Goal: Task Accomplishment & Management: Manage account settings

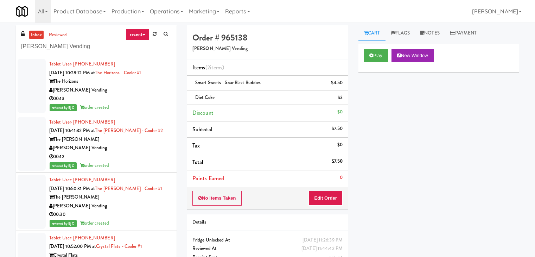
scroll to position [23, 0]
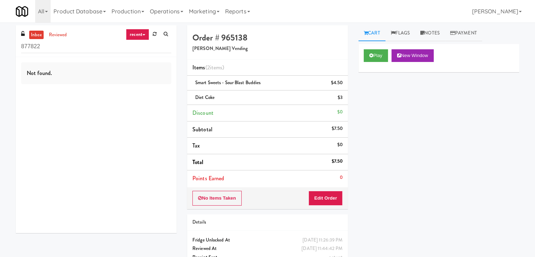
click at [0, 52] on div "inbox reviewed recent all unclear take inventory issue suspicious failed recent…" at bounding box center [267, 152] width 535 height 255
drag, startPoint x: 14, startPoint y: 43, endPoint x: 3, endPoint y: 45, distance: 11.4
click at [0, 45] on div "inbox reviewed recent all unclear take inventory issue suspicious failed recent…" at bounding box center [267, 152] width 535 height 255
paste input "Smart Vending of [US_STATE]"
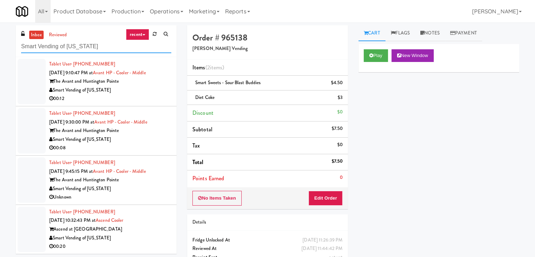
type input "Smart Vending of [US_STATE]"
click at [144, 94] on div "00:12" at bounding box center [110, 98] width 122 height 9
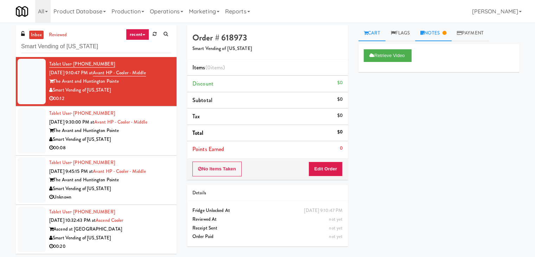
click at [442, 28] on link "Notes" at bounding box center [433, 33] width 37 height 16
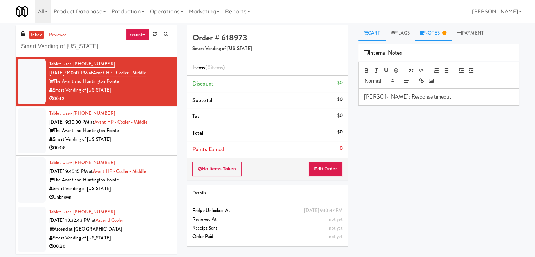
click at [380, 34] on link "Cart" at bounding box center [371, 33] width 27 height 16
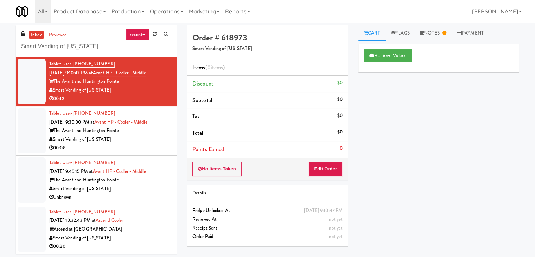
click at [129, 145] on div "00:08" at bounding box center [110, 147] width 122 height 9
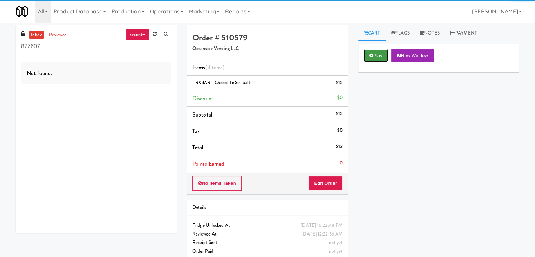
click at [379, 53] on button "Play" at bounding box center [376, 55] width 24 height 13
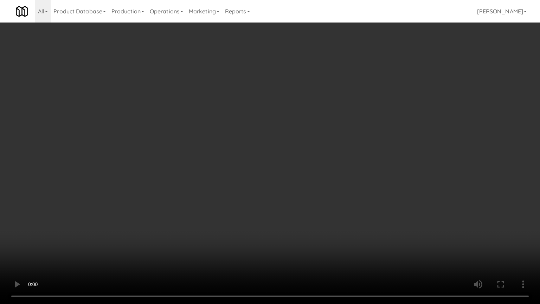
click at [304, 196] on video at bounding box center [270, 152] width 540 height 304
click at [309, 199] on video at bounding box center [270, 152] width 540 height 304
drag, startPoint x: 310, startPoint y: 201, endPoint x: 322, endPoint y: 190, distance: 16.7
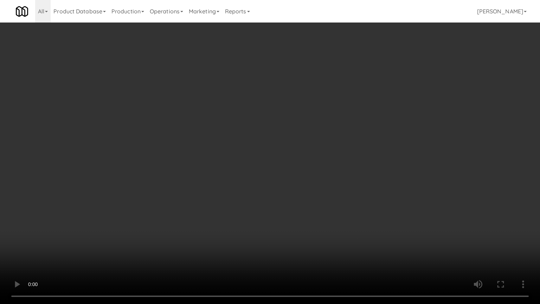
click at [310, 201] on video at bounding box center [270, 152] width 540 height 304
drag, startPoint x: 366, startPoint y: 187, endPoint x: 373, endPoint y: 191, distance: 7.7
click at [371, 189] on video at bounding box center [270, 152] width 540 height 304
click at [379, 194] on video at bounding box center [270, 152] width 540 height 304
click at [360, 201] on video at bounding box center [270, 152] width 540 height 304
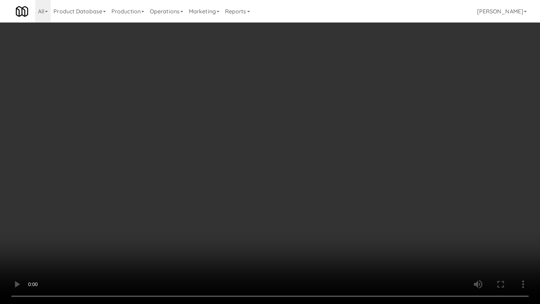
click at [360, 201] on video at bounding box center [270, 152] width 540 height 304
click at [318, 199] on video at bounding box center [270, 152] width 540 height 304
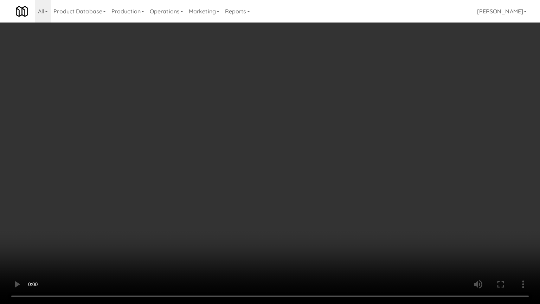
click at [313, 219] on video at bounding box center [270, 152] width 540 height 304
click at [314, 219] on video at bounding box center [270, 152] width 540 height 304
click at [308, 219] on video at bounding box center [270, 152] width 540 height 304
click at [307, 219] on video at bounding box center [270, 152] width 540 height 304
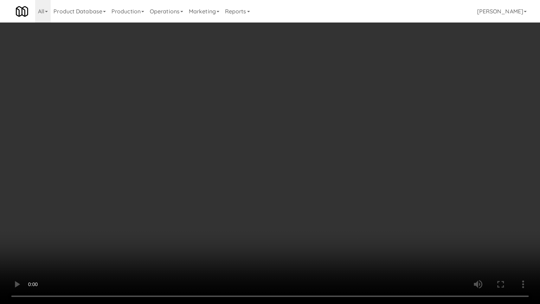
click at [307, 219] on video at bounding box center [270, 152] width 540 height 304
click at [302, 145] on video at bounding box center [270, 152] width 540 height 304
click at [297, 155] on video at bounding box center [270, 152] width 540 height 304
click at [294, 155] on video at bounding box center [270, 152] width 540 height 304
click at [293, 155] on video at bounding box center [270, 152] width 540 height 304
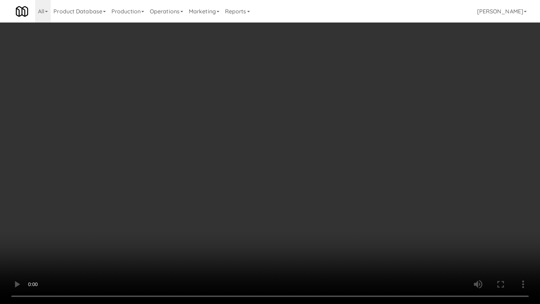
click at [293, 155] on video at bounding box center [270, 152] width 540 height 304
click at [288, 156] on video at bounding box center [270, 152] width 540 height 304
click at [287, 151] on video at bounding box center [270, 152] width 540 height 304
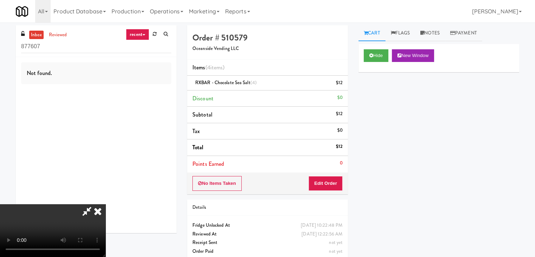
click at [105, 204] on icon at bounding box center [97, 211] width 15 height 14
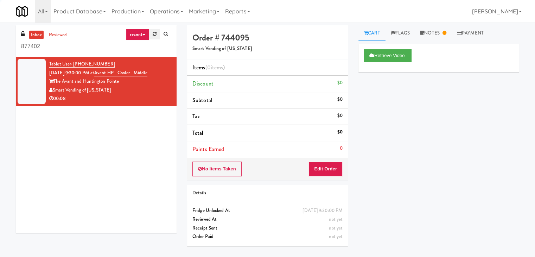
click at [156, 34] on link at bounding box center [154, 34] width 11 height 11
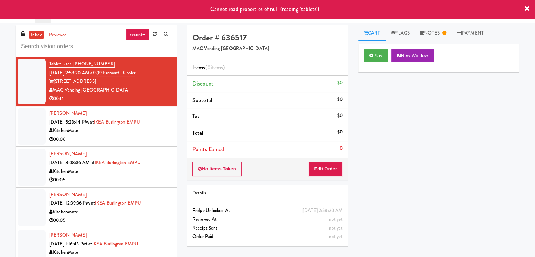
click at [143, 34] on link "recent" at bounding box center [137, 34] width 23 height 11
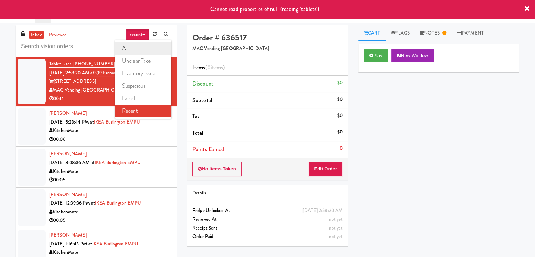
click at [139, 50] on link "all" at bounding box center [143, 48] width 56 height 13
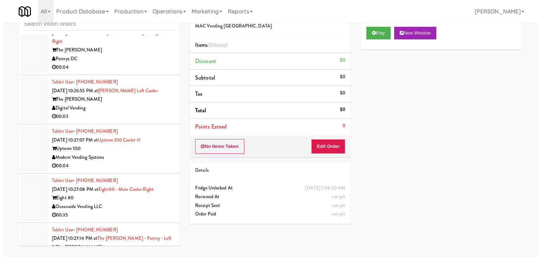
scroll to position [2156, 0]
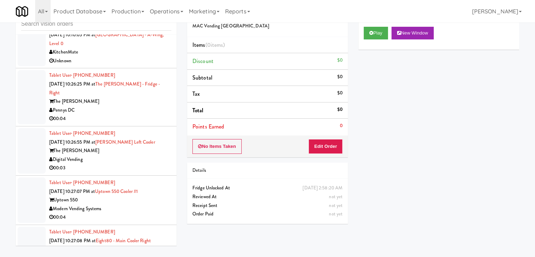
click at [119, 114] on div "00:04" at bounding box center [110, 118] width 122 height 9
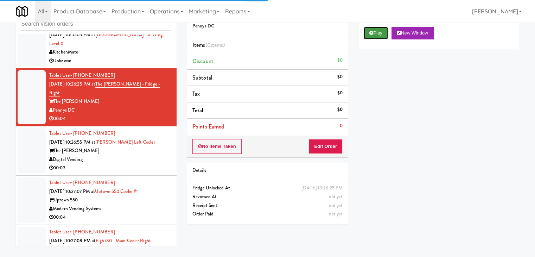
click at [371, 34] on icon at bounding box center [371, 33] width 4 height 5
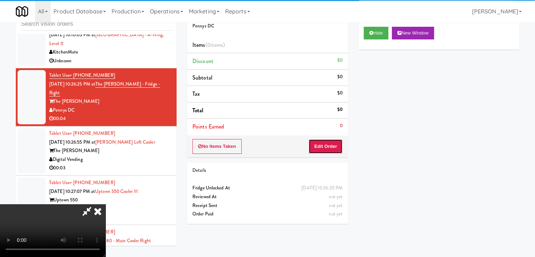
click at [323, 147] on button "Edit Order" at bounding box center [325, 146] width 34 height 15
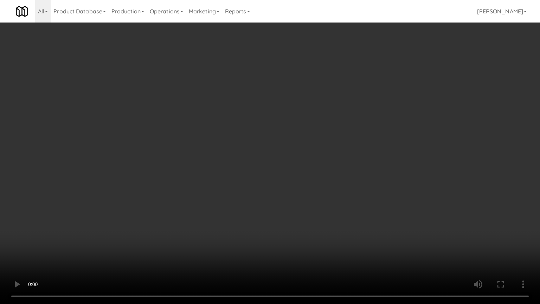
click at [314, 219] on video at bounding box center [270, 152] width 540 height 304
click at [309, 221] on video at bounding box center [270, 152] width 540 height 304
drag, startPoint x: 309, startPoint y: 221, endPoint x: 332, endPoint y: 162, distance: 63.5
click at [309, 219] on video at bounding box center [270, 152] width 540 height 304
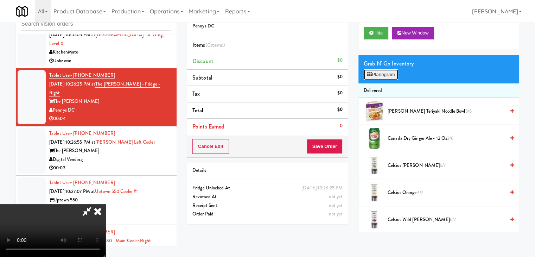
click at [390, 76] on button "Planogram" at bounding box center [381, 74] width 34 height 11
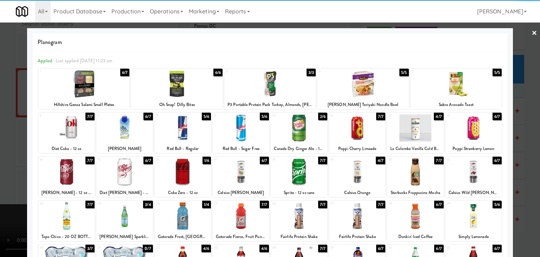
click at [68, 212] on div at bounding box center [66, 215] width 56 height 27
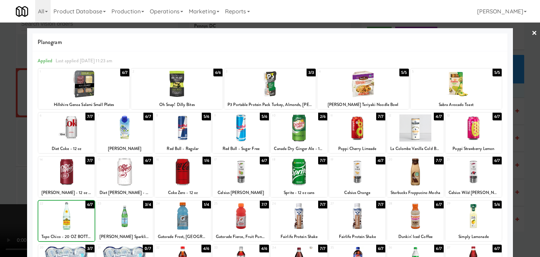
drag, startPoint x: 0, startPoint y: 201, endPoint x: 63, endPoint y: 193, distance: 63.8
click at [2, 200] on div at bounding box center [270, 128] width 540 height 257
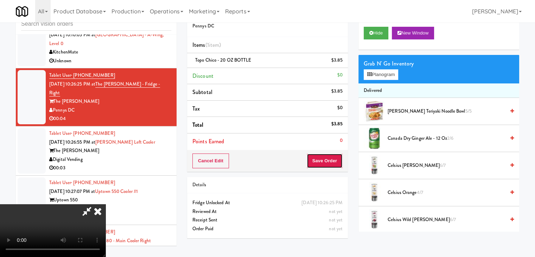
click at [328, 158] on button "Save Order" at bounding box center [325, 160] width 36 height 15
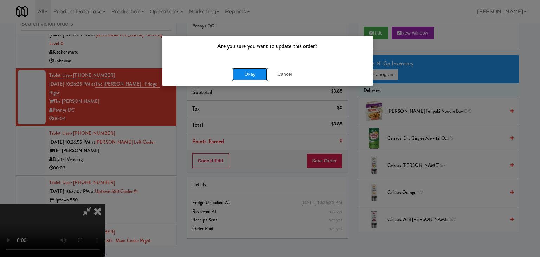
click at [253, 71] on button "Okay" at bounding box center [249, 74] width 35 height 13
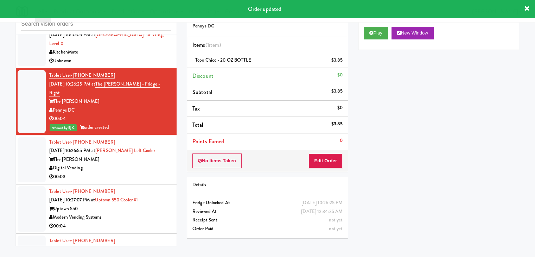
click at [149, 172] on div "00:03" at bounding box center [110, 176] width 122 height 9
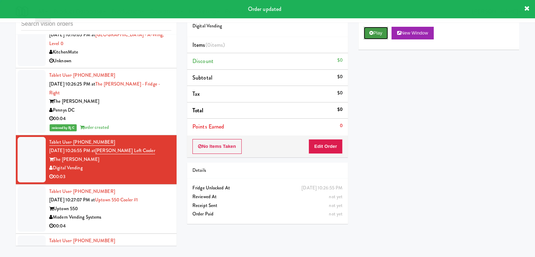
click at [376, 33] on button "Play" at bounding box center [376, 33] width 24 height 13
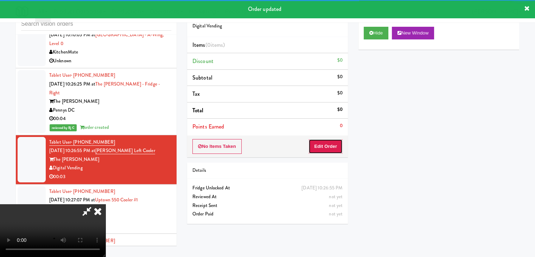
click at [323, 145] on button "Edit Order" at bounding box center [325, 146] width 34 height 15
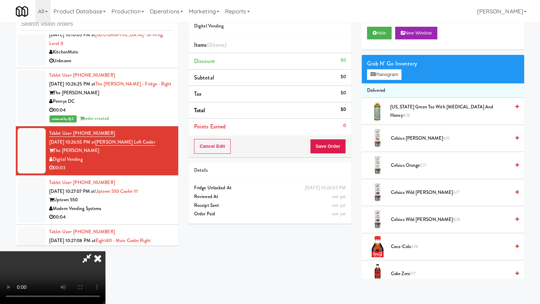
click at [105, 251] on video at bounding box center [52, 277] width 105 height 53
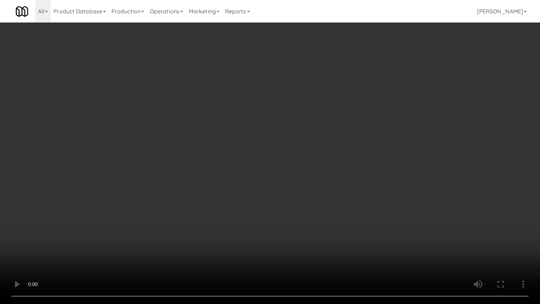
click at [282, 194] on video at bounding box center [270, 152] width 540 height 304
click at [291, 186] on video at bounding box center [270, 152] width 540 height 304
drag, startPoint x: 293, startPoint y: 186, endPoint x: 295, endPoint y: 183, distance: 3.7
click at [294, 184] on video at bounding box center [270, 152] width 540 height 304
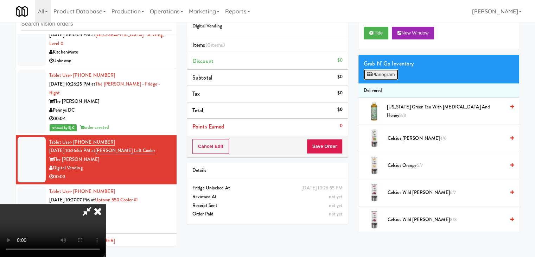
click at [379, 70] on button "Planogram" at bounding box center [381, 74] width 34 height 11
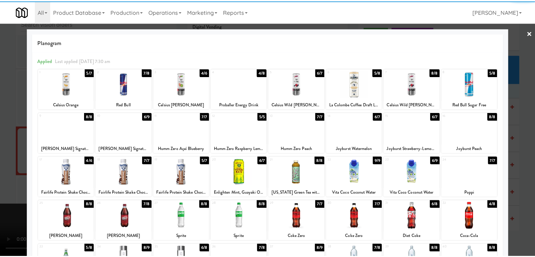
scroll to position [89, 0]
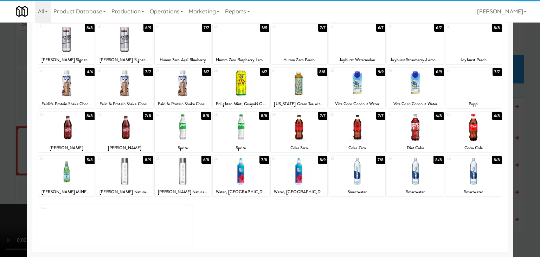
click at [73, 177] on div at bounding box center [66, 171] width 56 height 27
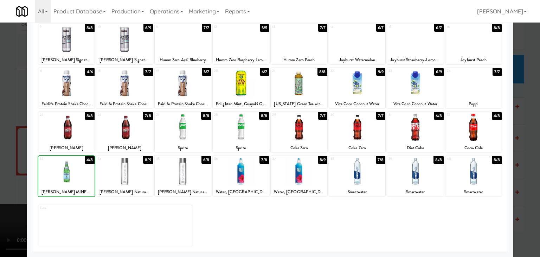
drag, startPoint x: 0, startPoint y: 177, endPoint x: 188, endPoint y: 173, distance: 188.2
click at [6, 176] on div at bounding box center [270, 128] width 540 height 257
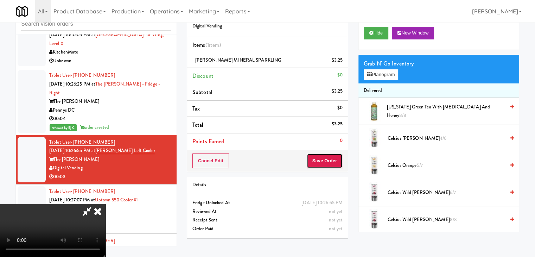
click at [335, 158] on button "Save Order" at bounding box center [325, 160] width 36 height 15
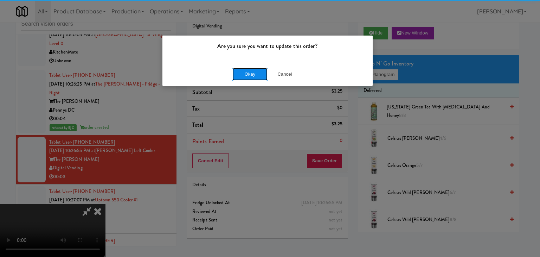
click at [254, 71] on button "Okay" at bounding box center [249, 74] width 35 height 13
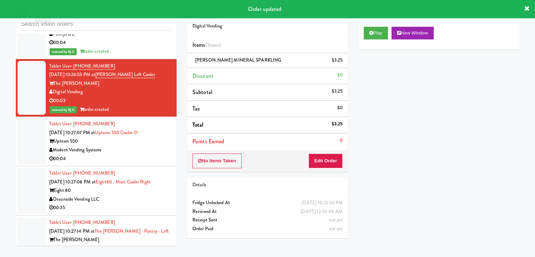
scroll to position [2262, 0]
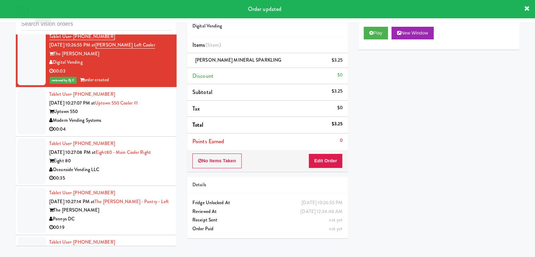
click at [160, 125] on div "00:04" at bounding box center [110, 129] width 122 height 9
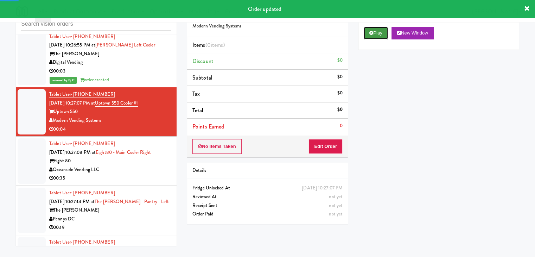
click at [387, 31] on button "Play" at bounding box center [376, 33] width 24 height 13
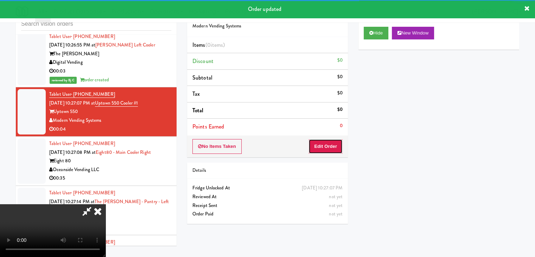
click at [320, 145] on button "Edit Order" at bounding box center [325, 146] width 34 height 15
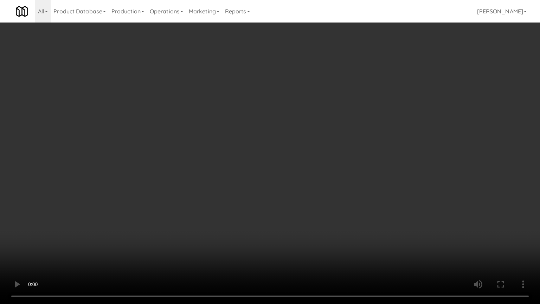
click at [312, 210] on video at bounding box center [270, 152] width 540 height 304
drag, startPoint x: 312, startPoint y: 210, endPoint x: 311, endPoint y: 214, distance: 4.8
click at [312, 210] on video at bounding box center [270, 152] width 540 height 304
click at [315, 210] on video at bounding box center [270, 152] width 540 height 304
drag, startPoint x: 315, startPoint y: 210, endPoint x: 358, endPoint y: 120, distance: 99.9
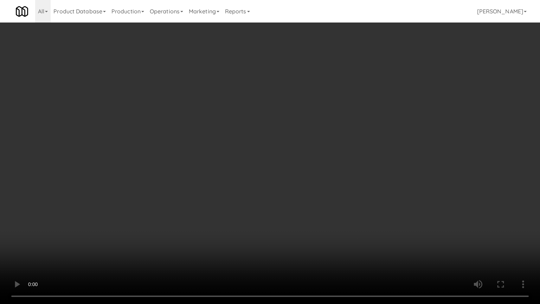
click at [316, 205] on video at bounding box center [270, 152] width 540 height 304
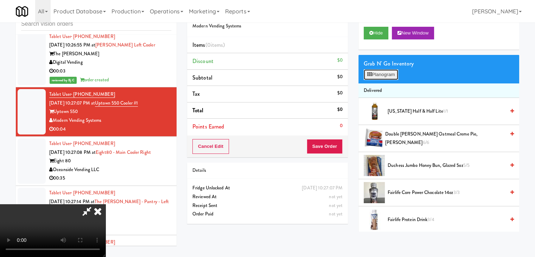
click at [393, 78] on button "Planogram" at bounding box center [381, 74] width 34 height 11
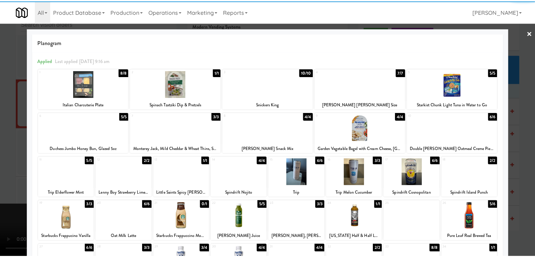
scroll to position [89, 0]
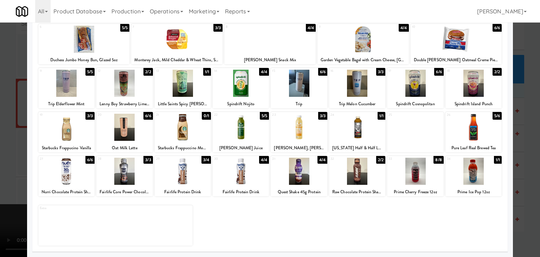
click at [162, 175] on div at bounding box center [183, 171] width 56 height 27
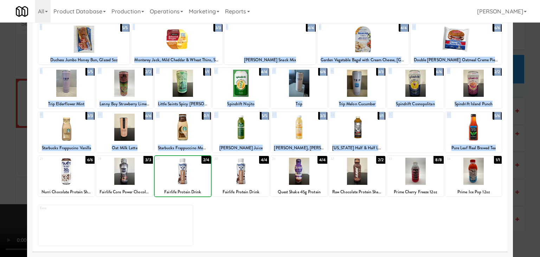
click at [0, 184] on div "× Planogram Applied Last applied [DATE] 9:16 am 1 8/8 Italian Charcuterie Plate…" at bounding box center [270, 128] width 540 height 257
click at [0, 177] on div at bounding box center [270, 128] width 540 height 257
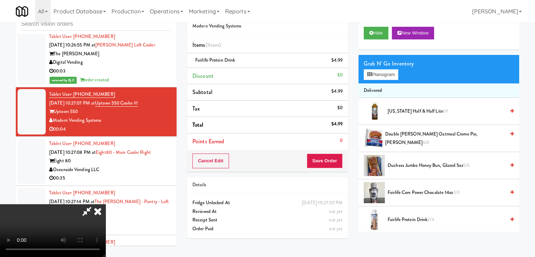
scroll to position [99, 0]
click at [105, 204] on video at bounding box center [52, 230] width 105 height 53
click at [332, 164] on div "Cancel Edit Save Order" at bounding box center [267, 161] width 161 height 22
click at [333, 161] on button "Save Order" at bounding box center [325, 160] width 36 height 15
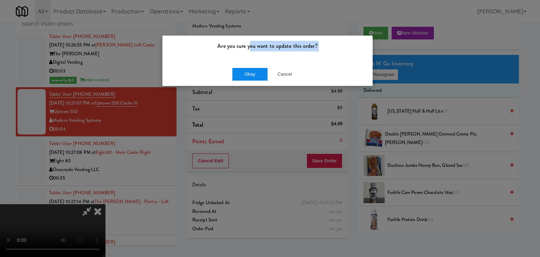
drag, startPoint x: 250, startPoint y: 62, endPoint x: 250, endPoint y: 70, distance: 8.5
click at [250, 69] on div "Are you sure you want to update this order? Okay Cancel" at bounding box center [267, 60] width 211 height 51
click at [250, 70] on button "Okay" at bounding box center [249, 74] width 35 height 13
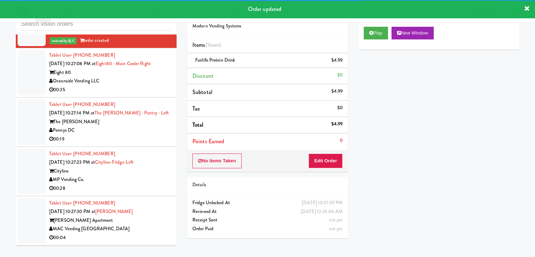
scroll to position [2305, 0]
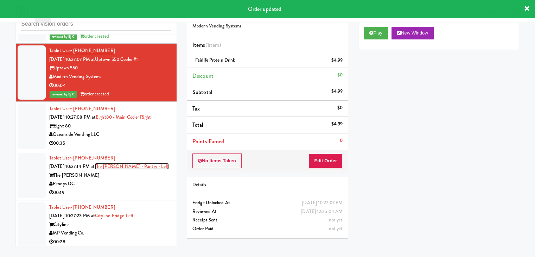
click at [144, 163] on link "The [PERSON_NAME] - Pantry - Left" at bounding box center [132, 166] width 74 height 7
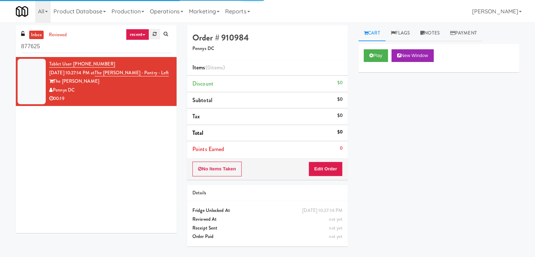
drag, startPoint x: 143, startPoint y: 34, endPoint x: 151, endPoint y: 34, distance: 7.0
click at [145, 34] on link "recent" at bounding box center [137, 34] width 23 height 11
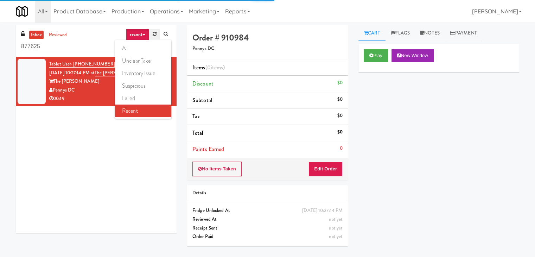
click at [151, 34] on link at bounding box center [154, 34] width 11 height 11
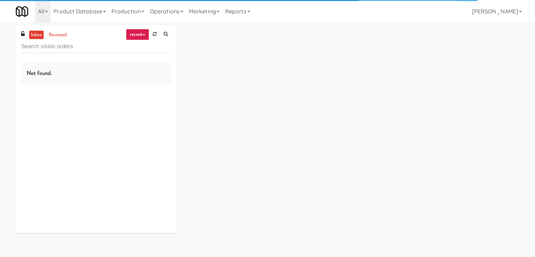
click at [143, 35] on link "recent" at bounding box center [137, 34] width 23 height 11
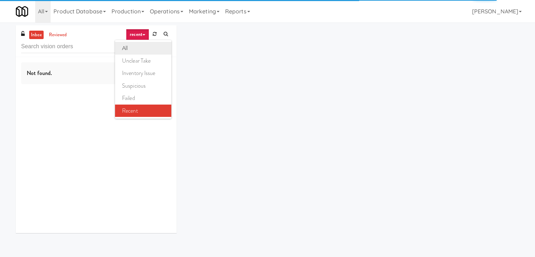
click at [140, 47] on link "all" at bounding box center [143, 48] width 56 height 13
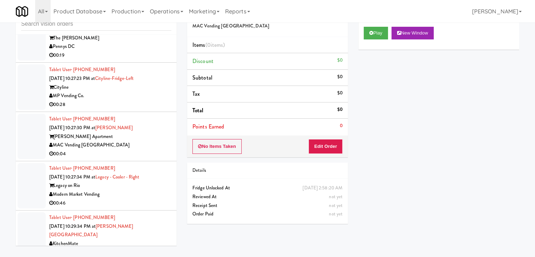
scroll to position [2262, 0]
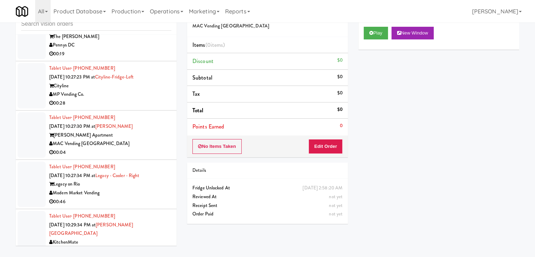
click at [131, 142] on div "MAC Vending [GEOGRAPHIC_DATA]" at bounding box center [110, 143] width 122 height 9
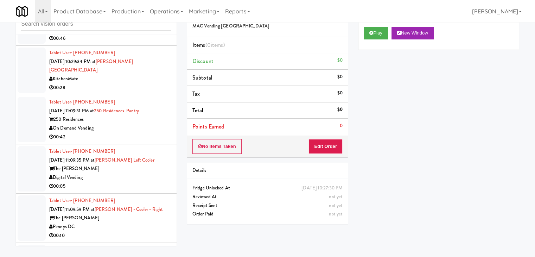
scroll to position [2438, 0]
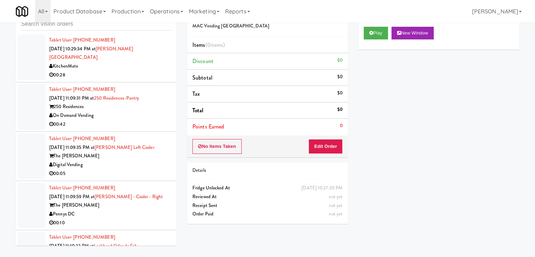
click at [138, 169] on div "00:05" at bounding box center [110, 173] width 122 height 9
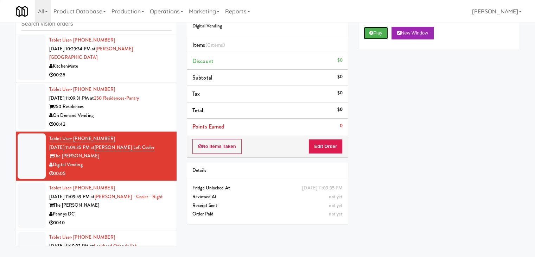
click at [380, 30] on button "Play" at bounding box center [376, 33] width 24 height 13
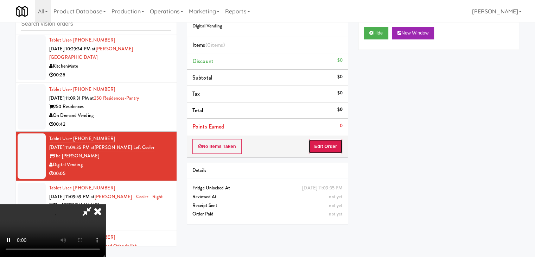
click at [326, 145] on button "Edit Order" at bounding box center [325, 146] width 34 height 15
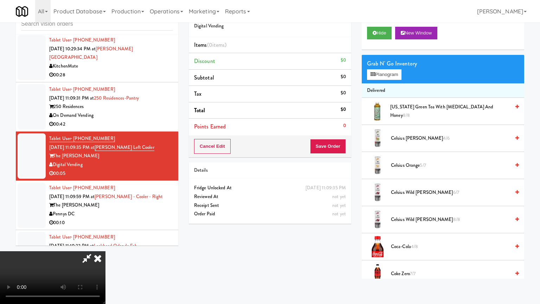
click at [105, 251] on video at bounding box center [52, 277] width 105 height 53
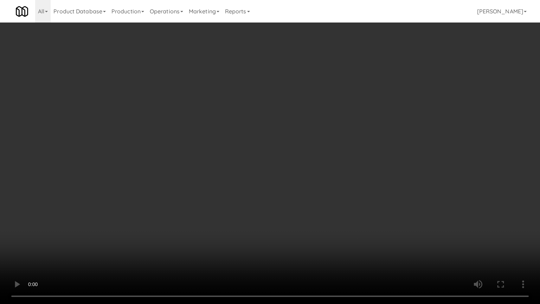
click at [322, 195] on video at bounding box center [270, 152] width 540 height 304
click at [323, 194] on video at bounding box center [270, 152] width 540 height 304
drag, startPoint x: 323, startPoint y: 194, endPoint x: 373, endPoint y: 110, distance: 97.8
click at [324, 192] on video at bounding box center [270, 152] width 540 height 304
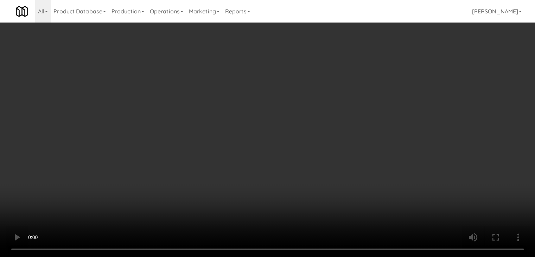
click at [395, 77] on button "Planogram" at bounding box center [381, 74] width 34 height 11
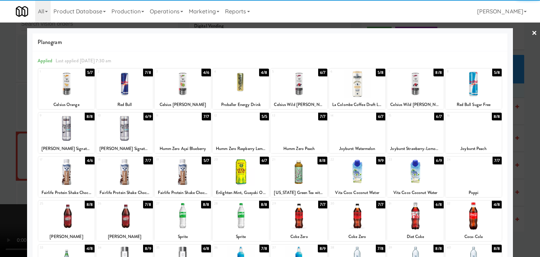
click at [424, 173] on div at bounding box center [415, 171] width 56 height 27
drag, startPoint x: 514, startPoint y: 181, endPoint x: 473, endPoint y: 178, distance: 40.6
click at [514, 181] on div at bounding box center [270, 128] width 540 height 257
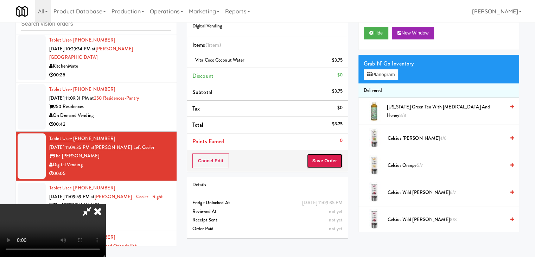
click at [336, 156] on button "Save Order" at bounding box center [325, 160] width 36 height 15
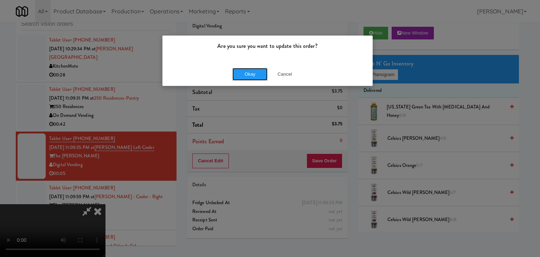
drag, startPoint x: 243, startPoint y: 70, endPoint x: 246, endPoint y: 73, distance: 4.7
click at [243, 70] on button "Okay" at bounding box center [249, 74] width 35 height 13
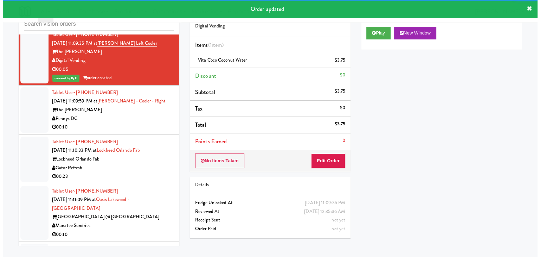
scroll to position [2543, 0]
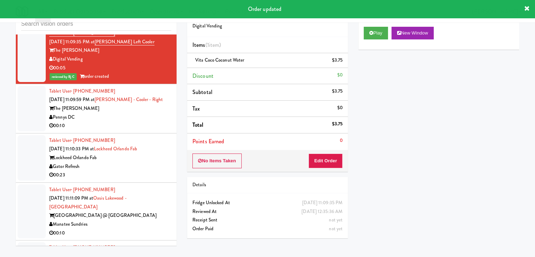
click at [152, 121] on div "00:10" at bounding box center [110, 125] width 122 height 9
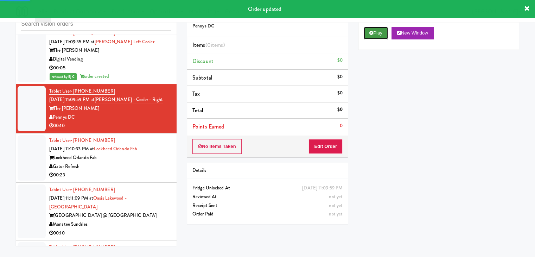
click at [385, 32] on button "Play" at bounding box center [376, 33] width 24 height 13
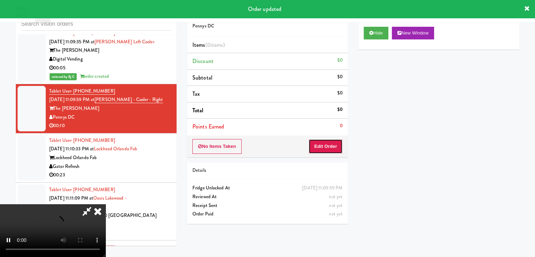
drag, startPoint x: 335, startPoint y: 139, endPoint x: 331, endPoint y: 143, distance: 5.7
click at [331, 143] on button "Edit Order" at bounding box center [325, 146] width 34 height 15
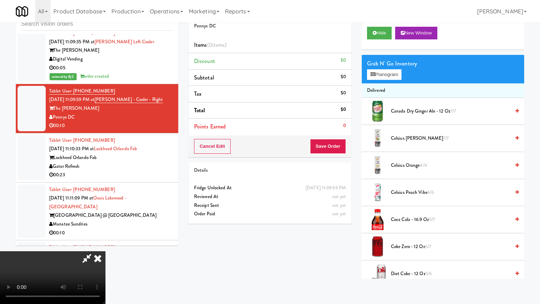
click at [105, 251] on video at bounding box center [52, 277] width 105 height 53
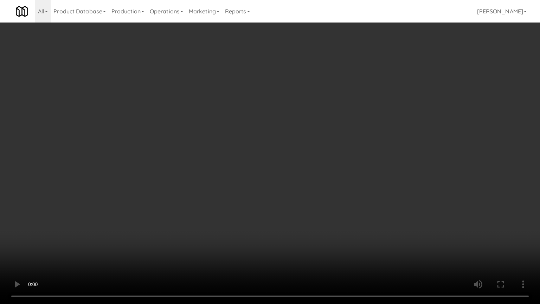
click at [312, 222] on video at bounding box center [270, 152] width 540 height 304
click at [315, 214] on video at bounding box center [270, 152] width 540 height 304
drag, startPoint x: 315, startPoint y: 214, endPoint x: 381, endPoint y: 115, distance: 119.2
click at [315, 212] on video at bounding box center [270, 152] width 540 height 304
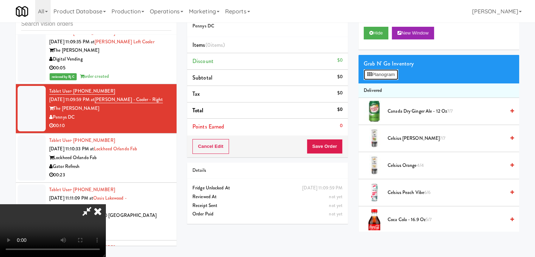
click at [391, 74] on button "Planogram" at bounding box center [381, 74] width 34 height 11
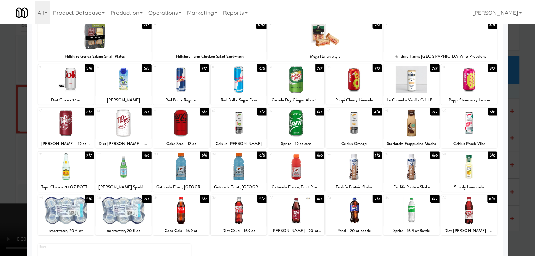
scroll to position [70, 0]
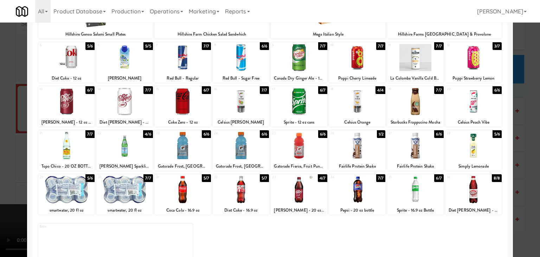
click at [132, 188] on div at bounding box center [124, 189] width 56 height 27
click at [215, 135] on div "24" at bounding box center [227, 133] width 27 height 6
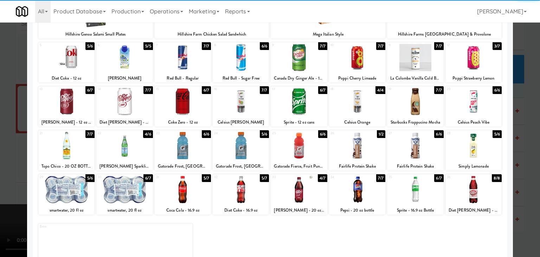
drag, startPoint x: 0, startPoint y: 169, endPoint x: 139, endPoint y: 161, distance: 139.5
click at [4, 169] on div at bounding box center [270, 128] width 540 height 257
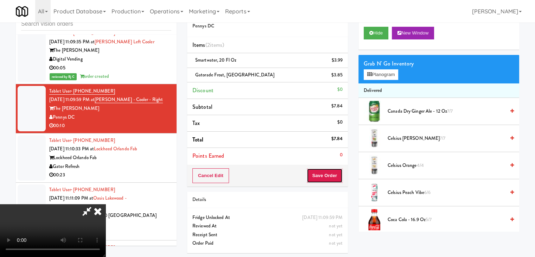
click at [326, 175] on button "Save Order" at bounding box center [325, 175] width 36 height 15
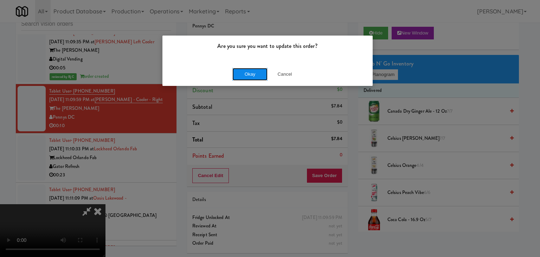
click at [248, 72] on button "Okay" at bounding box center [249, 74] width 35 height 13
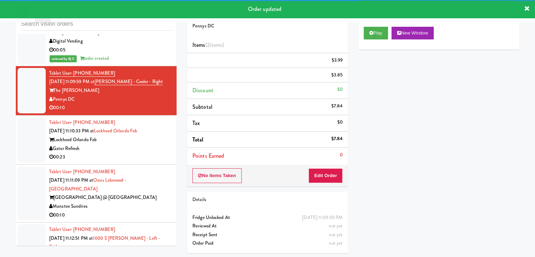
scroll to position [2578, 0]
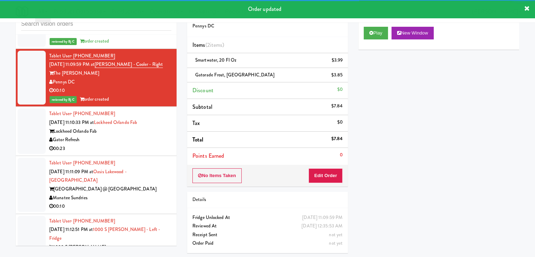
click at [137, 135] on div "Gator Refresh" at bounding box center [110, 139] width 122 height 9
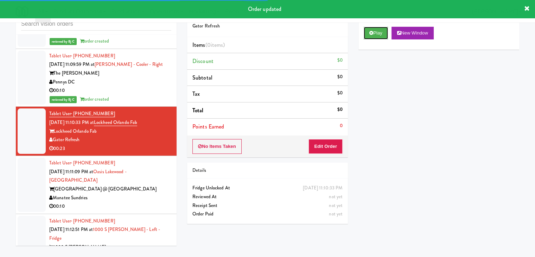
drag, startPoint x: 382, startPoint y: 33, endPoint x: 381, endPoint y: 45, distance: 12.7
click at [382, 33] on button "Play" at bounding box center [376, 33] width 24 height 13
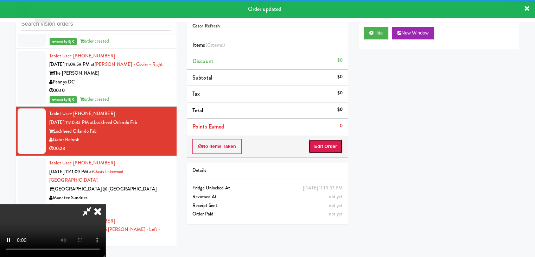
click at [331, 141] on button "Edit Order" at bounding box center [325, 146] width 34 height 15
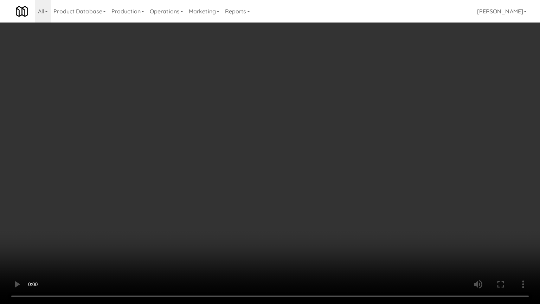
click at [304, 219] on video at bounding box center [270, 152] width 540 height 304
click at [303, 222] on video at bounding box center [270, 152] width 540 height 304
click at [382, 180] on video at bounding box center [270, 152] width 540 height 304
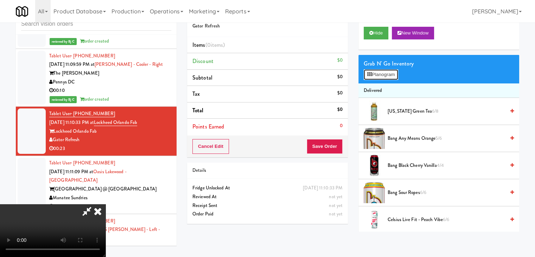
click at [392, 72] on button "Planogram" at bounding box center [381, 74] width 34 height 11
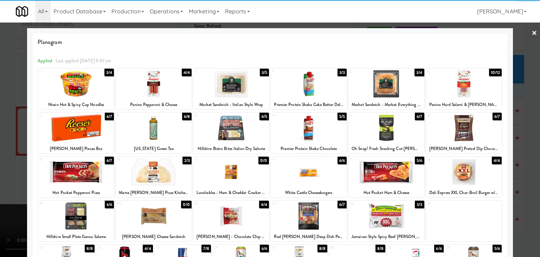
click at [80, 77] on div at bounding box center [76, 83] width 76 height 27
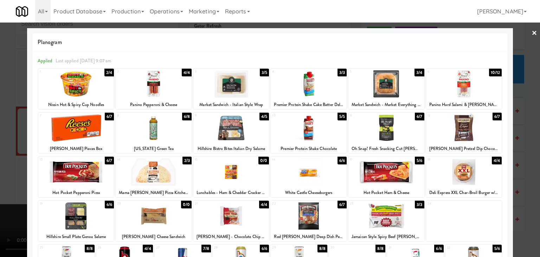
click at [176, 78] on div at bounding box center [154, 83] width 76 height 27
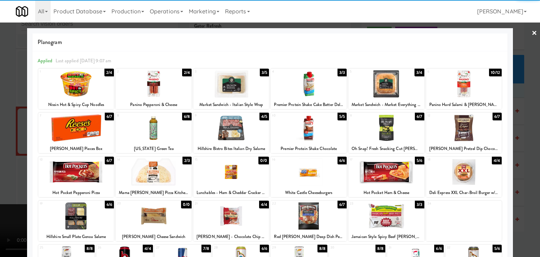
click at [165, 125] on div at bounding box center [154, 127] width 76 height 27
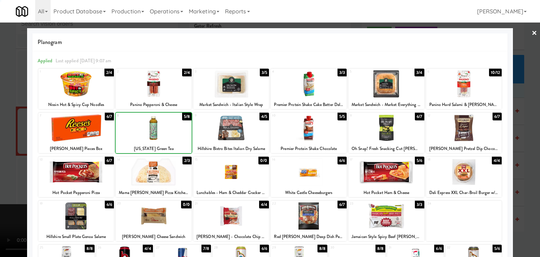
drag, startPoint x: 0, startPoint y: 128, endPoint x: 109, endPoint y: 128, distance: 109.0
click at [1, 128] on div at bounding box center [270, 128] width 540 height 257
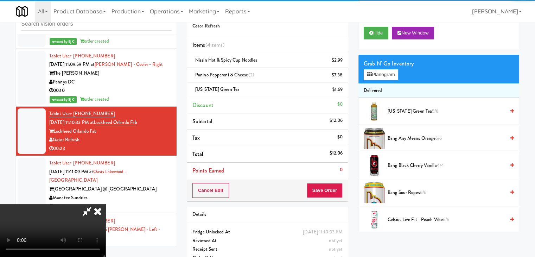
click at [339, 198] on div "Cancel Edit Save Order" at bounding box center [267, 190] width 161 height 22
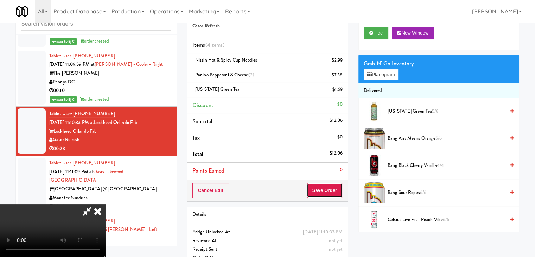
click at [332, 186] on button "Save Order" at bounding box center [325, 190] width 36 height 15
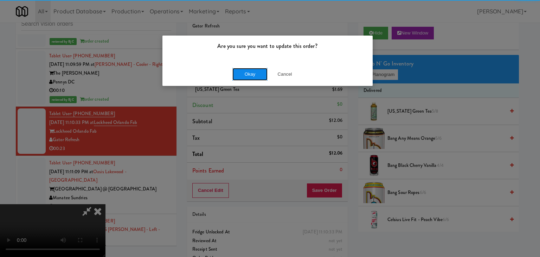
click at [253, 72] on button "Okay" at bounding box center [249, 74] width 35 height 13
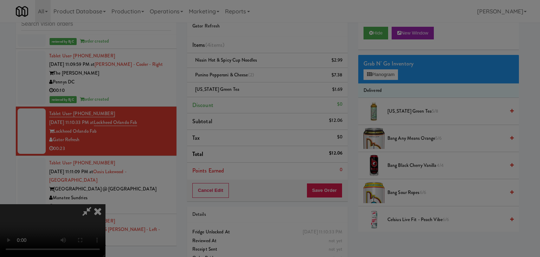
click at [253, 68] on button "Okay" at bounding box center [249, 61] width 35 height 13
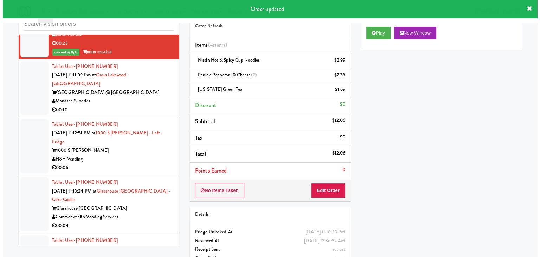
scroll to position [2684, 0]
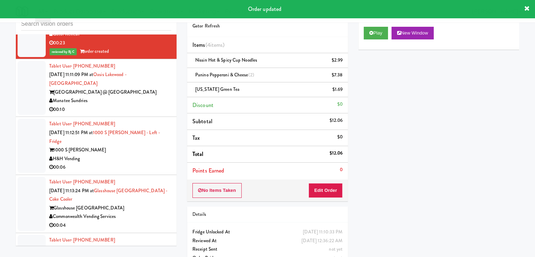
click at [141, 105] on div "00:10" at bounding box center [110, 109] width 122 height 9
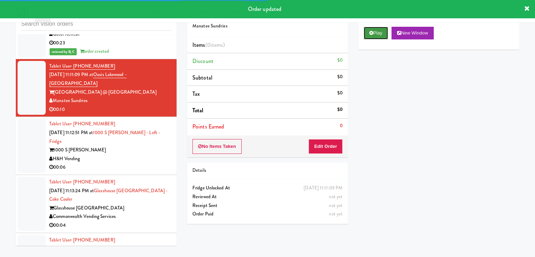
drag, startPoint x: 374, startPoint y: 33, endPoint x: 375, endPoint y: 38, distance: 5.7
click at [375, 33] on button "Play" at bounding box center [376, 33] width 24 height 13
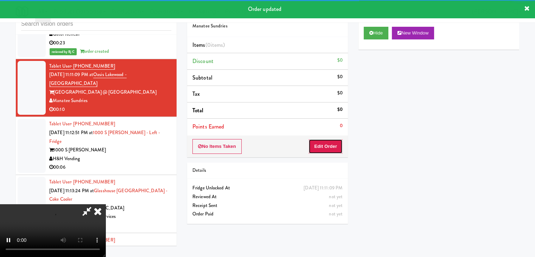
click at [338, 142] on button "Edit Order" at bounding box center [325, 146] width 34 height 15
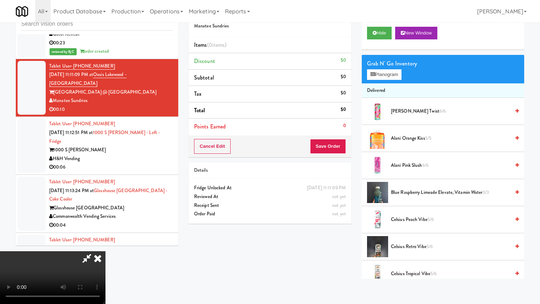
click at [105, 251] on video at bounding box center [52, 277] width 105 height 53
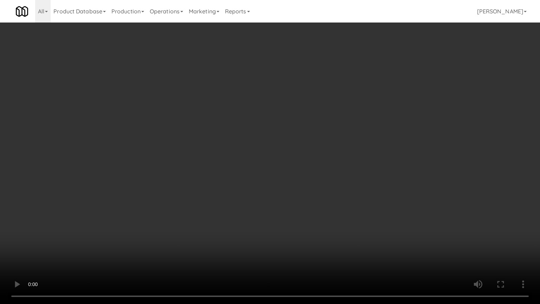
drag, startPoint x: 309, startPoint y: 191, endPoint x: 326, endPoint y: 123, distance: 70.6
click at [309, 190] on video at bounding box center [270, 152] width 540 height 304
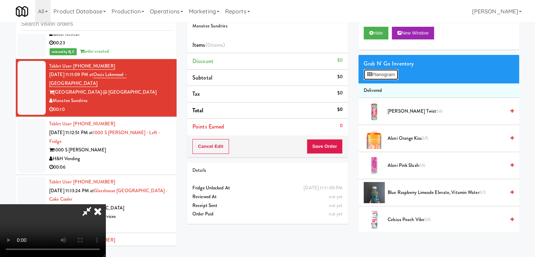
click at [379, 77] on button "Planogram" at bounding box center [381, 74] width 34 height 11
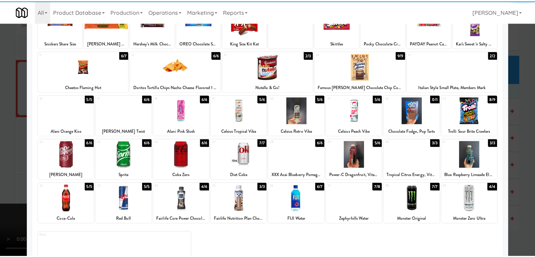
scroll to position [70, 0]
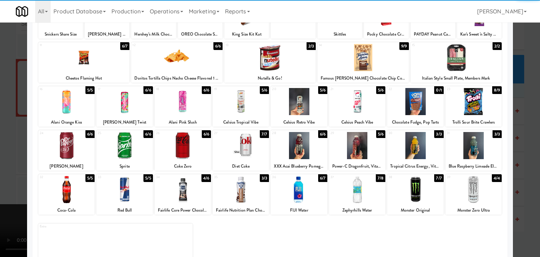
drag, startPoint x: 75, startPoint y: 145, endPoint x: 69, endPoint y: 146, distance: 6.0
click at [75, 145] on div at bounding box center [66, 145] width 56 height 27
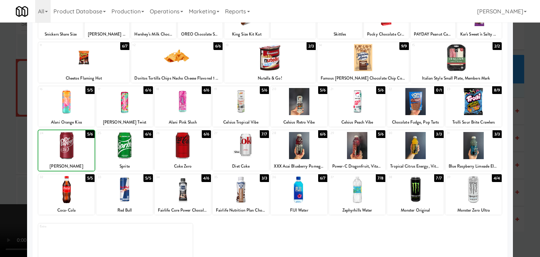
click at [2, 155] on div at bounding box center [270, 128] width 540 height 257
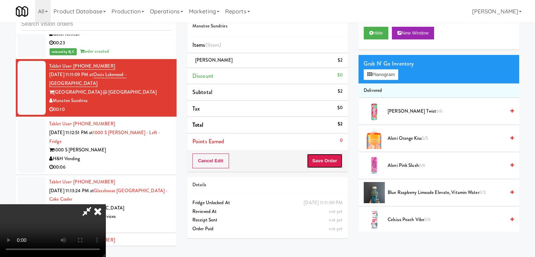
drag, startPoint x: 339, startPoint y: 159, endPoint x: 335, endPoint y: 165, distance: 7.4
click at [338, 159] on button "Save Order" at bounding box center [325, 160] width 36 height 15
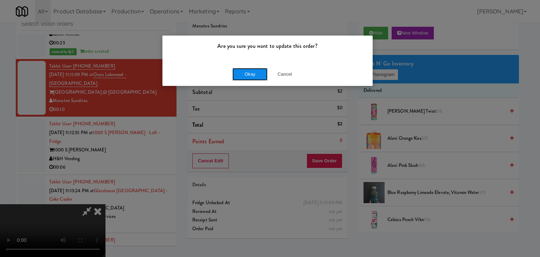
click at [241, 76] on button "Okay" at bounding box center [249, 74] width 35 height 13
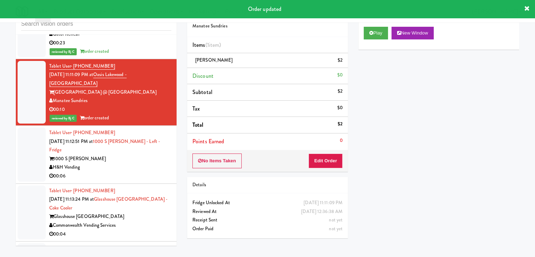
click at [132, 172] on div "00:06" at bounding box center [110, 176] width 122 height 9
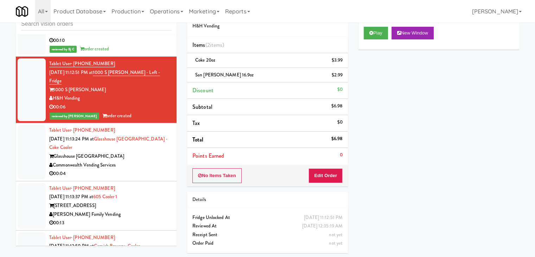
scroll to position [2754, 0]
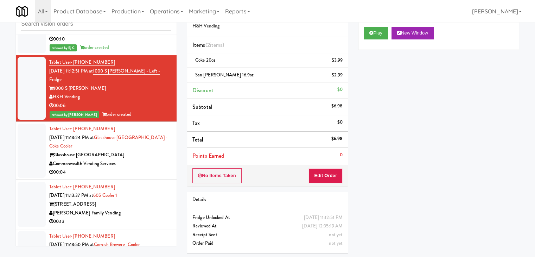
click at [149, 151] on div "Glasshouse [GEOGRAPHIC_DATA]" at bounding box center [110, 155] width 122 height 9
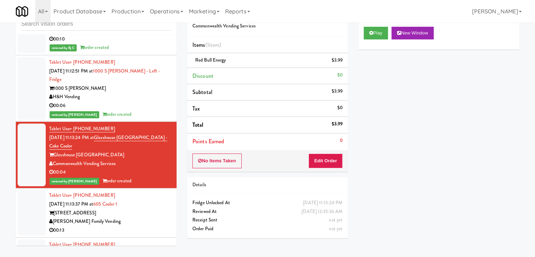
click at [146, 209] on div "[STREET_ADDRESS]" at bounding box center [110, 213] width 122 height 9
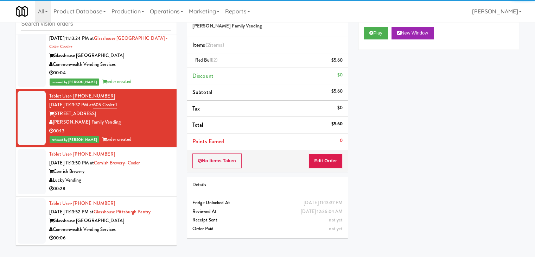
scroll to position [2860, 0]
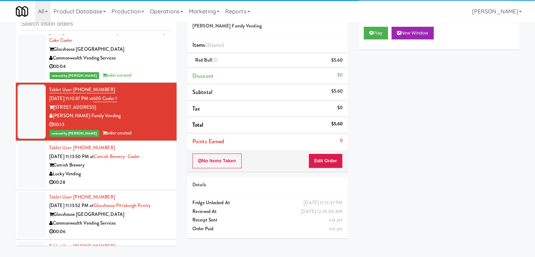
click at [146, 169] on div "Lucky Vending" at bounding box center [110, 173] width 122 height 9
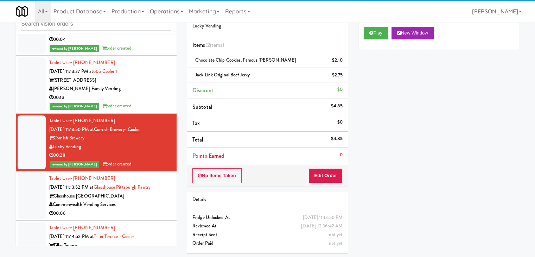
scroll to position [2895, 0]
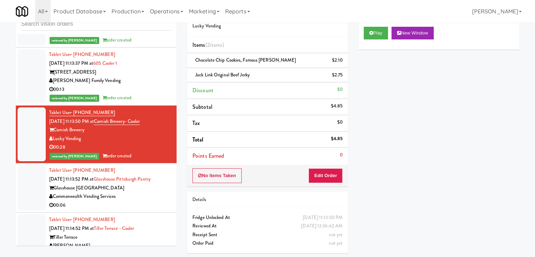
click at [146, 201] on div "00:06" at bounding box center [110, 205] width 122 height 9
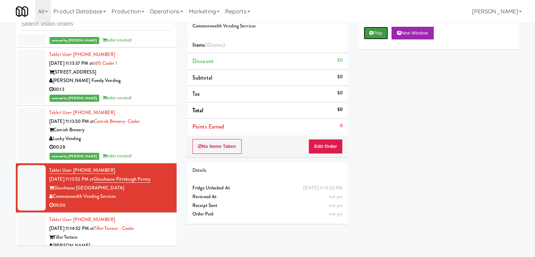
drag, startPoint x: 372, startPoint y: 33, endPoint x: 361, endPoint y: 75, distance: 43.2
click at [372, 33] on icon at bounding box center [371, 33] width 4 height 5
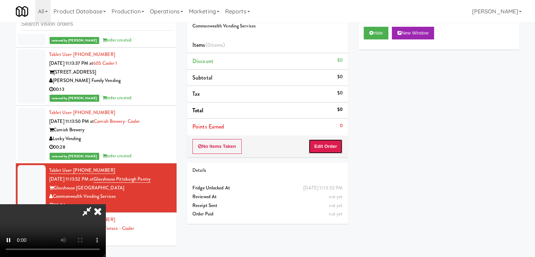
click at [328, 147] on button "Edit Order" at bounding box center [325, 146] width 34 height 15
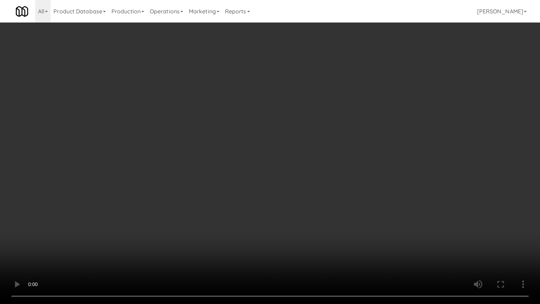
click at [322, 208] on video at bounding box center [270, 152] width 540 height 304
click at [321, 210] on video at bounding box center [270, 152] width 540 height 304
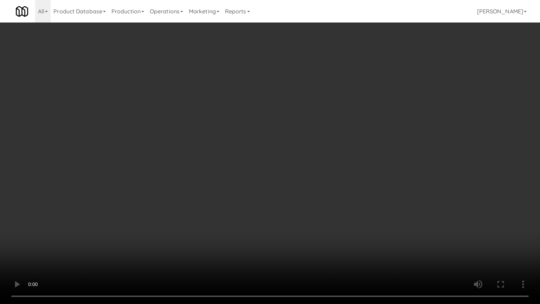
drag, startPoint x: 321, startPoint y: 210, endPoint x: 395, endPoint y: 119, distance: 117.2
click at [321, 208] on video at bounding box center [270, 152] width 540 height 304
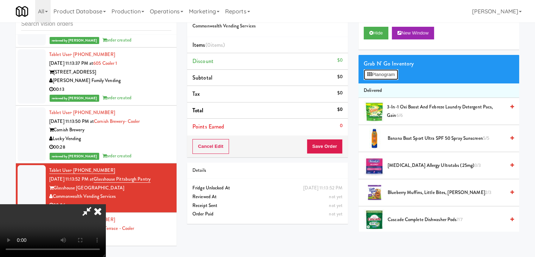
click at [396, 71] on button "Planogram" at bounding box center [381, 74] width 34 height 11
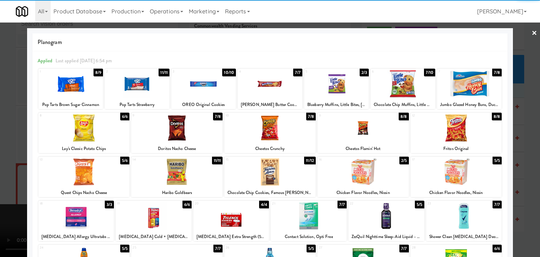
click at [408, 90] on div at bounding box center [403, 83] width 65 height 27
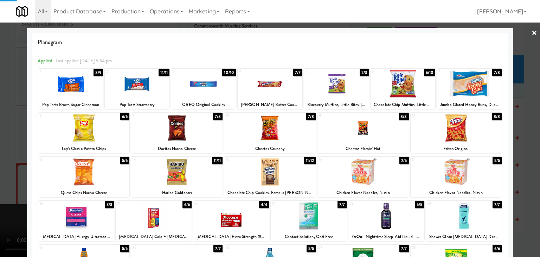
click at [533, 127] on div at bounding box center [270, 128] width 540 height 257
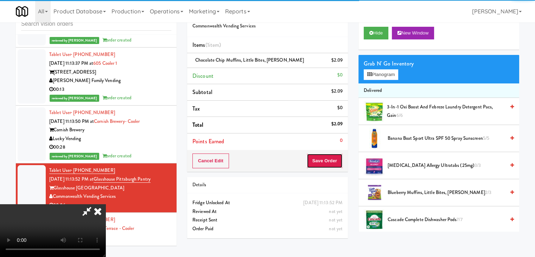
click at [332, 163] on button "Save Order" at bounding box center [325, 160] width 36 height 15
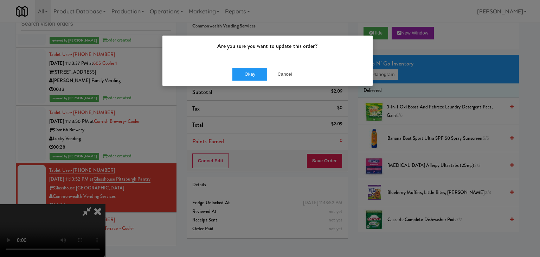
drag, startPoint x: 232, startPoint y: 66, endPoint x: 232, endPoint y: 75, distance: 8.1
click at [231, 69] on div "Okay Cancel" at bounding box center [267, 74] width 210 height 24
click at [232, 75] on div "Okay Cancel" at bounding box center [267, 74] width 210 height 24
click at [233, 76] on button "Okay" at bounding box center [249, 74] width 35 height 13
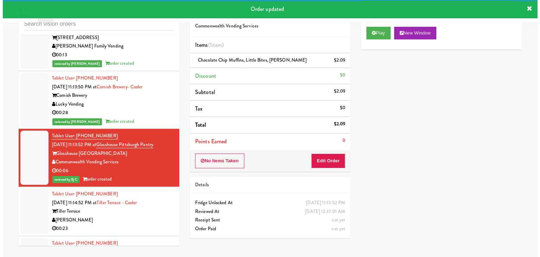
scroll to position [3000, 0]
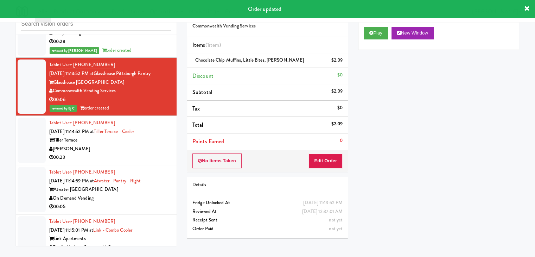
click at [145, 153] on div "00:23" at bounding box center [110, 157] width 122 height 9
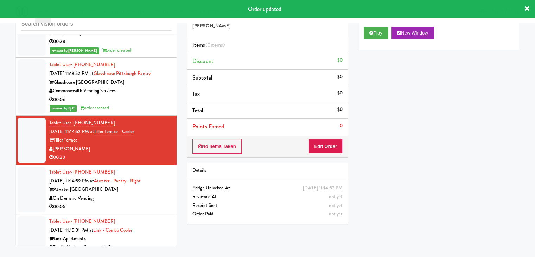
click at [154, 87] on div "Commonwealth Vending Services" at bounding box center [110, 91] width 122 height 9
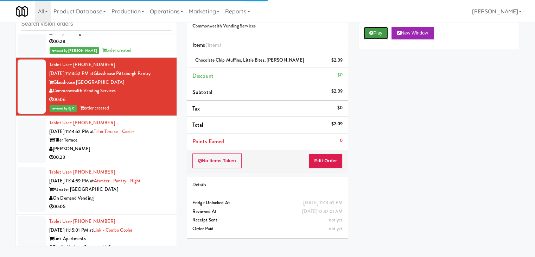
click at [365, 36] on button "Play" at bounding box center [376, 33] width 24 height 13
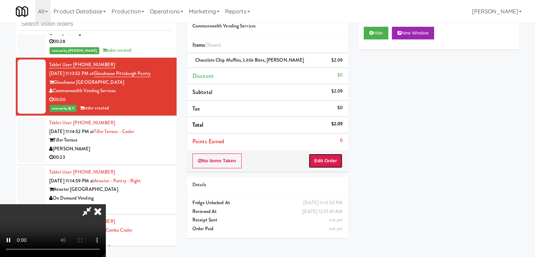
click at [325, 161] on button "Edit Order" at bounding box center [325, 160] width 34 height 15
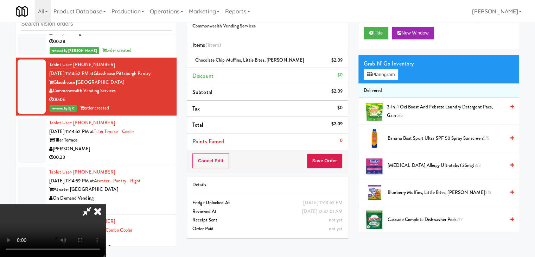
click at [105, 204] on video at bounding box center [52, 230] width 105 height 53
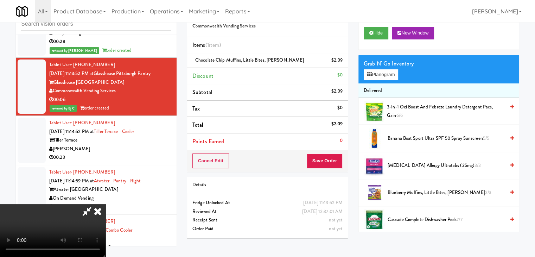
click at [105, 204] on video at bounding box center [52, 230] width 105 height 53
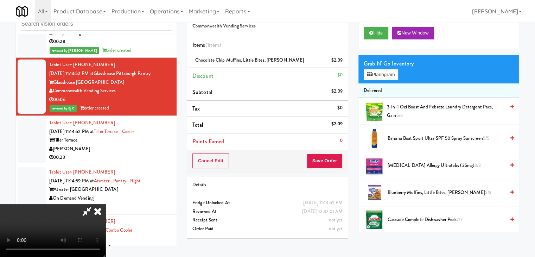
click at [105, 204] on icon at bounding box center [97, 211] width 15 height 14
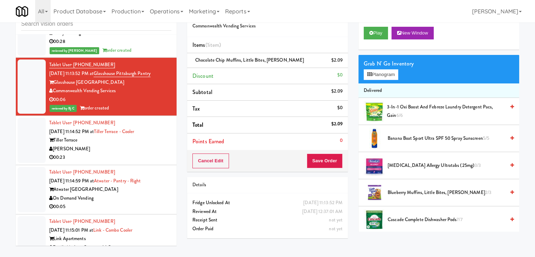
click at [129, 145] on div "[PERSON_NAME]" at bounding box center [110, 149] width 122 height 9
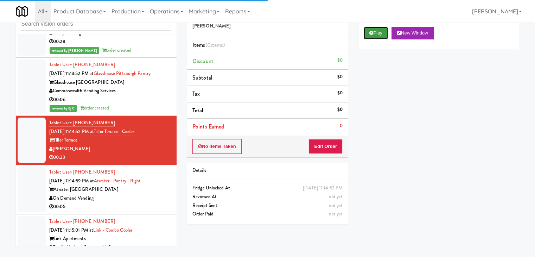
click at [375, 28] on button "Play" at bounding box center [376, 33] width 24 height 13
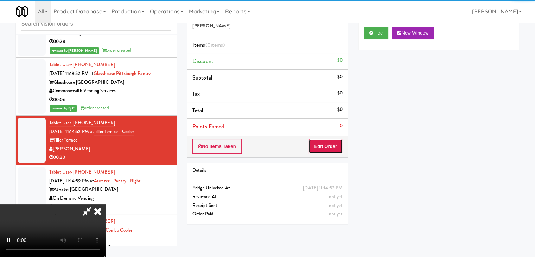
click at [322, 145] on button "Edit Order" at bounding box center [325, 146] width 34 height 15
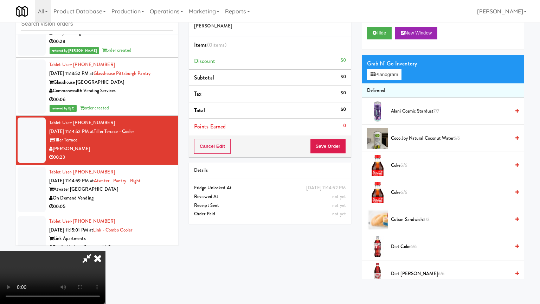
click at [105, 251] on video at bounding box center [52, 277] width 105 height 53
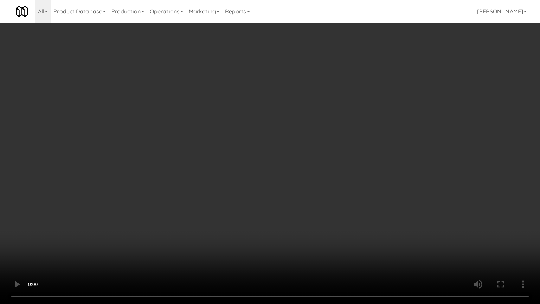
drag, startPoint x: 332, startPoint y: 205, endPoint x: 328, endPoint y: 209, distance: 5.7
click at [332, 206] on video at bounding box center [270, 152] width 540 height 304
click at [387, 196] on video at bounding box center [270, 152] width 540 height 304
click at [390, 197] on video at bounding box center [270, 152] width 540 height 304
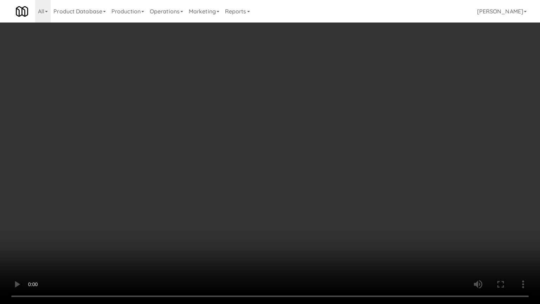
click at [368, 201] on video at bounding box center [270, 152] width 540 height 304
click at [365, 197] on video at bounding box center [270, 152] width 540 height 304
click at [299, 249] on video at bounding box center [270, 152] width 540 height 304
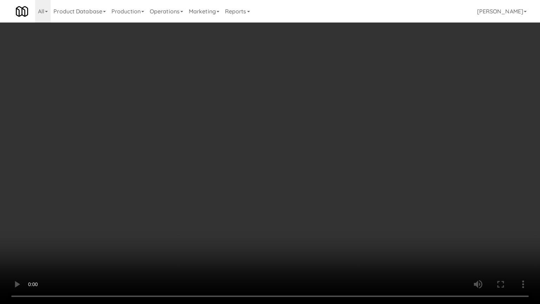
click at [298, 249] on video at bounding box center [270, 152] width 540 height 304
click at [296, 249] on video at bounding box center [270, 152] width 540 height 304
click at [311, 228] on video at bounding box center [270, 152] width 540 height 304
click at [321, 218] on video at bounding box center [270, 152] width 540 height 304
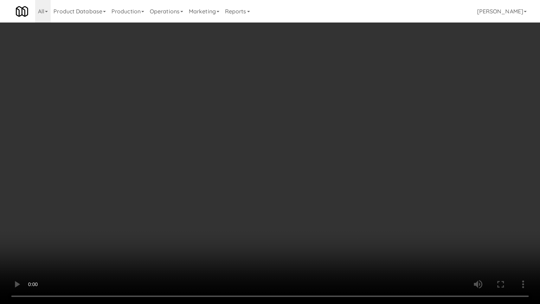
click at [321, 218] on video at bounding box center [270, 152] width 540 height 304
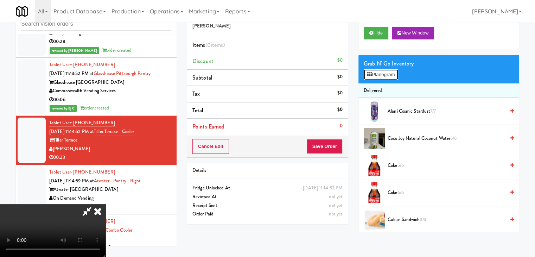
click at [385, 75] on button "Planogram" at bounding box center [381, 74] width 34 height 11
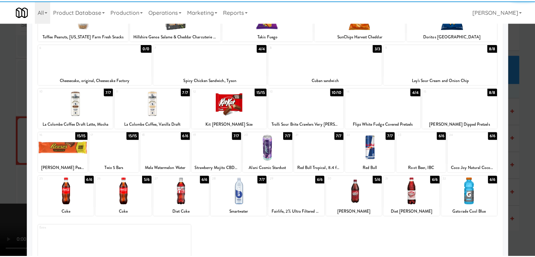
scroll to position [89, 0]
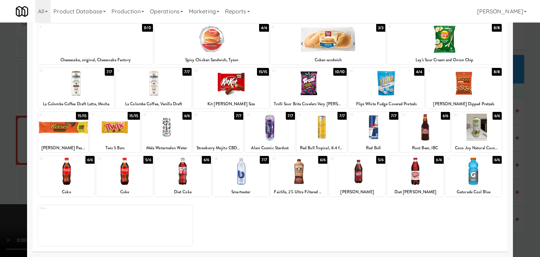
click at [473, 176] on div at bounding box center [474, 171] width 56 height 27
click at [111, 124] on div at bounding box center [115, 127] width 50 height 27
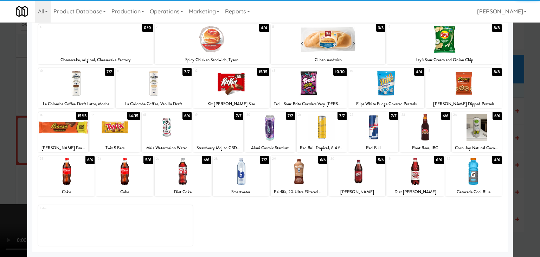
click at [300, 170] on div at bounding box center [299, 171] width 56 height 27
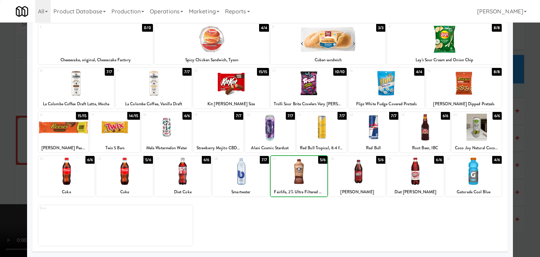
drag, startPoint x: 0, startPoint y: 170, endPoint x: 77, endPoint y: 176, distance: 76.9
click at [1, 170] on div at bounding box center [270, 128] width 540 height 257
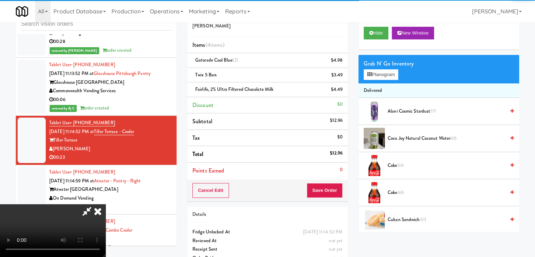
click at [105, 204] on video at bounding box center [52, 230] width 105 height 53
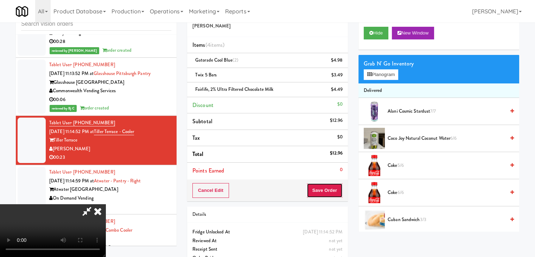
click at [328, 192] on button "Save Order" at bounding box center [325, 190] width 36 height 15
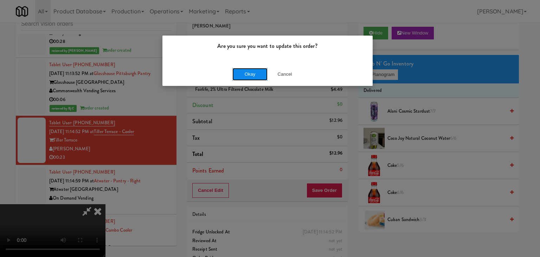
drag, startPoint x: 239, startPoint y: 73, endPoint x: 244, endPoint y: 73, distance: 4.9
click at [241, 73] on button "Okay" at bounding box center [249, 74] width 35 height 13
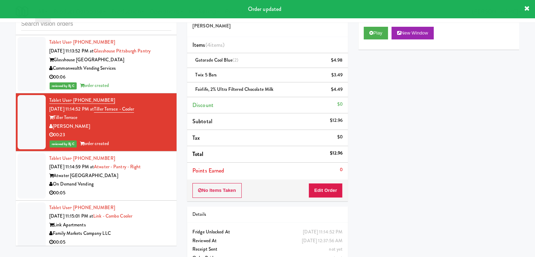
scroll to position [3035, 0]
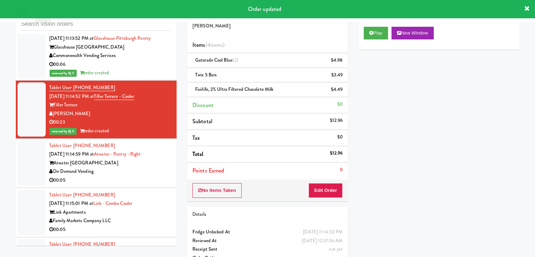
click at [142, 167] on div "On Demand Vending" at bounding box center [110, 171] width 122 height 9
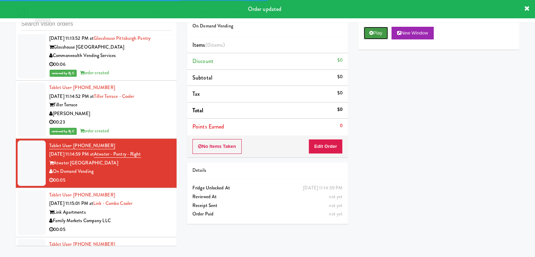
click at [370, 35] on button "Play" at bounding box center [376, 33] width 24 height 13
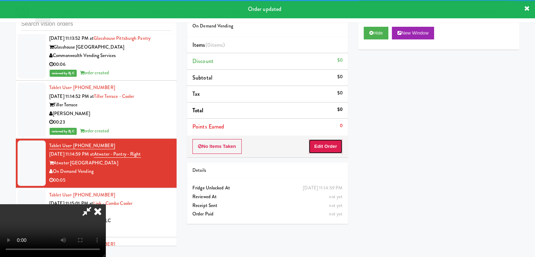
click at [329, 144] on button "Edit Order" at bounding box center [325, 146] width 34 height 15
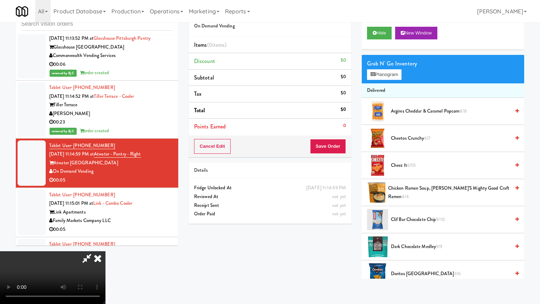
click at [105, 251] on video at bounding box center [52, 277] width 105 height 53
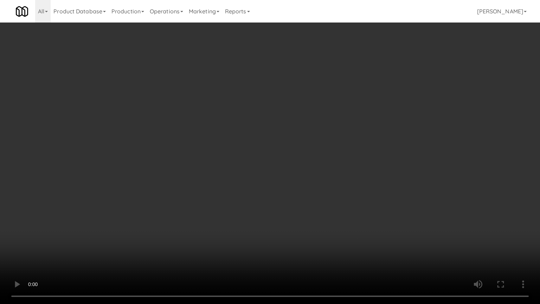
click at [332, 193] on video at bounding box center [270, 152] width 540 height 304
click at [332, 192] on video at bounding box center [270, 152] width 540 height 304
click at [337, 184] on video at bounding box center [270, 152] width 540 height 304
drag, startPoint x: 337, startPoint y: 184, endPoint x: 399, endPoint y: 99, distance: 105.4
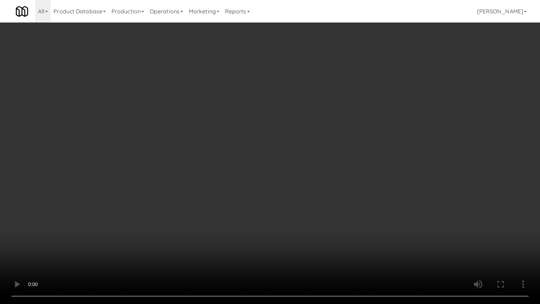
click at [338, 181] on video at bounding box center [270, 152] width 540 height 304
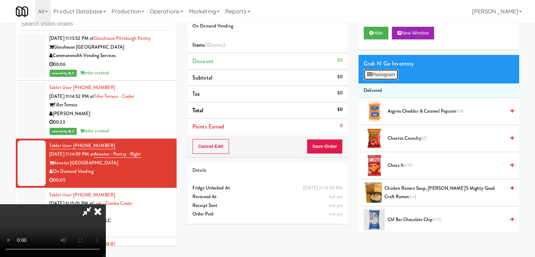
click at [391, 75] on button "Planogram" at bounding box center [381, 74] width 34 height 11
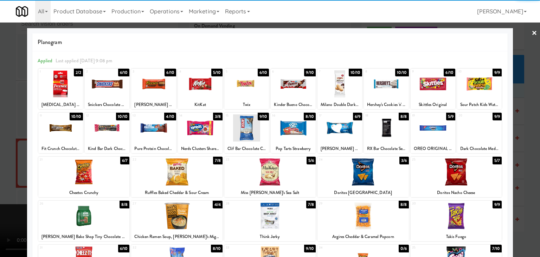
click at [376, 131] on div at bounding box center [386, 127] width 45 height 27
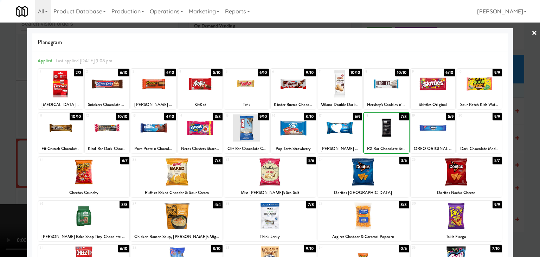
drag, startPoint x: 0, startPoint y: 153, endPoint x: 201, endPoint y: 156, distance: 200.8
click at [6, 153] on div at bounding box center [270, 128] width 540 height 257
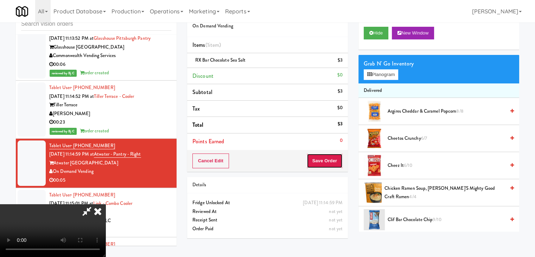
click at [331, 161] on button "Save Order" at bounding box center [325, 160] width 36 height 15
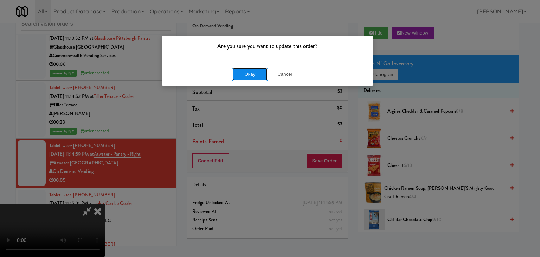
click at [244, 76] on button "Okay" at bounding box center [249, 74] width 35 height 13
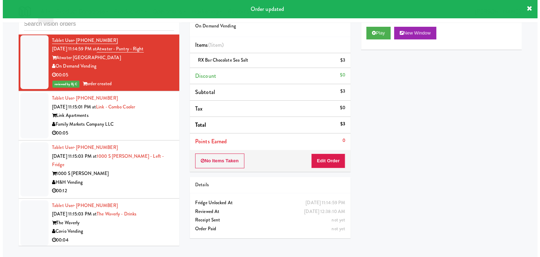
scroll to position [3141, 0]
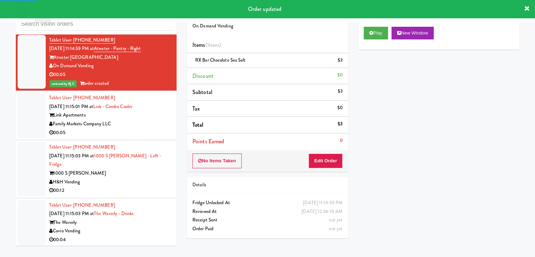
click at [151, 128] on div "00:05" at bounding box center [110, 132] width 122 height 9
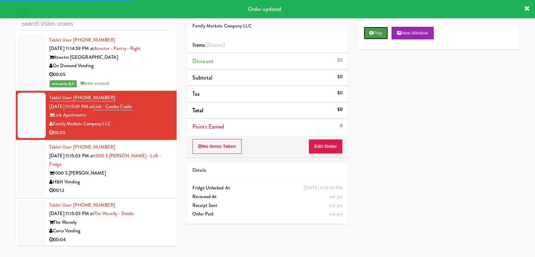
click at [369, 34] on button "Play" at bounding box center [376, 33] width 24 height 13
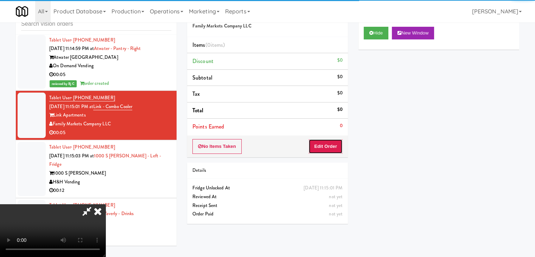
click at [331, 141] on button "Edit Order" at bounding box center [325, 146] width 34 height 15
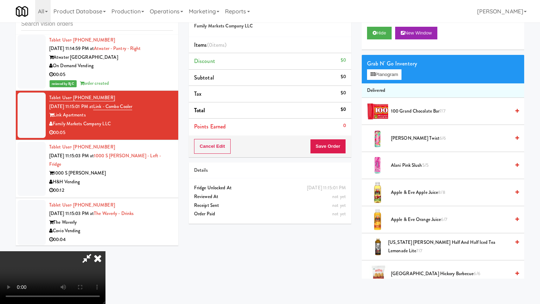
click at [105, 251] on video at bounding box center [52, 277] width 105 height 53
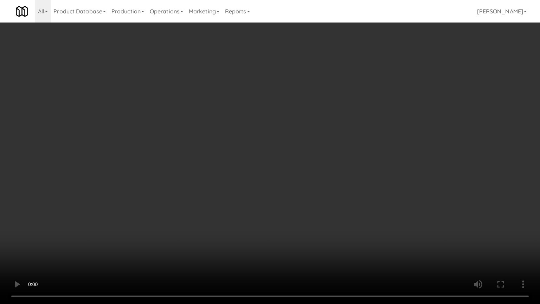
click at [324, 188] on video at bounding box center [270, 152] width 540 height 304
click at [325, 181] on video at bounding box center [270, 152] width 540 height 304
drag, startPoint x: 325, startPoint y: 181, endPoint x: 352, endPoint y: 117, distance: 70.1
click at [325, 179] on video at bounding box center [270, 152] width 540 height 304
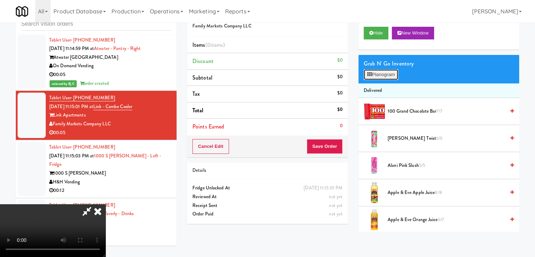
click at [388, 73] on button "Planogram" at bounding box center [381, 74] width 34 height 11
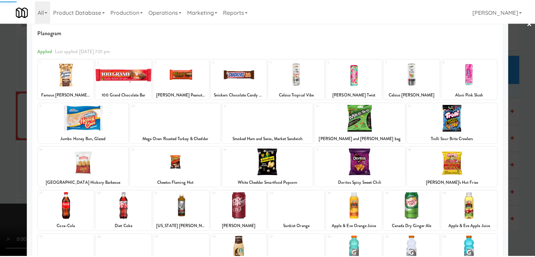
scroll to position [89, 0]
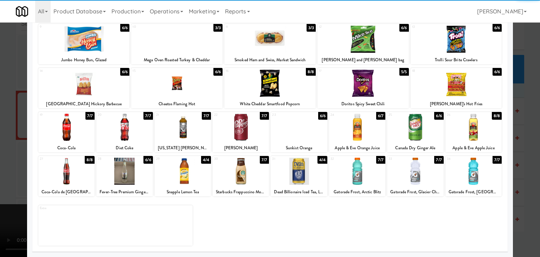
click at [139, 183] on div at bounding box center [124, 171] width 56 height 27
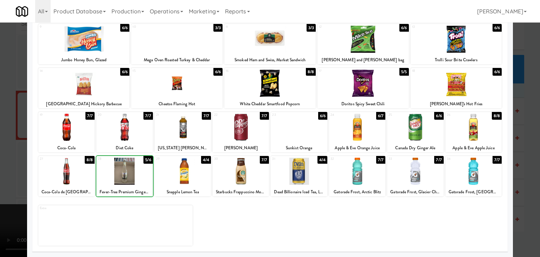
click at [0, 178] on div at bounding box center [270, 128] width 540 height 257
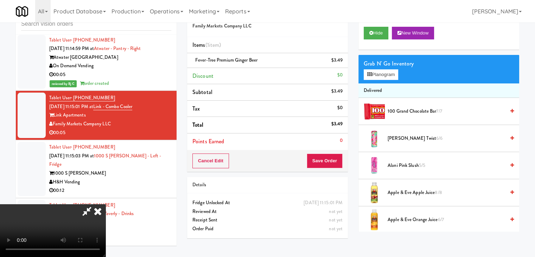
click at [336, 152] on div "Cancel Edit Save Order" at bounding box center [267, 161] width 161 height 22
click at [331, 158] on button "Save Order" at bounding box center [325, 160] width 36 height 15
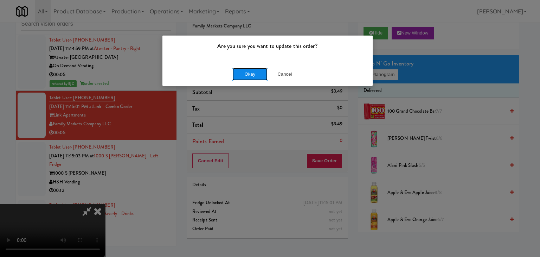
click at [251, 72] on button "Okay" at bounding box center [249, 74] width 35 height 13
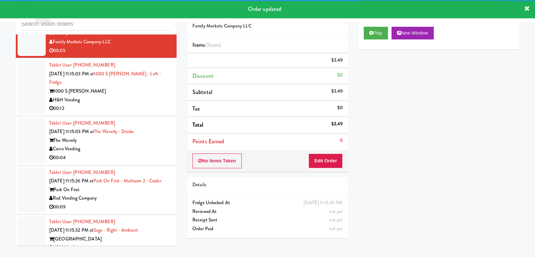
scroll to position [3255, 0]
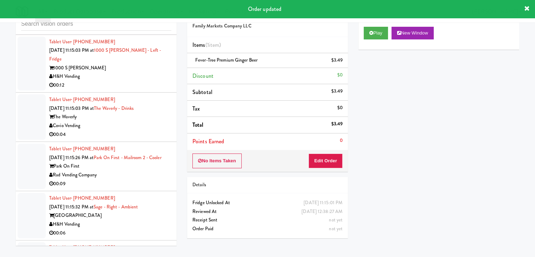
click at [148, 81] on div "00:12" at bounding box center [110, 85] width 122 height 9
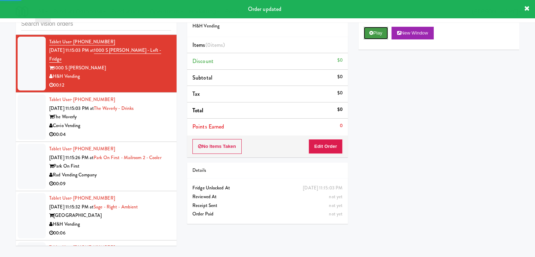
click at [370, 32] on icon at bounding box center [371, 33] width 4 height 5
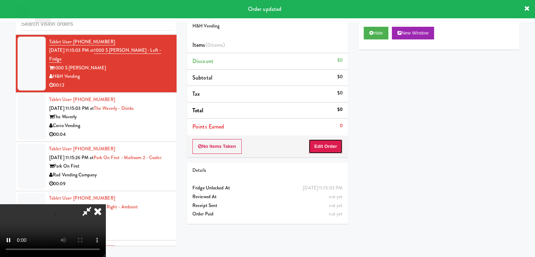
click at [320, 142] on button "Edit Order" at bounding box center [325, 146] width 34 height 15
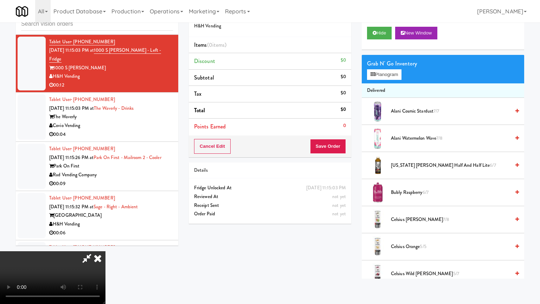
click at [105, 251] on video at bounding box center [52, 277] width 105 height 53
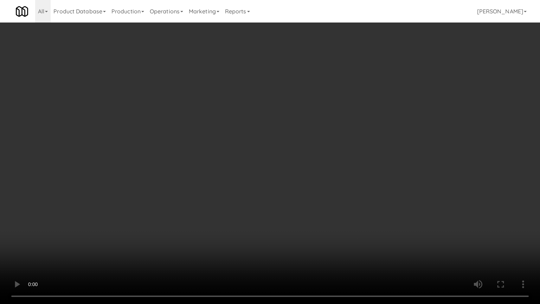
click at [309, 237] on video at bounding box center [270, 152] width 540 height 304
click at [322, 219] on video at bounding box center [270, 152] width 540 height 304
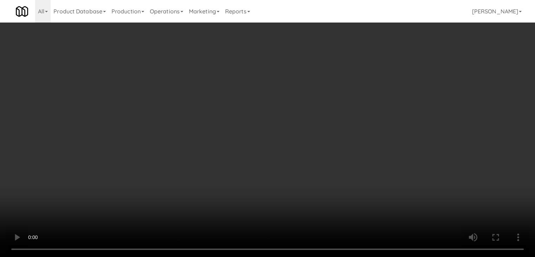
click at [248, 189] on video at bounding box center [267, 128] width 535 height 257
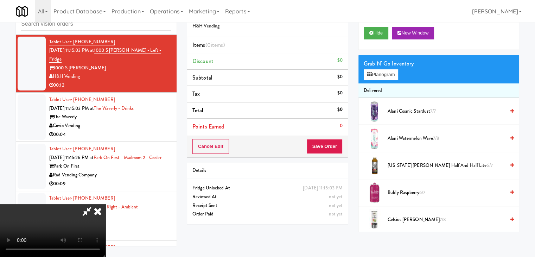
click at [105, 204] on video at bounding box center [52, 230] width 105 height 53
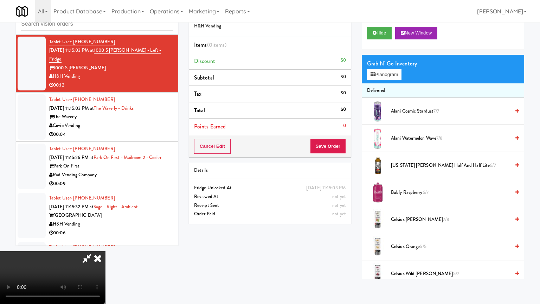
click at [105, 251] on video at bounding box center [52, 277] width 105 height 53
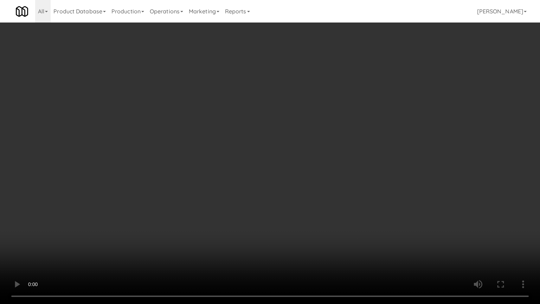
click at [309, 214] on video at bounding box center [270, 152] width 540 height 304
click at [310, 215] on video at bounding box center [270, 152] width 540 height 304
click at [315, 214] on video at bounding box center [270, 152] width 540 height 304
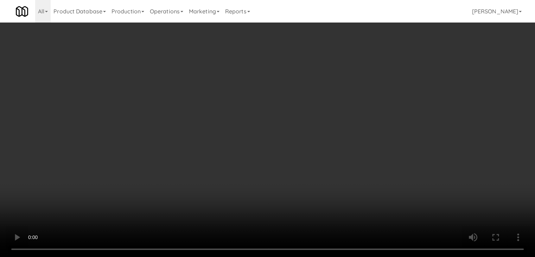
click at [388, 78] on button "Planogram" at bounding box center [381, 74] width 34 height 11
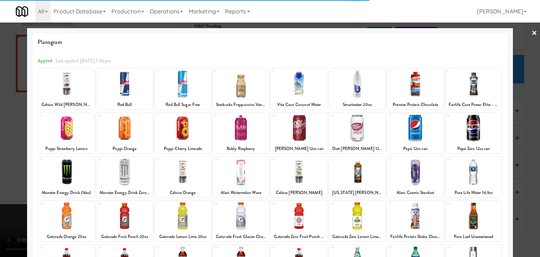
click at [420, 83] on div at bounding box center [415, 83] width 56 height 27
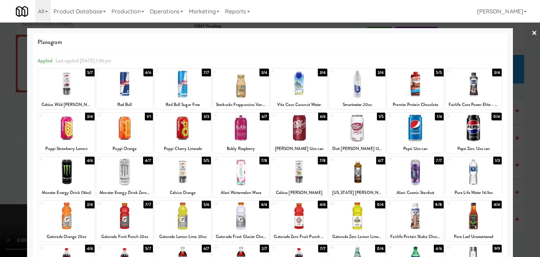
drag, startPoint x: 414, startPoint y: 85, endPoint x: 402, endPoint y: 87, distance: 12.1
click at [414, 85] on div at bounding box center [415, 83] width 56 height 27
click at [1, 102] on div at bounding box center [270, 128] width 540 height 257
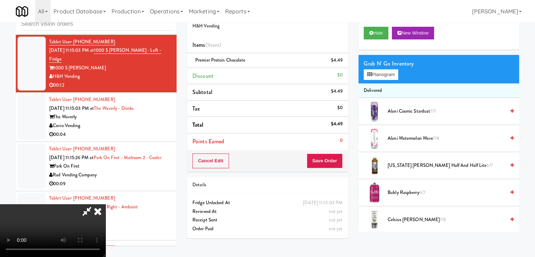
click at [105, 204] on video at bounding box center [52, 230] width 105 height 53
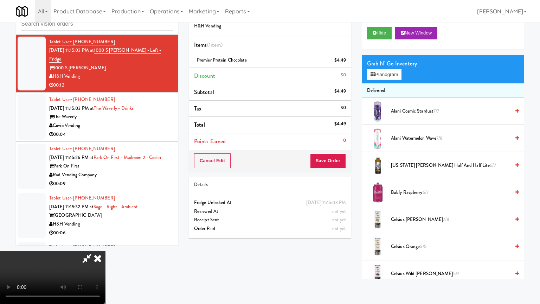
click at [105, 251] on video at bounding box center [52, 277] width 105 height 53
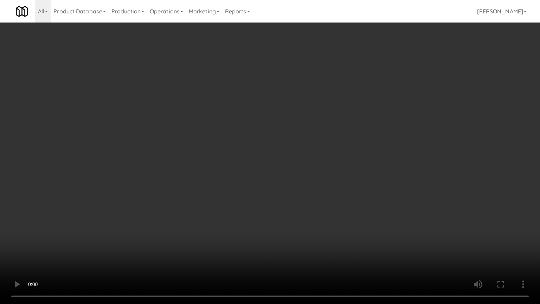
click at [340, 191] on video at bounding box center [270, 152] width 540 height 304
drag, startPoint x: 340, startPoint y: 191, endPoint x: 345, endPoint y: 116, distance: 75.8
click at [340, 191] on video at bounding box center [270, 152] width 540 height 304
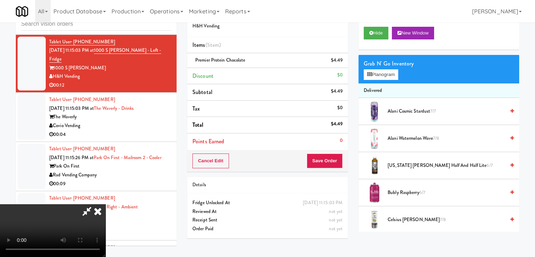
click at [105, 204] on icon at bounding box center [97, 211] width 15 height 14
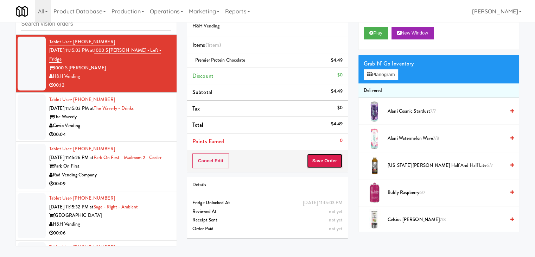
drag, startPoint x: 324, startPoint y: 157, endPoint x: 320, endPoint y: 158, distance: 4.2
click at [324, 157] on button "Save Order" at bounding box center [325, 160] width 36 height 15
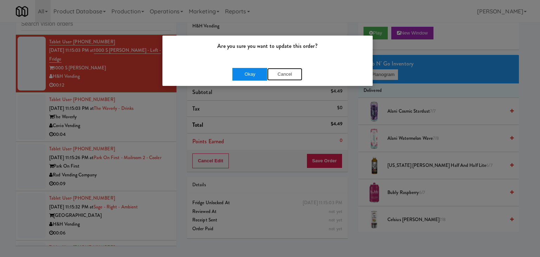
drag, startPoint x: 279, startPoint y: 75, endPoint x: 250, endPoint y: 74, distance: 28.1
click at [250, 74] on div "Okay Cancel" at bounding box center [267, 74] width 70 height 13
click at [250, 74] on button "Okay" at bounding box center [249, 74] width 35 height 13
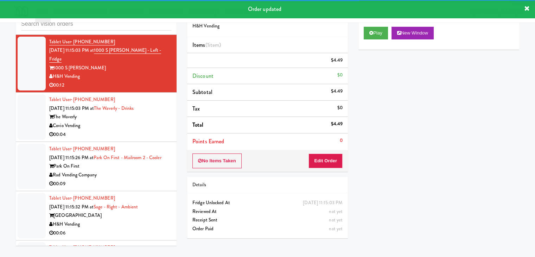
click at [135, 130] on div "00:04" at bounding box center [110, 134] width 122 height 9
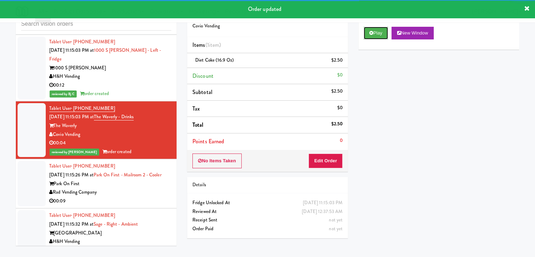
drag, startPoint x: 374, startPoint y: 32, endPoint x: 347, endPoint y: 121, distance: 92.9
click at [350, 120] on div "Order # 444074 Covio Vending Items (1 item ) Diet Coke (16.9 oz) $2.50 Discount…" at bounding box center [353, 123] width 343 height 241
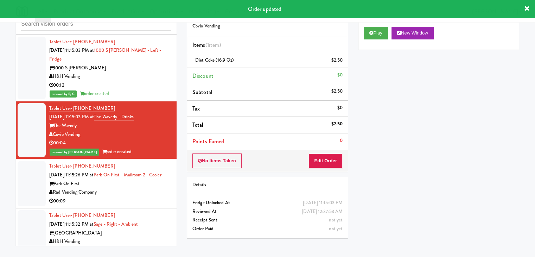
click at [102, 179] on div "Park On First" at bounding box center [110, 183] width 122 height 9
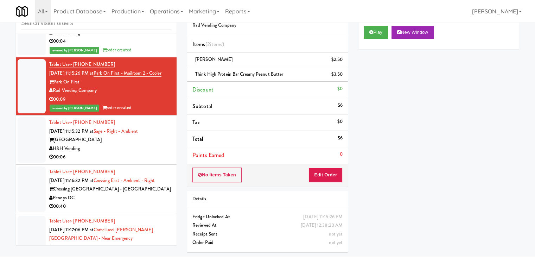
scroll to position [3360, 0]
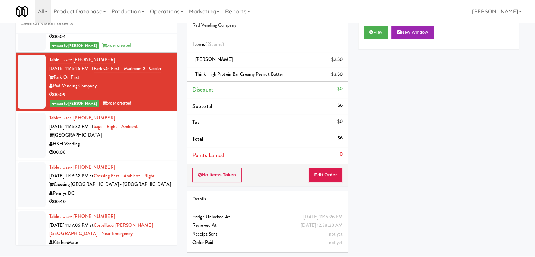
click at [149, 148] on div "00:06" at bounding box center [110, 152] width 122 height 9
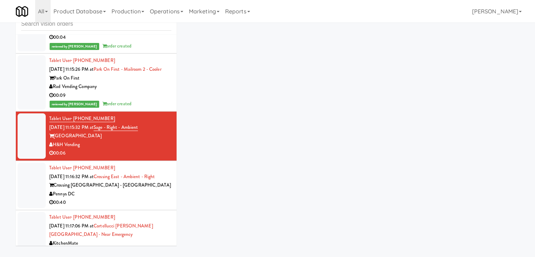
scroll to position [23, 0]
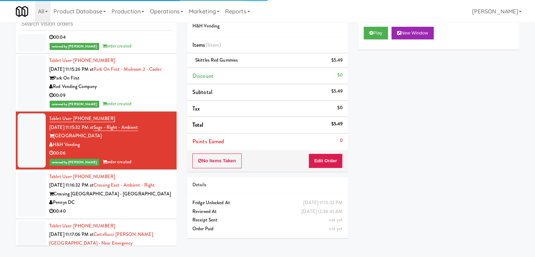
click at [128, 207] on div "00:40" at bounding box center [110, 211] width 122 height 9
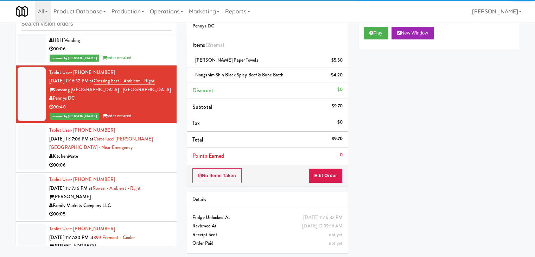
scroll to position [3466, 0]
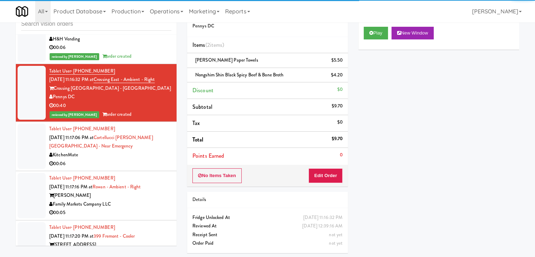
click at [146, 151] on div "KitchenMate" at bounding box center [110, 155] width 122 height 9
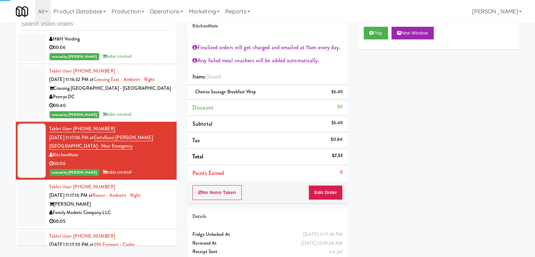
click at [149, 208] on div "Family Markets Company LLC" at bounding box center [110, 212] width 122 height 9
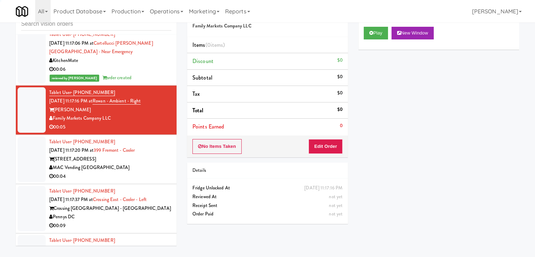
scroll to position [3571, 0]
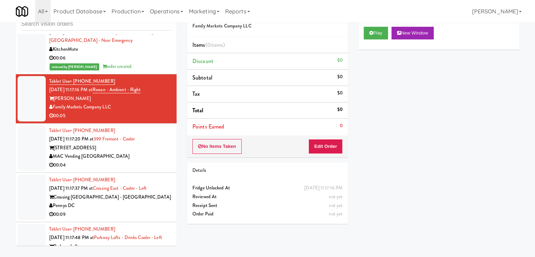
drag, startPoint x: 120, startPoint y: 137, endPoint x: 124, endPoint y: 137, distance: 3.9
click at [121, 161] on div "00:04" at bounding box center [110, 165] width 122 height 9
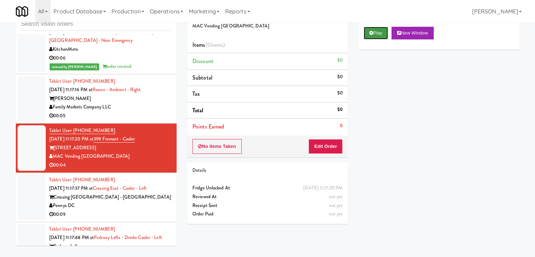
click at [371, 31] on icon at bounding box center [371, 33] width 4 height 5
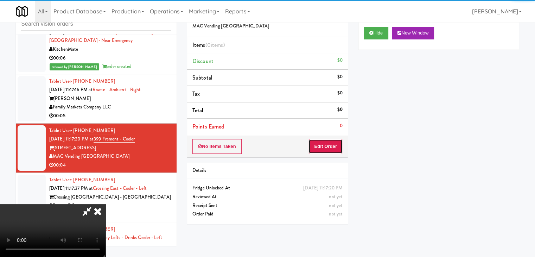
click at [318, 139] on button "Edit Order" at bounding box center [325, 146] width 34 height 15
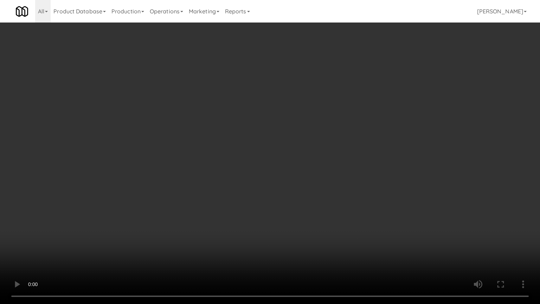
drag, startPoint x: 267, startPoint y: 191, endPoint x: 264, endPoint y: 222, distance: 30.4
click at [267, 193] on video at bounding box center [270, 152] width 540 height 304
click at [288, 190] on video at bounding box center [270, 152] width 540 height 304
click at [293, 188] on video at bounding box center [270, 152] width 540 height 304
drag, startPoint x: 293, startPoint y: 188, endPoint x: 352, endPoint y: 88, distance: 116.6
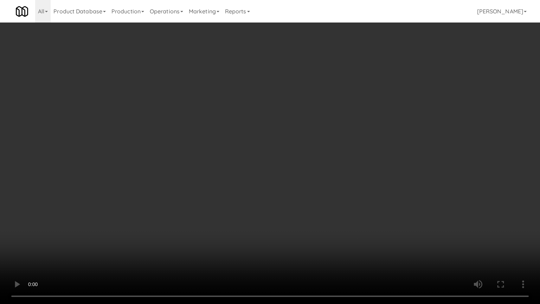
click at [294, 187] on video at bounding box center [270, 152] width 540 height 304
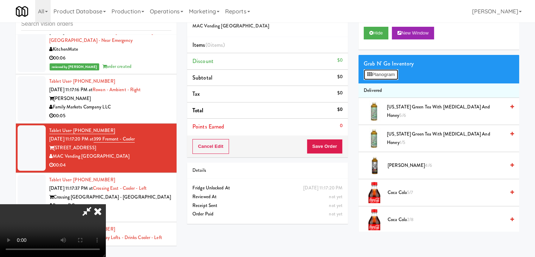
click at [395, 75] on button "Planogram" at bounding box center [381, 74] width 34 height 11
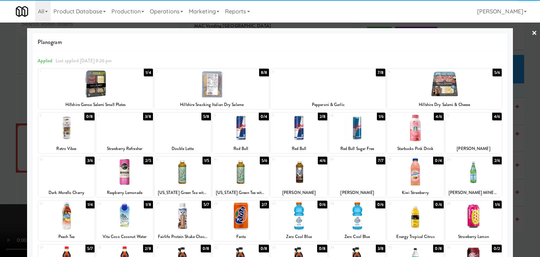
click at [124, 177] on div at bounding box center [124, 171] width 56 height 27
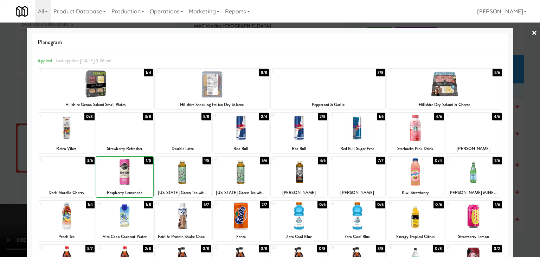
click at [1, 203] on div at bounding box center [270, 128] width 540 height 257
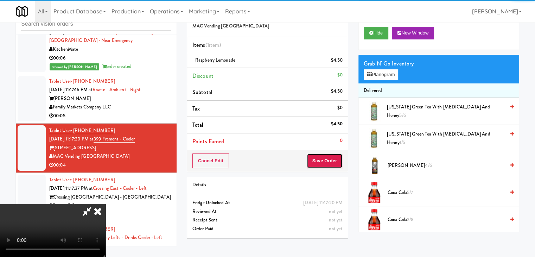
click at [330, 155] on button "Save Order" at bounding box center [325, 160] width 36 height 15
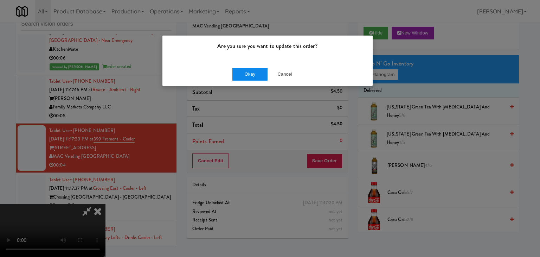
drag, startPoint x: 237, startPoint y: 67, endPoint x: 236, endPoint y: 72, distance: 5.3
click at [236, 71] on div "Okay Cancel" at bounding box center [267, 74] width 210 height 24
click at [236, 72] on button "Okay" at bounding box center [249, 74] width 35 height 13
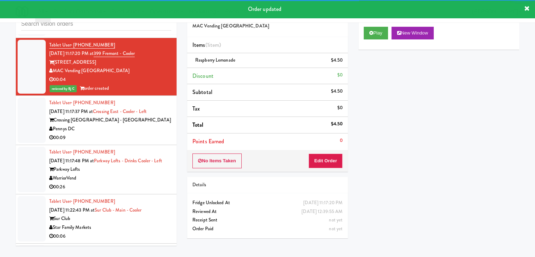
scroll to position [3677, 0]
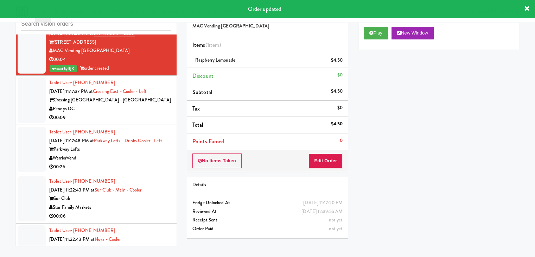
click at [149, 113] on div "00:09" at bounding box center [110, 117] width 122 height 9
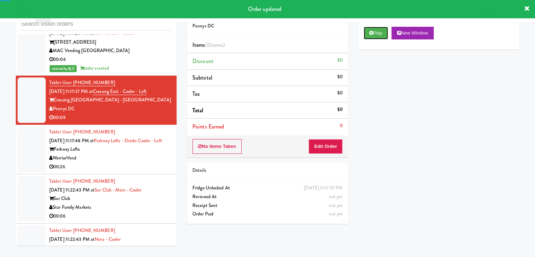
drag, startPoint x: 376, startPoint y: 37, endPoint x: 367, endPoint y: 55, distance: 20.1
click at [376, 37] on button "Play" at bounding box center [376, 33] width 24 height 13
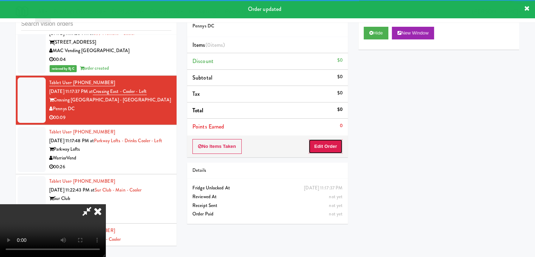
click at [321, 142] on button "Edit Order" at bounding box center [325, 146] width 34 height 15
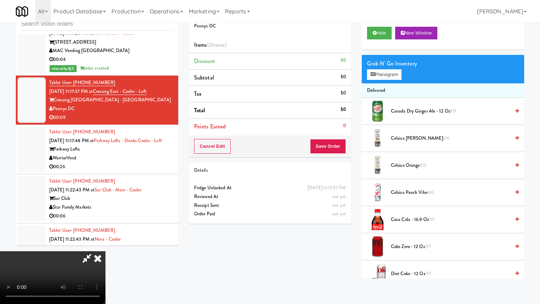
click at [105, 251] on video at bounding box center [52, 277] width 105 height 53
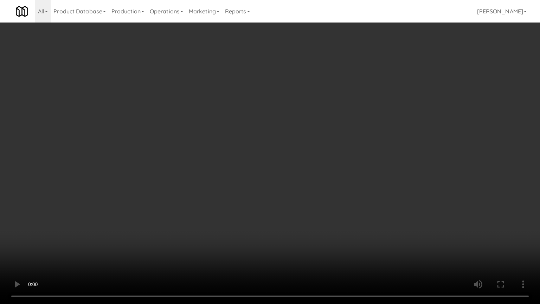
click at [283, 203] on video at bounding box center [270, 152] width 540 height 304
click at [274, 204] on video at bounding box center [270, 152] width 540 height 304
drag, startPoint x: 274, startPoint y: 204, endPoint x: 331, endPoint y: 151, distance: 77.9
click at [274, 204] on video at bounding box center [270, 152] width 540 height 304
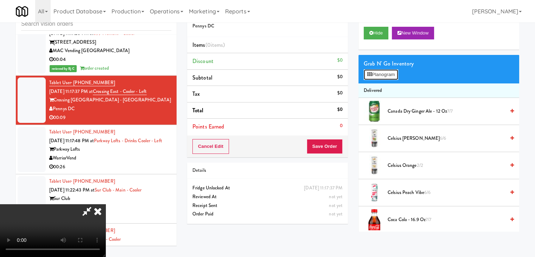
click at [388, 69] on button "Planogram" at bounding box center [381, 74] width 34 height 11
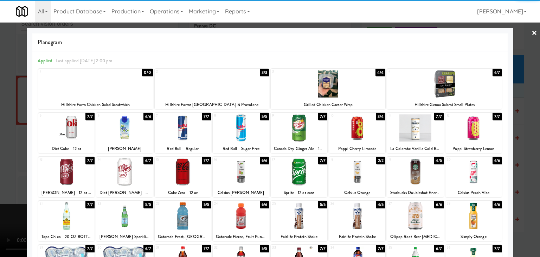
drag, startPoint x: 125, startPoint y: 250, endPoint x: 108, endPoint y: 247, distance: 17.2
click at [125, 249] on div at bounding box center [124, 259] width 56 height 27
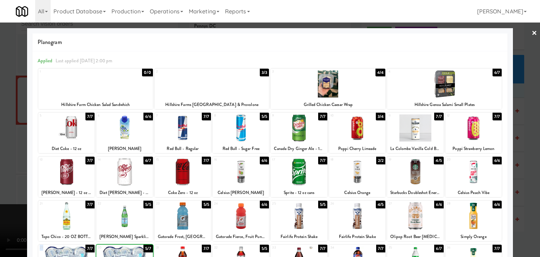
drag, startPoint x: 71, startPoint y: 246, endPoint x: 68, endPoint y: 246, distance: 3.5
drag, startPoint x: 0, startPoint y: 214, endPoint x: 280, endPoint y: 214, distance: 280.3
click at [6, 214] on div at bounding box center [270, 128] width 540 height 257
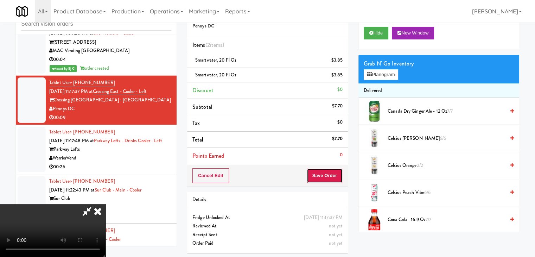
click at [327, 178] on button "Save Order" at bounding box center [325, 175] width 36 height 15
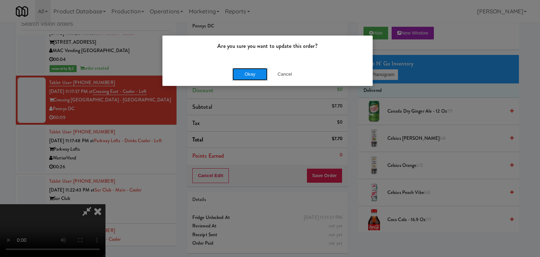
click at [246, 75] on button "Okay" at bounding box center [249, 74] width 35 height 13
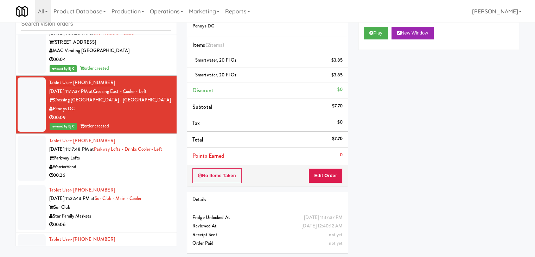
click at [105, 171] on div "00:26" at bounding box center [110, 175] width 122 height 9
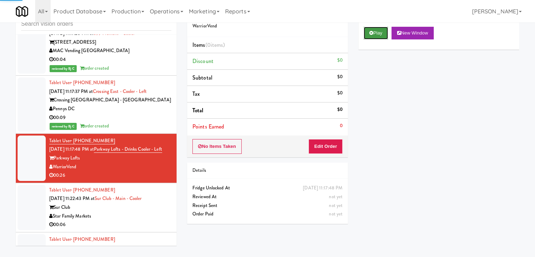
click at [373, 34] on icon at bounding box center [371, 33] width 4 height 5
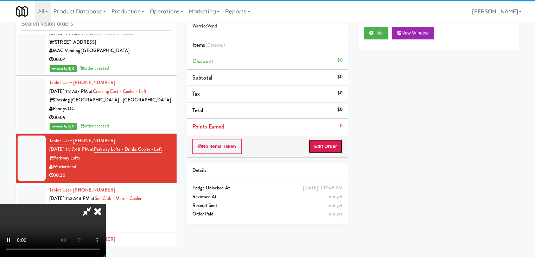
click at [331, 139] on button "Edit Order" at bounding box center [325, 146] width 34 height 15
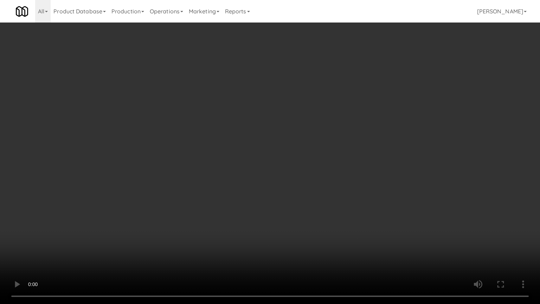
click at [316, 200] on video at bounding box center [270, 152] width 540 height 304
click at [317, 200] on video at bounding box center [270, 152] width 540 height 304
click at [355, 178] on video at bounding box center [270, 152] width 540 height 304
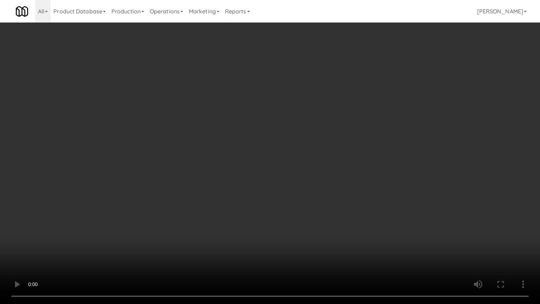
click at [355, 178] on video at bounding box center [270, 152] width 540 height 304
click at [370, 173] on video at bounding box center [270, 152] width 540 height 304
drag, startPoint x: 370, startPoint y: 173, endPoint x: 405, endPoint y: 84, distance: 95.7
click at [370, 171] on video at bounding box center [270, 152] width 540 height 304
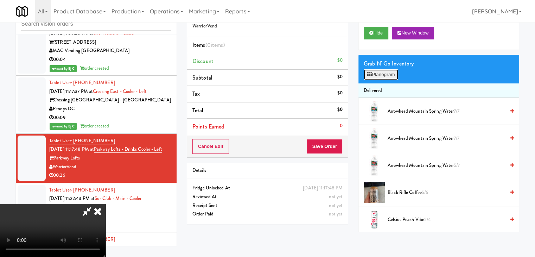
click at [395, 74] on button "Planogram" at bounding box center [381, 74] width 34 height 11
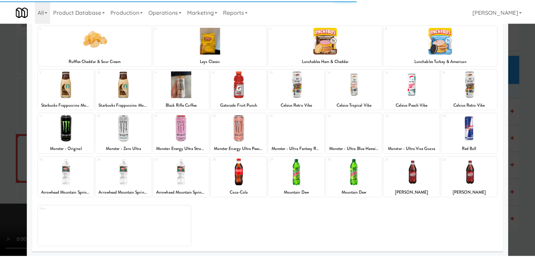
scroll to position [89, 0]
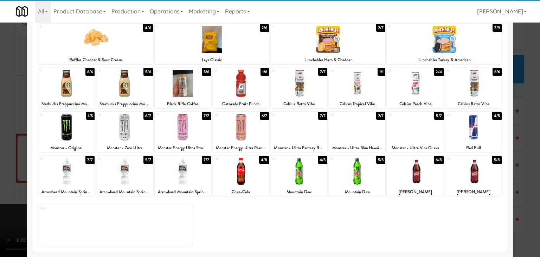
click at [130, 134] on div at bounding box center [124, 127] width 56 height 27
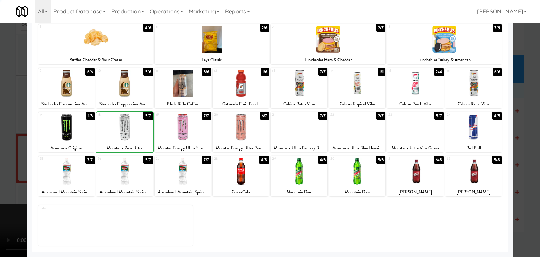
click at [130, 134] on div at bounding box center [124, 127] width 56 height 27
drag, startPoint x: 71, startPoint y: 129, endPoint x: 78, endPoint y: 128, distance: 6.7
click at [71, 129] on div at bounding box center [66, 127] width 56 height 27
drag, startPoint x: 247, startPoint y: 129, endPoint x: 241, endPoint y: 129, distance: 6.0
click at [246, 129] on div at bounding box center [241, 127] width 56 height 27
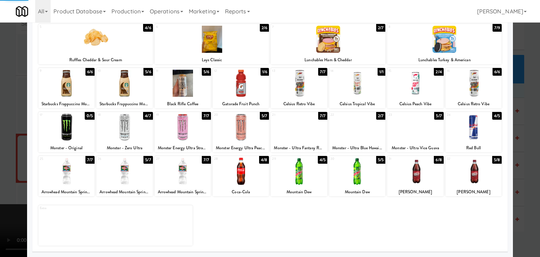
drag, startPoint x: 0, startPoint y: 135, endPoint x: 212, endPoint y: 145, distance: 212.7
click at [10, 135] on div at bounding box center [270, 128] width 540 height 257
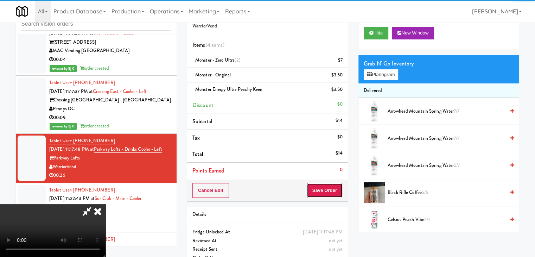
click at [334, 190] on button "Save Order" at bounding box center [325, 190] width 36 height 15
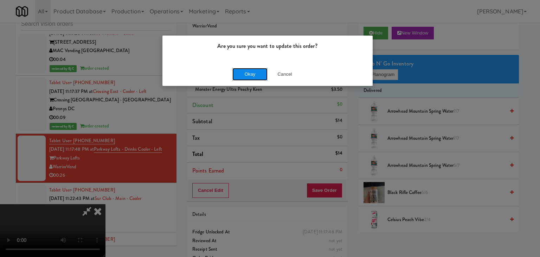
click at [249, 75] on button "Okay" at bounding box center [249, 74] width 35 height 13
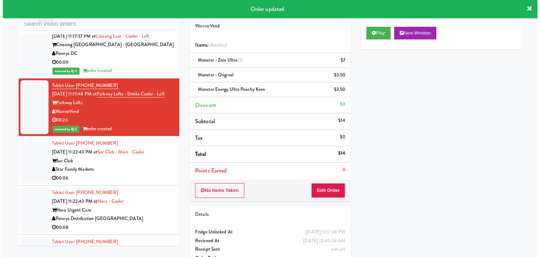
scroll to position [3747, 0]
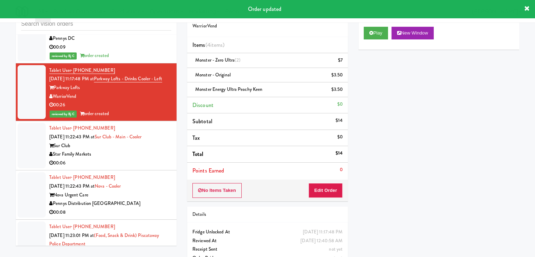
drag, startPoint x: 135, startPoint y: 135, endPoint x: 248, endPoint y: 123, distance: 113.5
click at [136, 150] on div "Star Family Markets" at bounding box center [110, 154] width 122 height 9
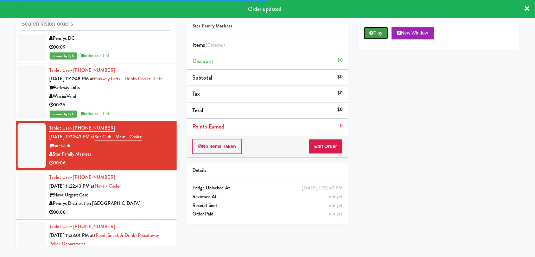
click at [375, 34] on button "Play" at bounding box center [376, 33] width 24 height 13
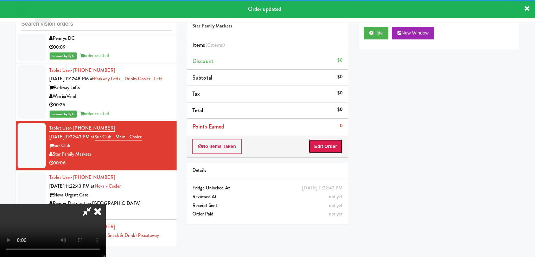
click at [325, 147] on button "Edit Order" at bounding box center [325, 146] width 34 height 15
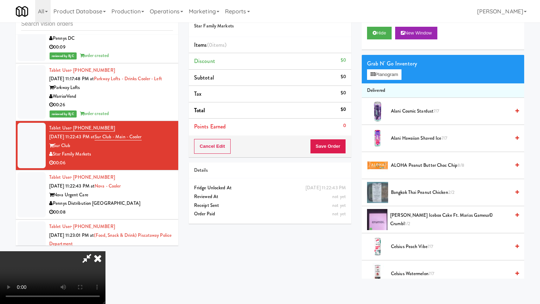
click at [105, 251] on video at bounding box center [52, 277] width 105 height 53
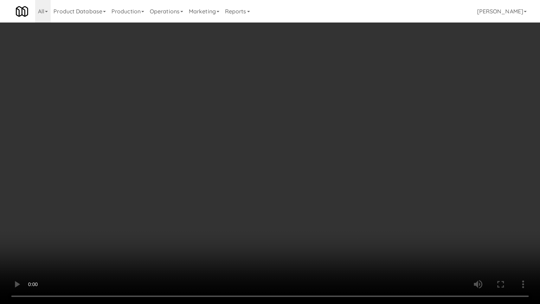
click at [307, 197] on video at bounding box center [270, 152] width 540 height 304
click at [317, 191] on video at bounding box center [270, 152] width 540 height 304
drag, startPoint x: 317, startPoint y: 191, endPoint x: 354, endPoint y: 128, distance: 73.3
click at [318, 189] on video at bounding box center [270, 152] width 540 height 304
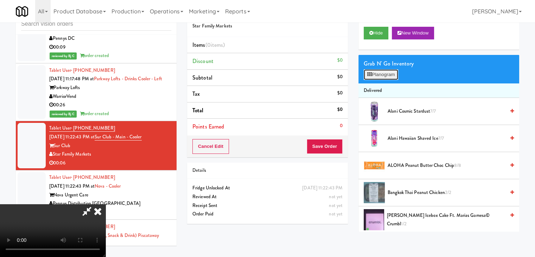
click at [383, 74] on button "Planogram" at bounding box center [381, 74] width 34 height 11
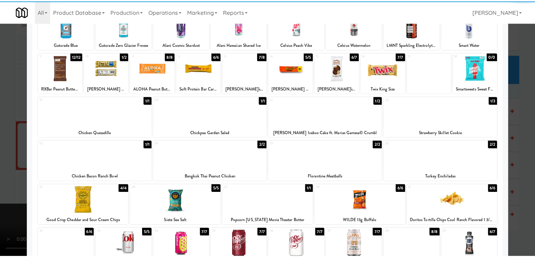
scroll to position [70, 0]
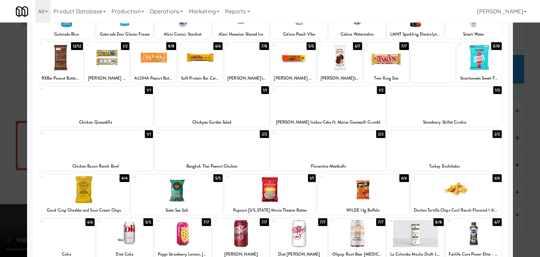
click at [68, 232] on div at bounding box center [66, 233] width 56 height 27
drag, startPoint x: 0, startPoint y: 214, endPoint x: 129, endPoint y: 198, distance: 130.4
click at [1, 213] on div at bounding box center [270, 128] width 540 height 257
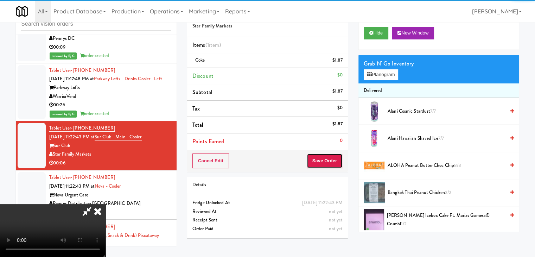
click at [334, 162] on button "Save Order" at bounding box center [325, 160] width 36 height 15
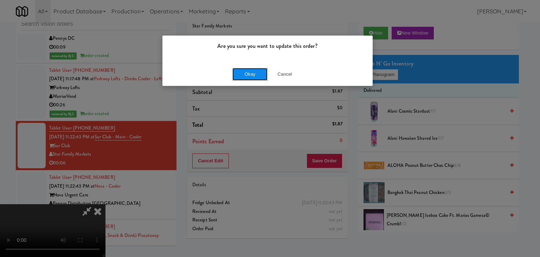
click at [241, 73] on button "Okay" at bounding box center [249, 74] width 35 height 13
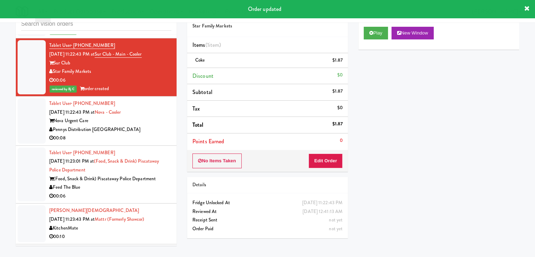
scroll to position [3853, 0]
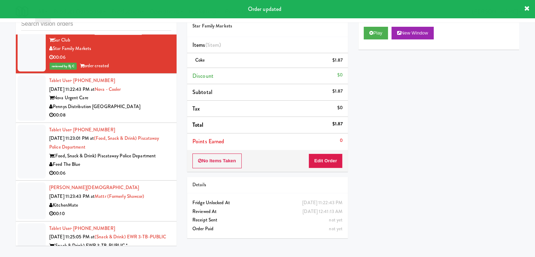
click at [150, 102] on div "Pennys Distribution [GEOGRAPHIC_DATA]" at bounding box center [110, 106] width 122 height 9
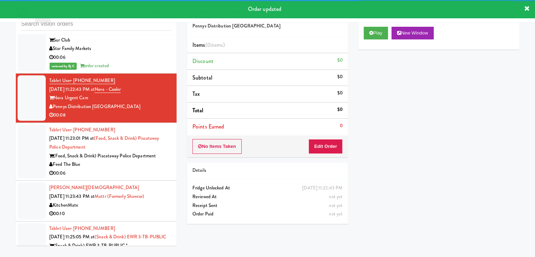
click at [377, 94] on div "Play New Window Primary Flag Clear Flag if unable to determine what was taken o…" at bounding box center [438, 153] width 161 height 264
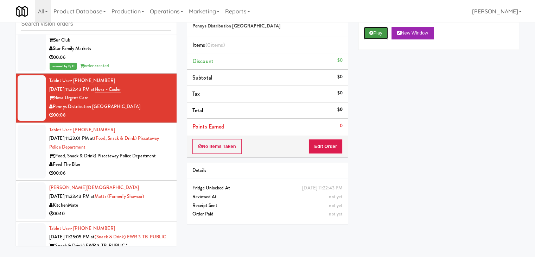
click at [383, 33] on button "Play" at bounding box center [376, 33] width 24 height 13
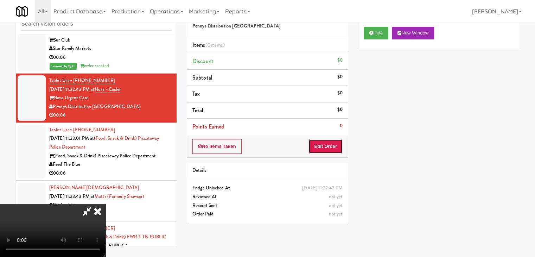
click at [326, 145] on button "Edit Order" at bounding box center [325, 146] width 34 height 15
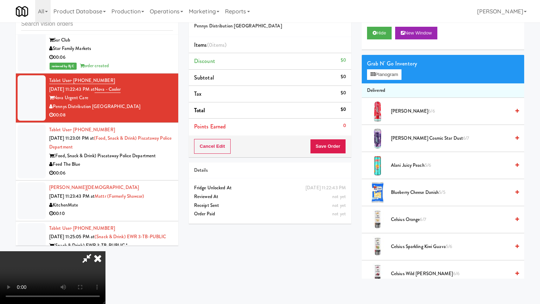
click at [105, 251] on video at bounding box center [52, 277] width 105 height 53
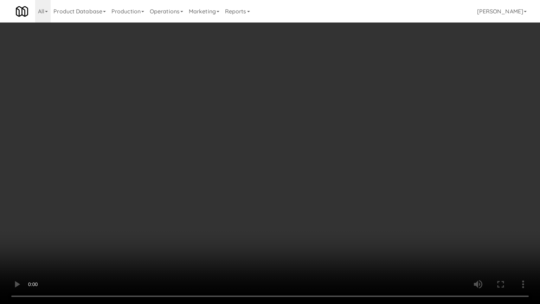
click at [309, 212] on video at bounding box center [270, 152] width 540 height 304
click at [315, 207] on video at bounding box center [270, 152] width 540 height 304
click at [309, 226] on video at bounding box center [270, 152] width 540 height 304
click at [321, 204] on video at bounding box center [270, 152] width 540 height 304
drag, startPoint x: 321, startPoint y: 204, endPoint x: 369, endPoint y: 121, distance: 96.6
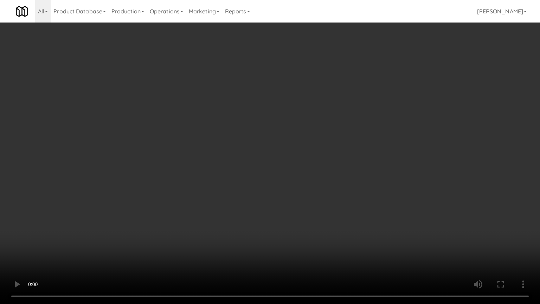
click at [322, 199] on video at bounding box center [270, 152] width 540 height 304
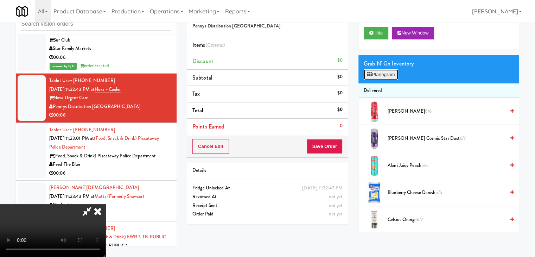
click at [388, 73] on button "Planogram" at bounding box center [381, 74] width 34 height 11
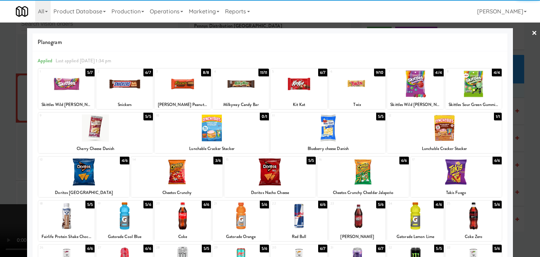
click at [339, 215] on div at bounding box center [357, 215] width 56 height 27
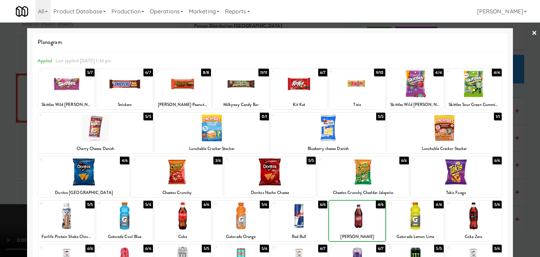
click at [10, 163] on div at bounding box center [270, 128] width 540 height 257
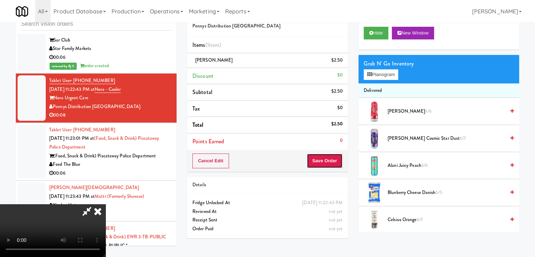
click at [334, 158] on button "Save Order" at bounding box center [325, 160] width 36 height 15
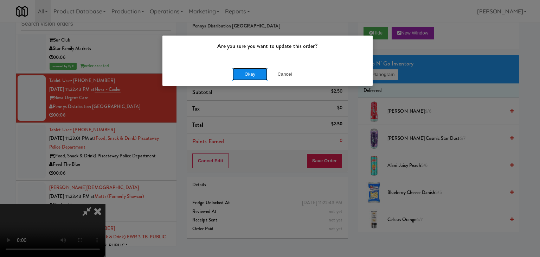
click at [242, 73] on button "Okay" at bounding box center [249, 74] width 35 height 13
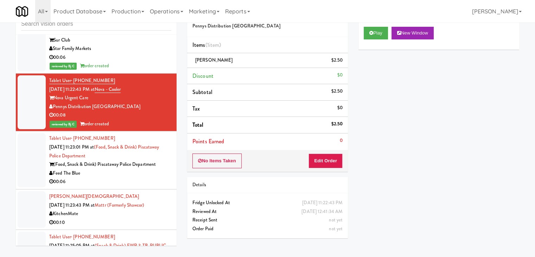
click at [132, 169] on div "Feed The Blue" at bounding box center [110, 173] width 122 height 9
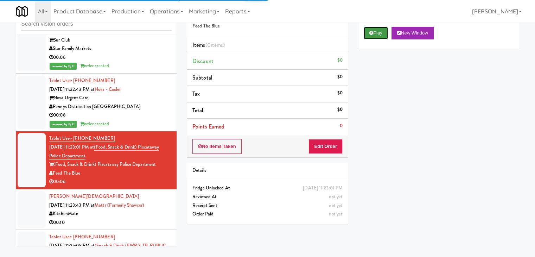
click at [367, 33] on button "Play" at bounding box center [376, 33] width 24 height 13
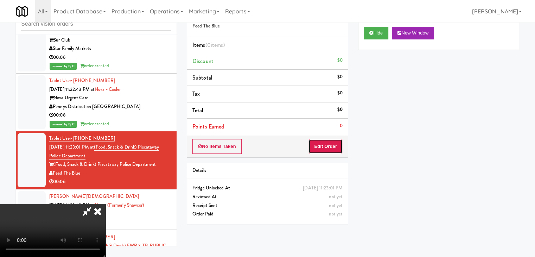
click at [335, 145] on button "Edit Order" at bounding box center [325, 146] width 34 height 15
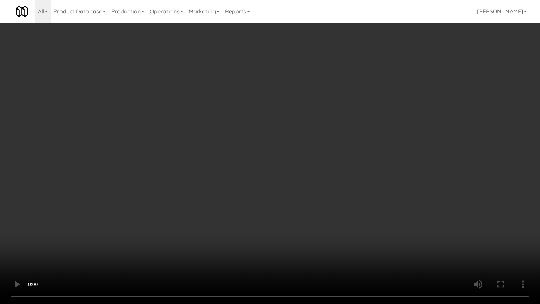
click at [300, 201] on video at bounding box center [270, 152] width 540 height 304
click at [298, 201] on video at bounding box center [270, 152] width 540 height 304
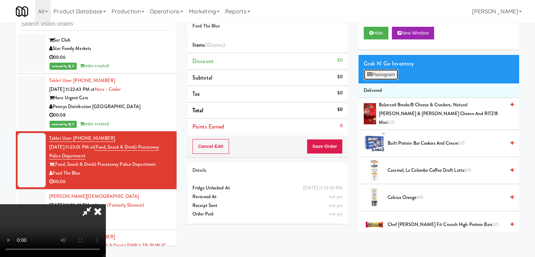
click at [381, 72] on button "Planogram" at bounding box center [381, 74] width 34 height 11
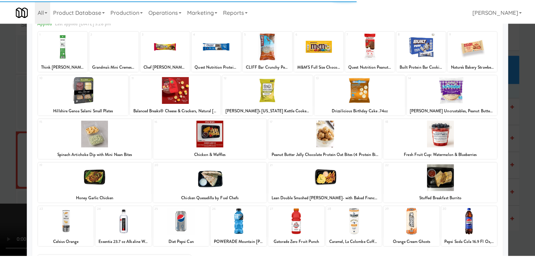
scroll to position [89, 0]
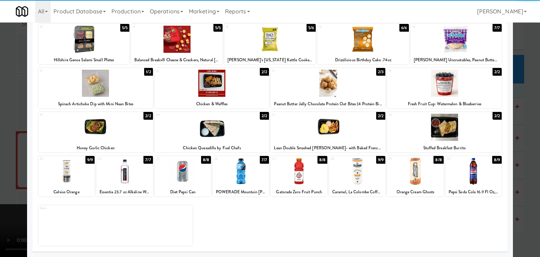
click at [309, 177] on div at bounding box center [299, 171] width 56 height 27
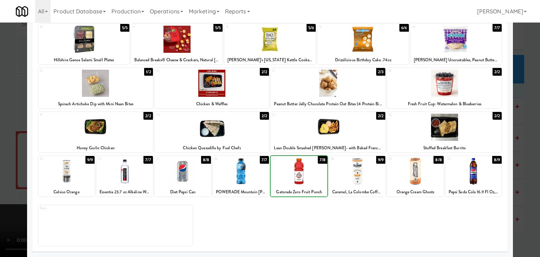
drag, startPoint x: 9, startPoint y: 175, endPoint x: 242, endPoint y: 172, distance: 232.5
click at [10, 175] on div at bounding box center [270, 128] width 540 height 257
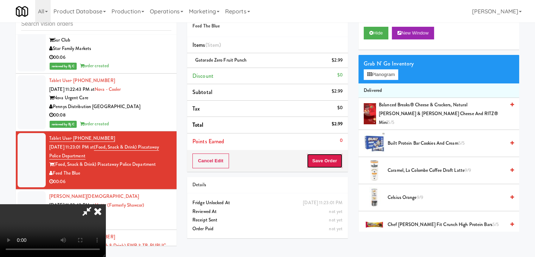
click at [336, 162] on button "Save Order" at bounding box center [325, 160] width 36 height 15
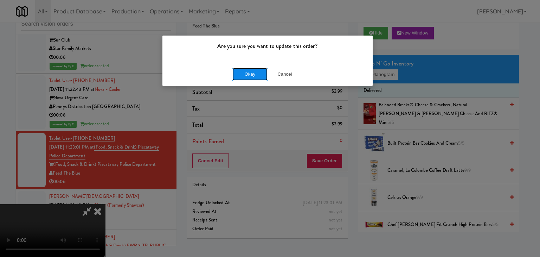
click at [250, 76] on button "Okay" at bounding box center [249, 74] width 35 height 13
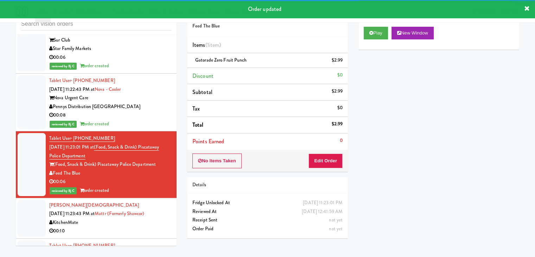
scroll to position [3923, 0]
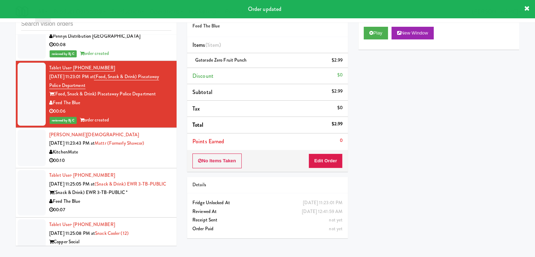
click at [140, 156] on div "00:10" at bounding box center [110, 160] width 122 height 9
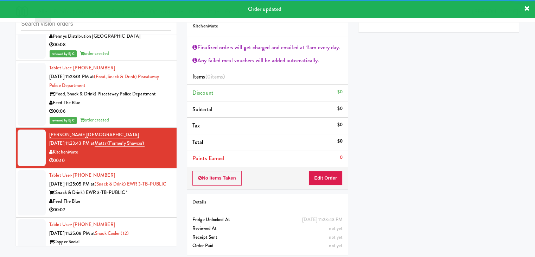
click at [146, 197] on div "Feed The Blue" at bounding box center [110, 201] width 122 height 9
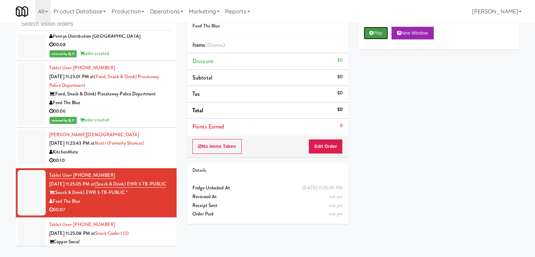
drag, startPoint x: 368, startPoint y: 34, endPoint x: 362, endPoint y: 72, distance: 38.1
click at [369, 36] on button "Play" at bounding box center [376, 33] width 24 height 13
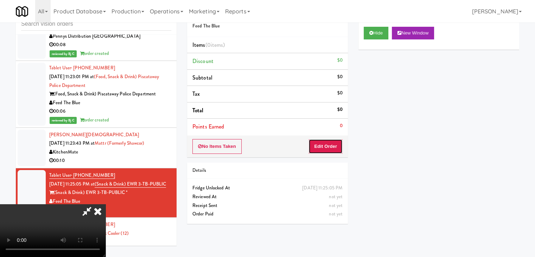
click at [320, 146] on button "Edit Order" at bounding box center [325, 146] width 34 height 15
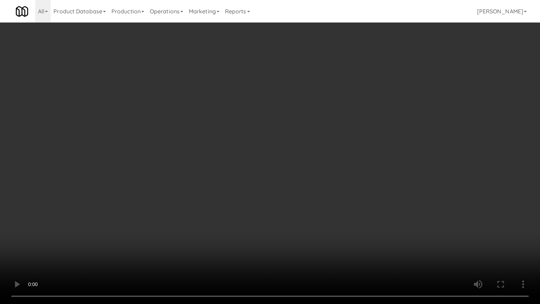
click at [307, 230] on video at bounding box center [270, 152] width 540 height 304
click at [305, 230] on video at bounding box center [270, 152] width 540 height 304
click at [301, 228] on video at bounding box center [270, 152] width 540 height 304
drag, startPoint x: 301, startPoint y: 228, endPoint x: 310, endPoint y: 180, distance: 49.0
click at [301, 227] on video at bounding box center [270, 152] width 540 height 304
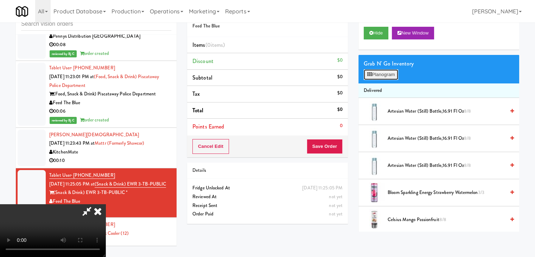
click at [375, 71] on button "Planogram" at bounding box center [381, 74] width 34 height 11
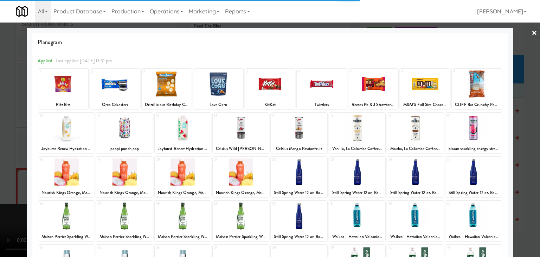
drag, startPoint x: 414, startPoint y: 245, endPoint x: 411, endPoint y: 249, distance: 4.5
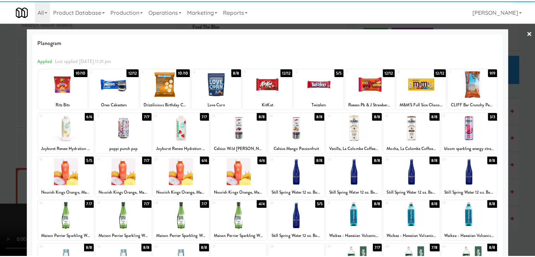
scroll to position [89, 0]
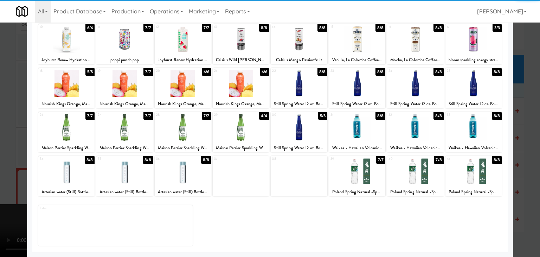
drag, startPoint x: 530, startPoint y: 207, endPoint x: 512, endPoint y: 206, distance: 18.4
click at [530, 207] on div at bounding box center [270, 128] width 540 height 257
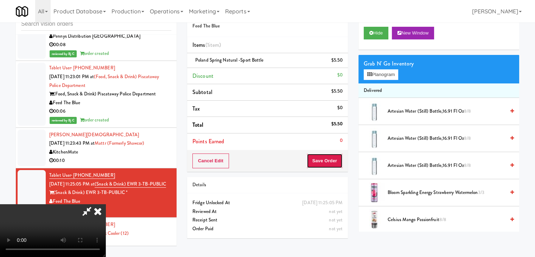
click at [339, 155] on button "Save Order" at bounding box center [325, 160] width 36 height 15
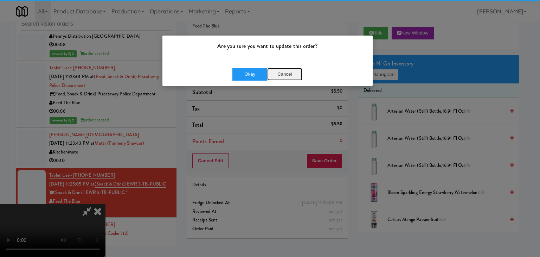
click at [277, 71] on button "Cancel" at bounding box center [284, 74] width 35 height 13
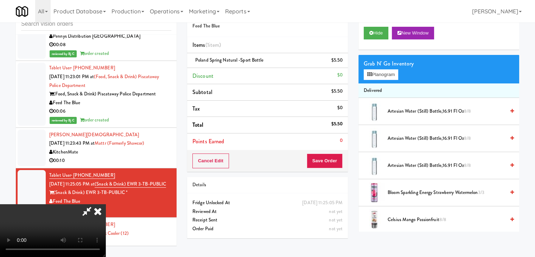
drag, startPoint x: 262, startPoint y: 73, endPoint x: 312, endPoint y: 75, distance: 49.6
click at [280, 74] on body "Are you sure you want to update this order? Okay Cancel Okay Are you sure you w…" at bounding box center [267, 128] width 535 height 257
click at [335, 156] on button "Save Order" at bounding box center [325, 160] width 36 height 15
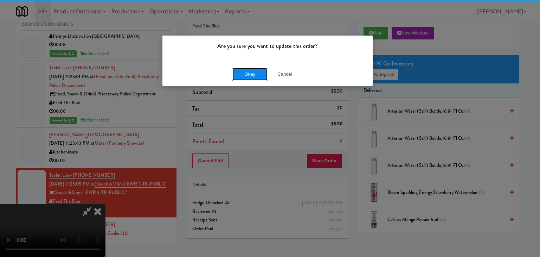
click at [255, 69] on button "Okay" at bounding box center [249, 74] width 35 height 13
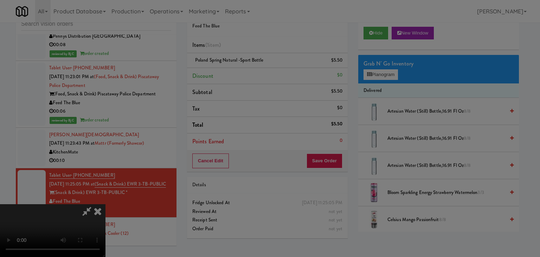
click at [255, 68] on button "Okay" at bounding box center [249, 61] width 35 height 13
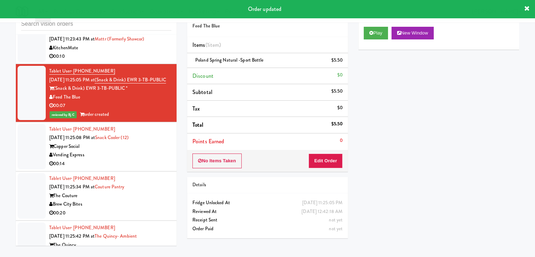
scroll to position [4028, 0]
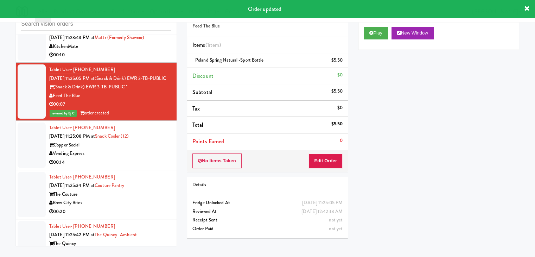
drag, startPoint x: 141, startPoint y: 145, endPoint x: 149, endPoint y: 144, distance: 7.7
click at [145, 149] on div "Vending Express" at bounding box center [110, 153] width 122 height 9
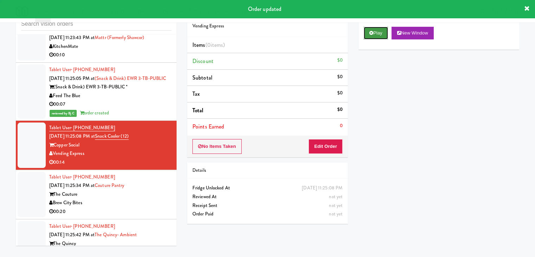
click at [369, 31] on icon at bounding box center [371, 33] width 4 height 5
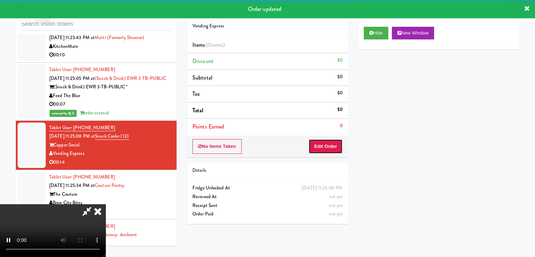
click at [319, 145] on button "Edit Order" at bounding box center [325, 146] width 34 height 15
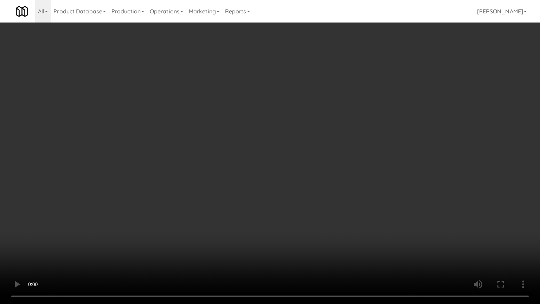
click at [340, 190] on video at bounding box center [270, 152] width 540 height 304
click at [350, 191] on video at bounding box center [270, 152] width 540 height 304
click at [348, 194] on video at bounding box center [270, 152] width 540 height 304
click at [350, 193] on video at bounding box center [270, 152] width 540 height 304
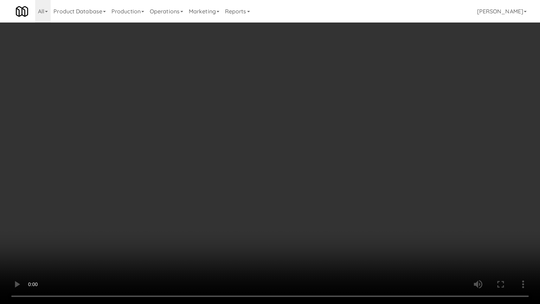
click at [326, 215] on video at bounding box center [270, 152] width 540 height 304
click at [333, 207] on video at bounding box center [270, 152] width 540 height 304
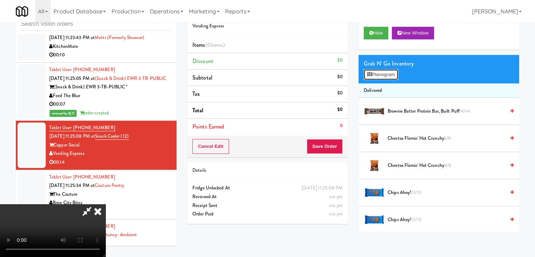
drag, startPoint x: 392, startPoint y: 72, endPoint x: 392, endPoint y: 76, distance: 4.2
click at [392, 72] on button "Planogram" at bounding box center [381, 74] width 34 height 11
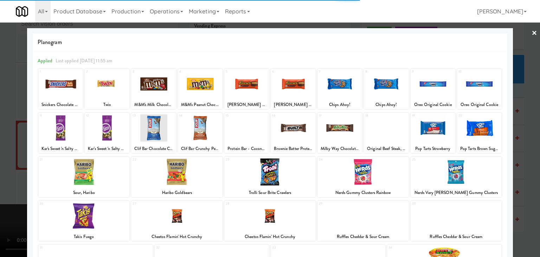
click at [277, 178] on div at bounding box center [269, 171] width 91 height 27
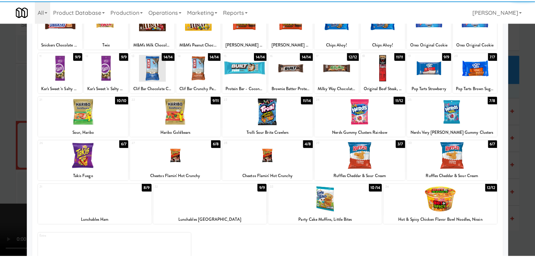
scroll to position [89, 0]
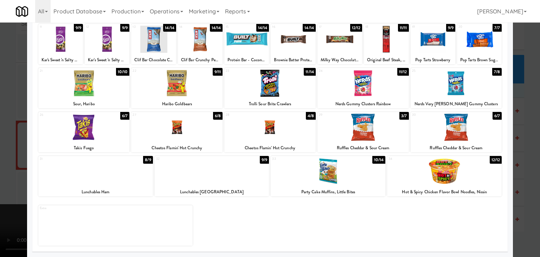
click at [320, 180] on div at bounding box center [328, 171] width 115 height 27
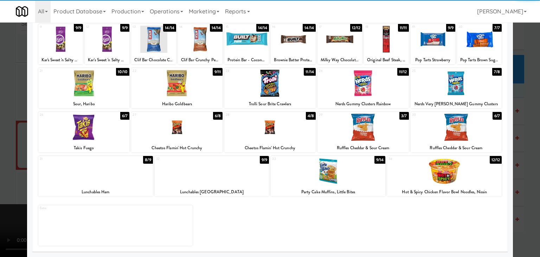
drag, startPoint x: 0, startPoint y: 182, endPoint x: 75, endPoint y: 177, distance: 74.7
click at [0, 181] on div at bounding box center [270, 128] width 540 height 257
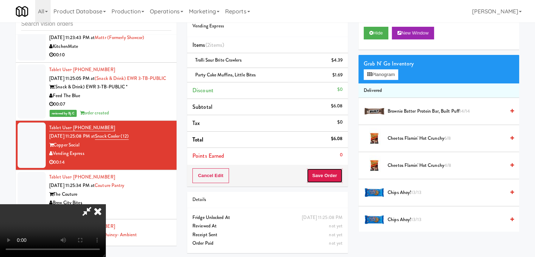
click at [326, 175] on button "Save Order" at bounding box center [325, 175] width 36 height 15
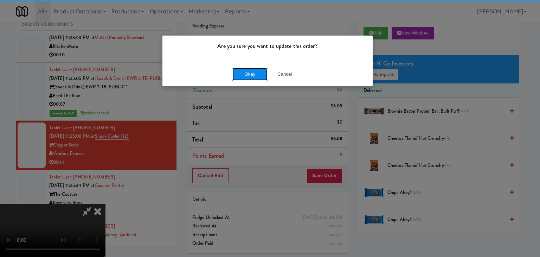
click at [243, 72] on button "Okay" at bounding box center [249, 74] width 35 height 13
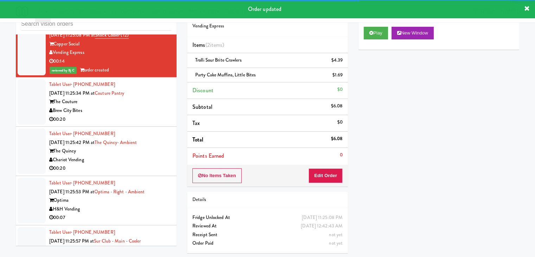
scroll to position [4134, 0]
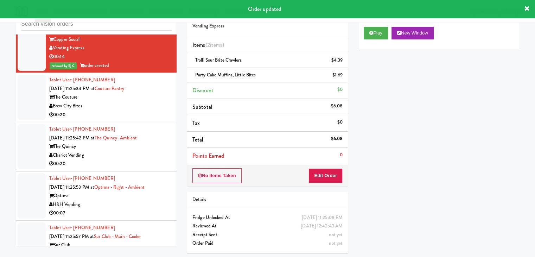
click at [153, 110] on div "00:20" at bounding box center [110, 114] width 122 height 9
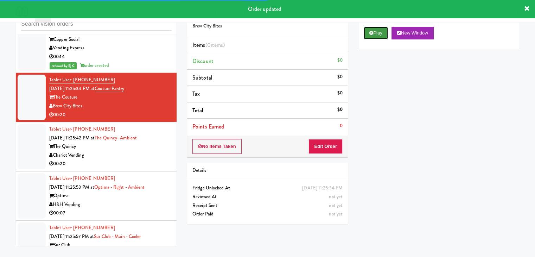
click at [374, 32] on button "Play" at bounding box center [376, 33] width 24 height 13
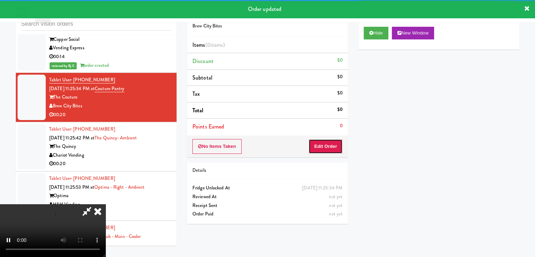
click at [336, 144] on button "Edit Order" at bounding box center [325, 146] width 34 height 15
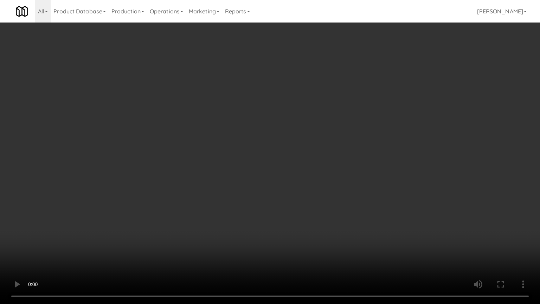
click at [286, 211] on video at bounding box center [270, 152] width 540 height 304
click at [287, 211] on video at bounding box center [270, 152] width 540 height 304
click at [313, 197] on video at bounding box center [270, 152] width 540 height 304
drag, startPoint x: 313, startPoint y: 197, endPoint x: 366, endPoint y: 93, distance: 116.5
click at [313, 197] on video at bounding box center [270, 152] width 540 height 304
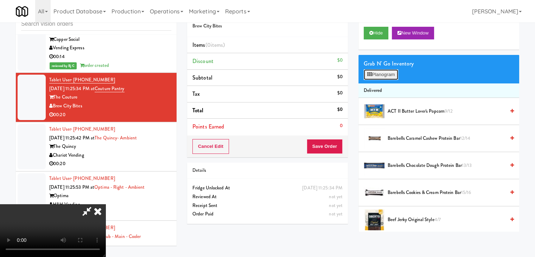
click at [386, 77] on button "Planogram" at bounding box center [381, 74] width 34 height 11
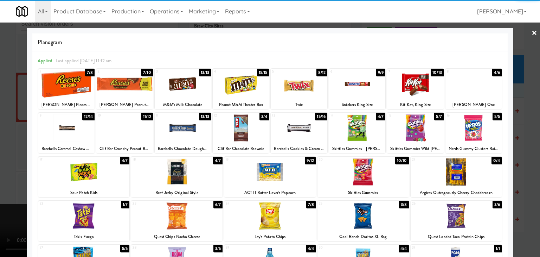
drag, startPoint x: 376, startPoint y: 210, endPoint x: 385, endPoint y: 209, distance: 9.2
click at [377, 210] on div at bounding box center [363, 215] width 91 height 27
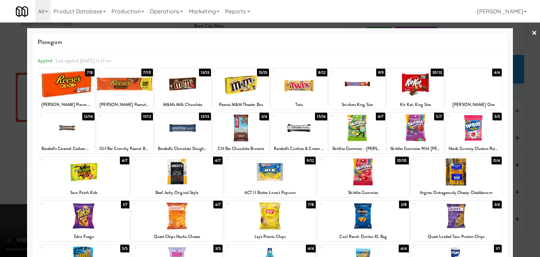
drag, startPoint x: 526, startPoint y: 204, endPoint x: 504, endPoint y: 201, distance: 22.1
click at [525, 204] on div at bounding box center [270, 128] width 540 height 257
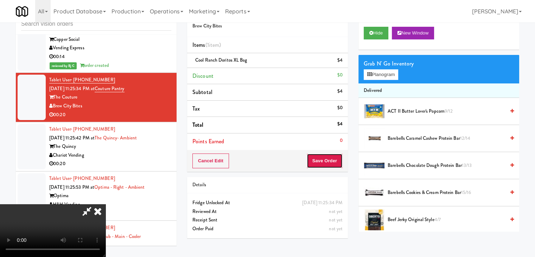
click at [335, 161] on button "Save Order" at bounding box center [325, 160] width 36 height 15
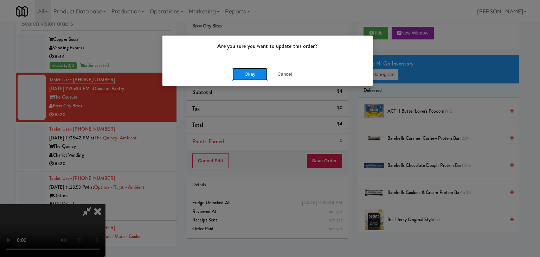
click at [258, 78] on button "Okay" at bounding box center [249, 74] width 35 height 13
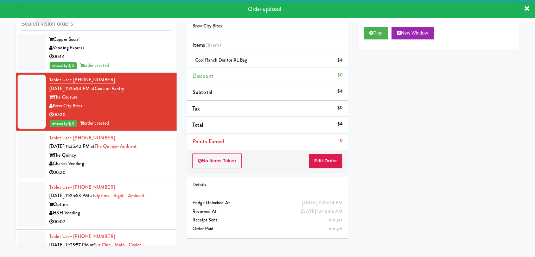
drag, startPoint x: 149, startPoint y: 149, endPoint x: 149, endPoint y: 155, distance: 6.0
click at [152, 159] on div "Chariot Vending" at bounding box center [110, 163] width 122 height 9
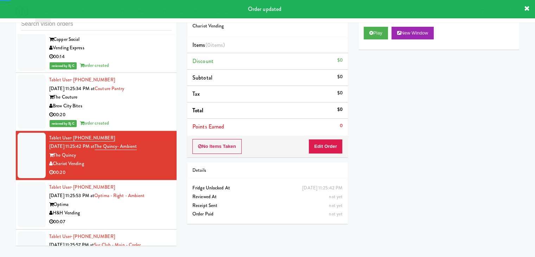
click at [370, 41] on div "Play New Window" at bounding box center [438, 35] width 161 height 28
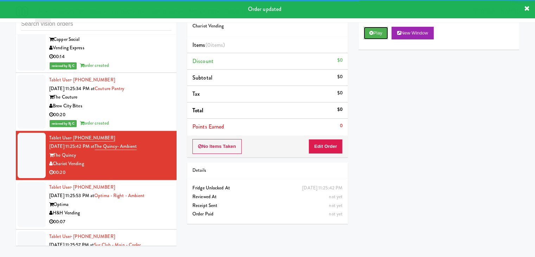
drag, startPoint x: 377, startPoint y: 32, endPoint x: 373, endPoint y: 45, distance: 13.1
click at [377, 34] on button "Play" at bounding box center [376, 33] width 24 height 13
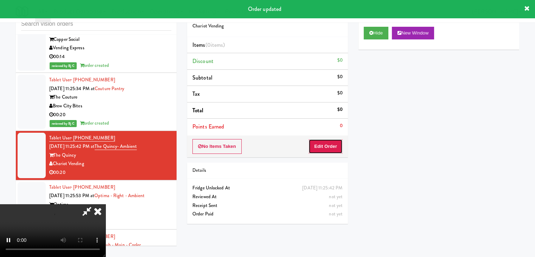
click at [323, 146] on button "Edit Order" at bounding box center [325, 146] width 34 height 15
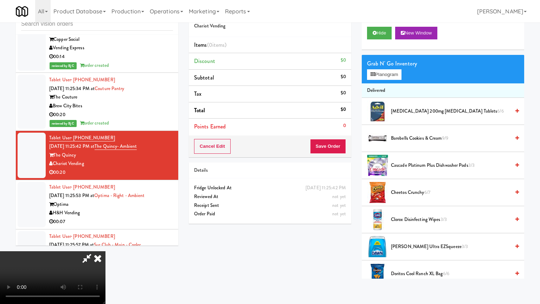
click at [105, 251] on video at bounding box center [52, 277] width 105 height 53
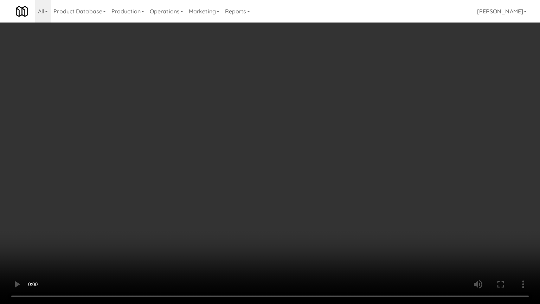
click at [306, 153] on video at bounding box center [270, 152] width 540 height 304
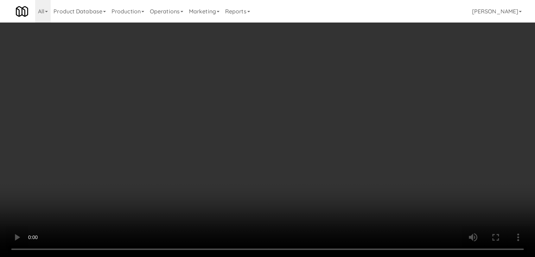
drag, startPoint x: 386, startPoint y: 65, endPoint x: 385, endPoint y: 70, distance: 4.3
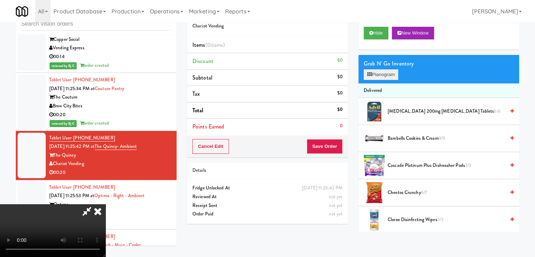
click at [386, 66] on div "Grab N' Go Inventory" at bounding box center [439, 63] width 150 height 11
click at [384, 72] on button "Planogram" at bounding box center [381, 74] width 34 height 11
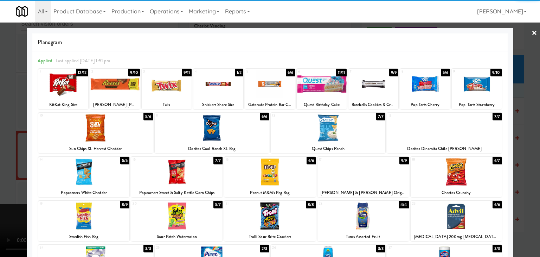
click at [165, 89] on div at bounding box center [167, 83] width 50 height 27
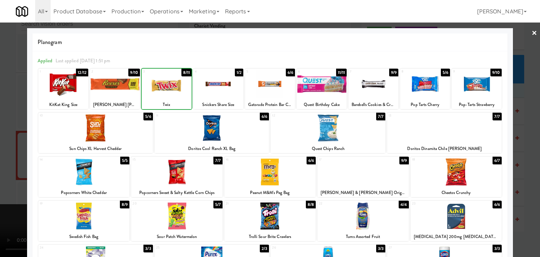
drag, startPoint x: 10, startPoint y: 134, endPoint x: 261, endPoint y: 135, distance: 251.1
click at [18, 133] on div at bounding box center [270, 128] width 540 height 257
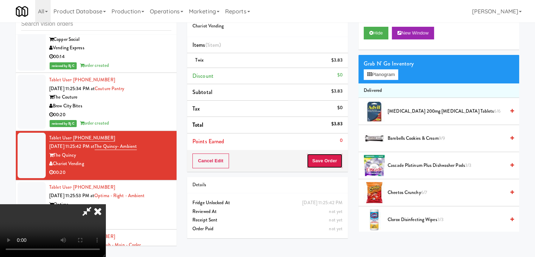
click at [332, 161] on button "Save Order" at bounding box center [325, 160] width 36 height 15
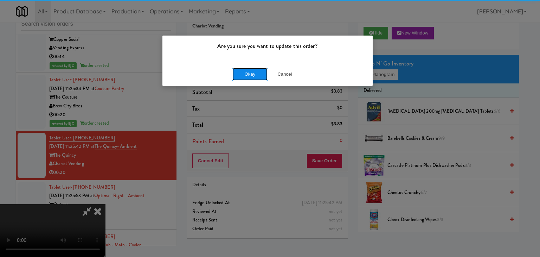
click at [255, 70] on button "Okay" at bounding box center [249, 74] width 35 height 13
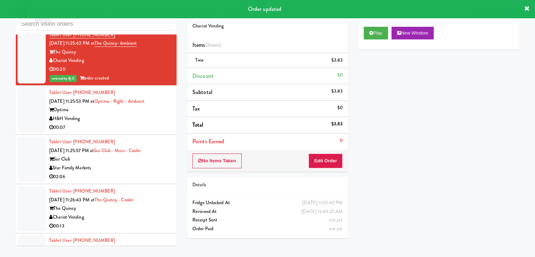
scroll to position [4239, 0]
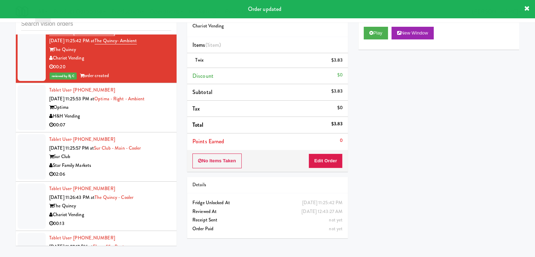
drag, startPoint x: 158, startPoint y: 106, endPoint x: 159, endPoint y: 115, distance: 8.6
click at [158, 112] on div "H&H Vending" at bounding box center [110, 116] width 122 height 9
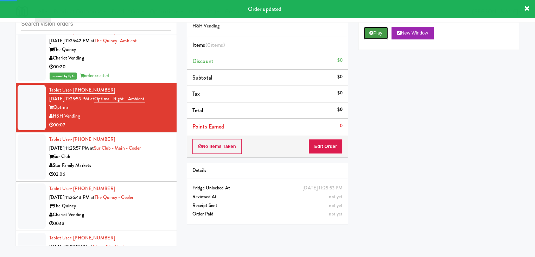
click at [373, 29] on button "Play" at bounding box center [376, 33] width 24 height 13
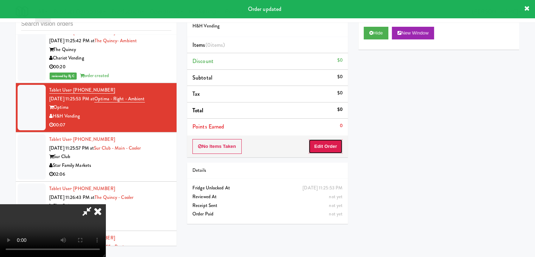
click at [326, 149] on button "Edit Order" at bounding box center [325, 146] width 34 height 15
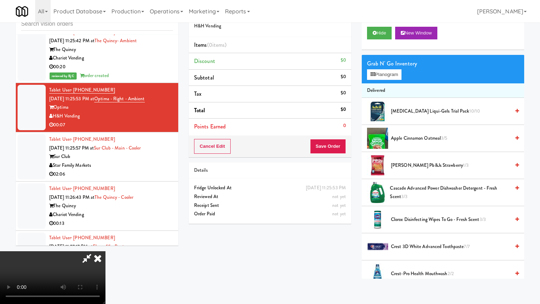
click at [105, 251] on video at bounding box center [52, 277] width 105 height 53
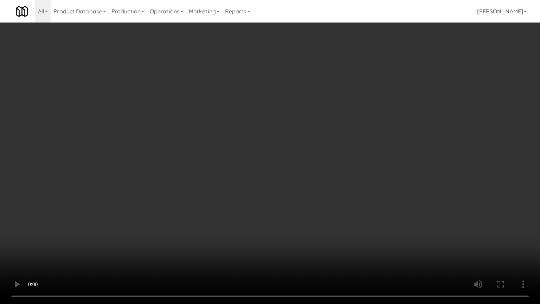
click at [338, 215] on video at bounding box center [270, 152] width 540 height 304
click at [340, 213] on video at bounding box center [270, 152] width 540 height 304
drag, startPoint x: 340, startPoint y: 213, endPoint x: 355, endPoint y: 161, distance: 54.1
click at [340, 212] on video at bounding box center [270, 152] width 540 height 304
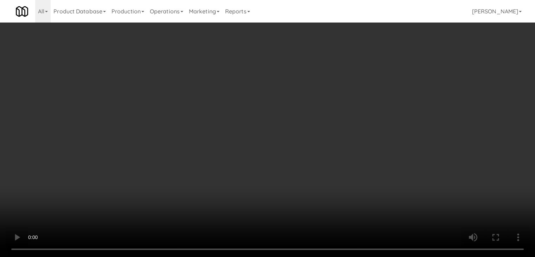
click at [389, 75] on button "Planogram" at bounding box center [381, 74] width 34 height 11
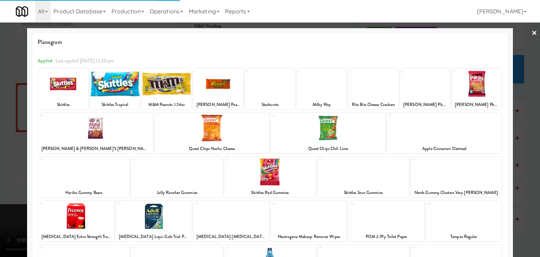
click at [329, 132] on div at bounding box center [328, 127] width 115 height 27
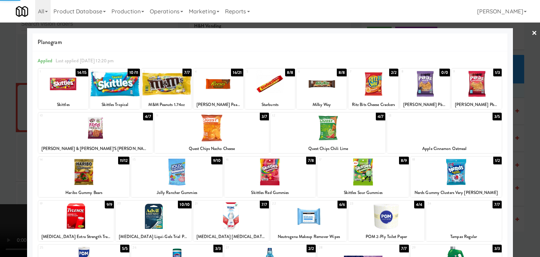
click at [0, 171] on div at bounding box center [270, 128] width 540 height 257
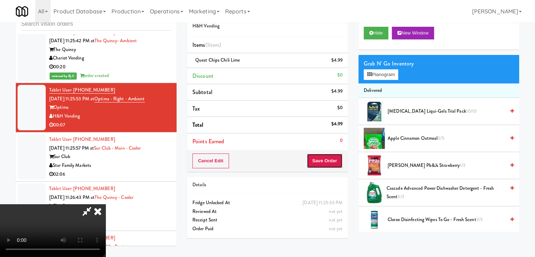
click at [336, 165] on button "Save Order" at bounding box center [325, 160] width 36 height 15
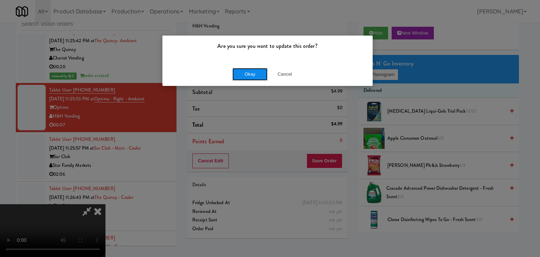
click at [255, 78] on button "Okay" at bounding box center [249, 74] width 35 height 13
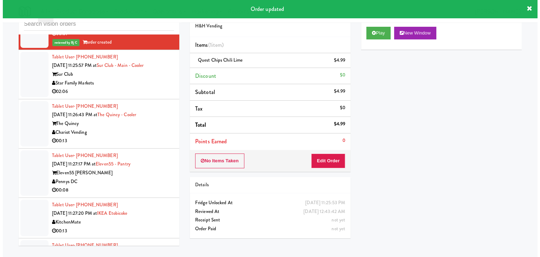
scroll to position [4318, 0]
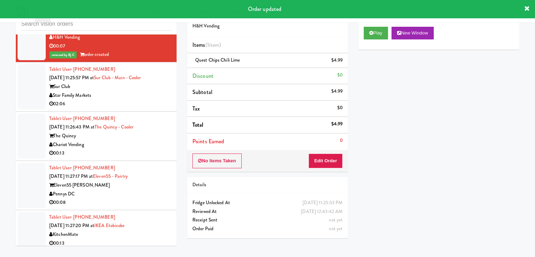
click at [152, 97] on li "Tablet User · (561) 504-7185 [DATE] 11:25:57 PM at [GEOGRAPHIC_DATA] - Main - C…" at bounding box center [96, 86] width 161 height 49
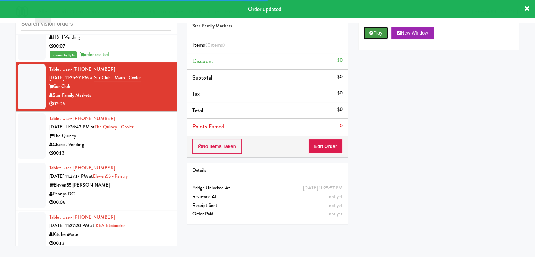
click at [383, 31] on button "Play" at bounding box center [376, 33] width 24 height 13
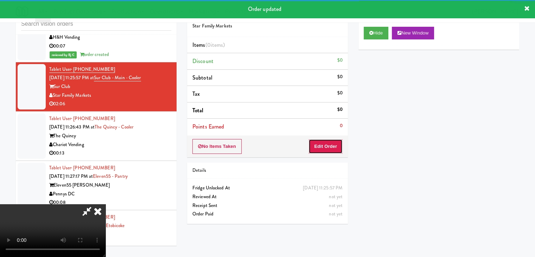
click at [330, 145] on button "Edit Order" at bounding box center [325, 146] width 34 height 15
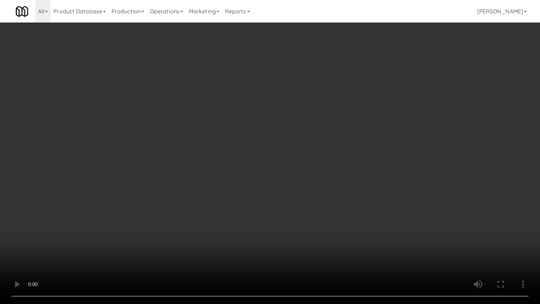
click at [291, 195] on video at bounding box center [270, 152] width 540 height 304
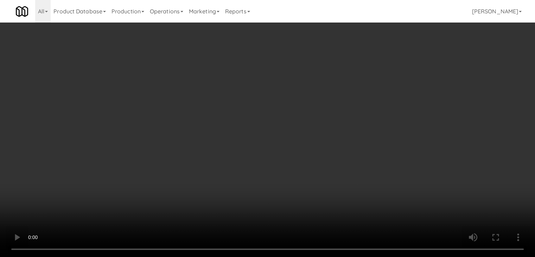
click at [267, 125] on video at bounding box center [267, 128] width 535 height 257
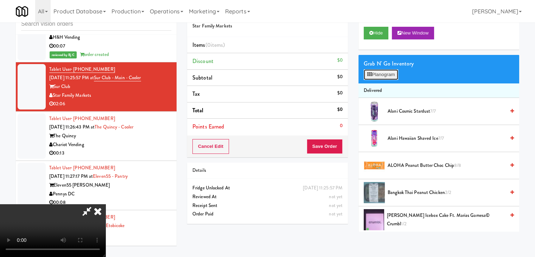
click at [380, 73] on button "Planogram" at bounding box center [381, 74] width 34 height 11
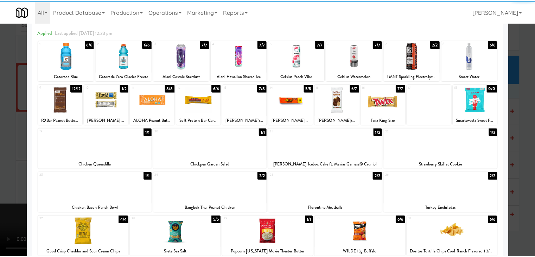
scroll to position [105, 0]
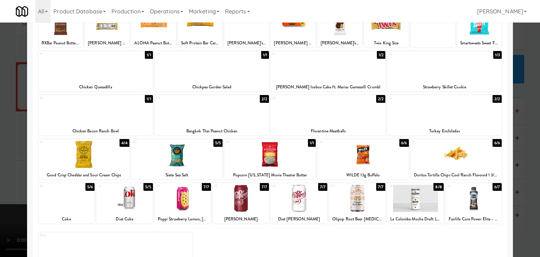
drag, startPoint x: 127, startPoint y: 204, endPoint x: 90, endPoint y: 204, distance: 36.9
click at [125, 204] on div at bounding box center [124, 198] width 56 height 27
click at [73, 204] on div at bounding box center [66, 198] width 56 height 27
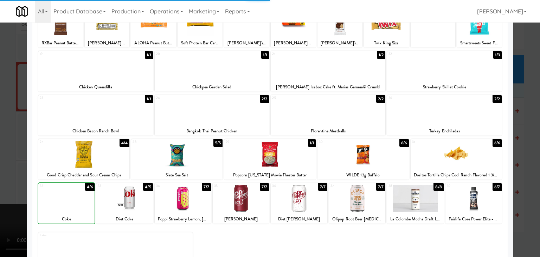
click at [1, 184] on div at bounding box center [270, 128] width 540 height 257
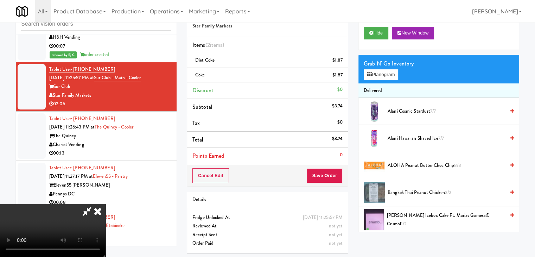
click at [105, 209] on video at bounding box center [52, 230] width 105 height 53
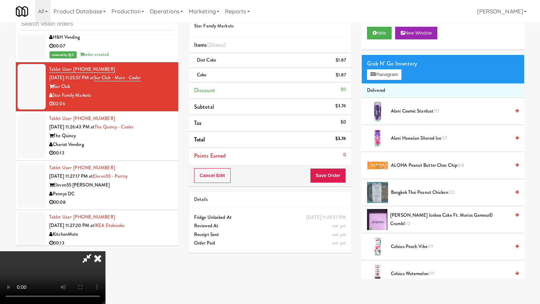
click at [105, 251] on video at bounding box center [52, 277] width 105 height 53
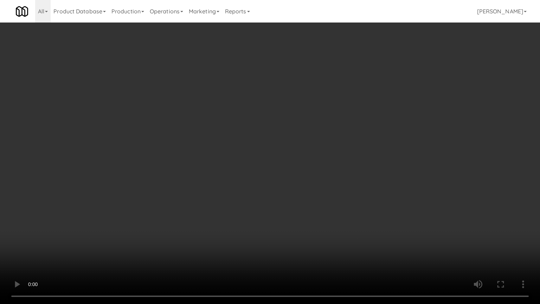
click at [250, 224] on video at bounding box center [270, 152] width 540 height 304
drag, startPoint x: 362, startPoint y: 111, endPoint x: 366, endPoint y: 108, distance: 4.5
click at [363, 109] on video at bounding box center [270, 152] width 540 height 304
click at [375, 94] on video at bounding box center [270, 152] width 540 height 304
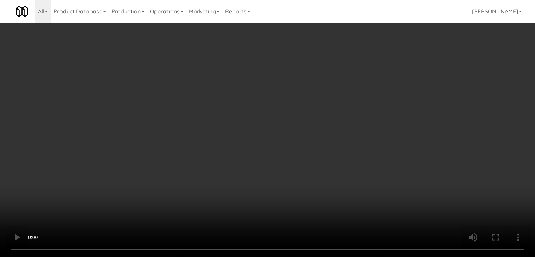
drag, startPoint x: 335, startPoint y: 70, endPoint x: 339, endPoint y: 70, distance: 3.9
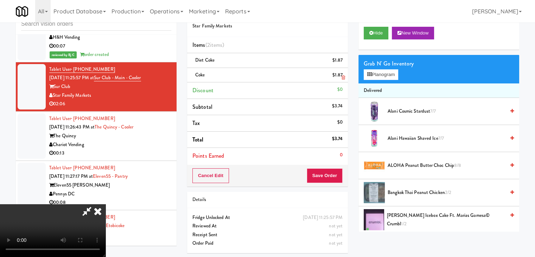
click at [336, 71] on div "$1.87" at bounding box center [337, 75] width 11 height 9
click at [105, 204] on video at bounding box center [52, 230] width 105 height 53
click at [382, 78] on button "Planogram" at bounding box center [381, 74] width 34 height 11
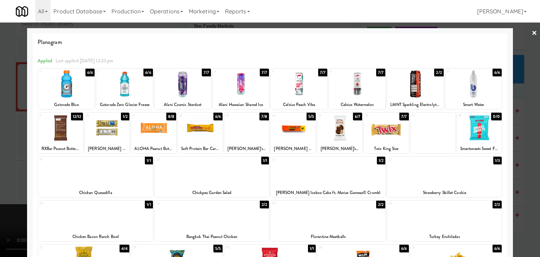
click at [318, 178] on div at bounding box center [328, 171] width 115 height 27
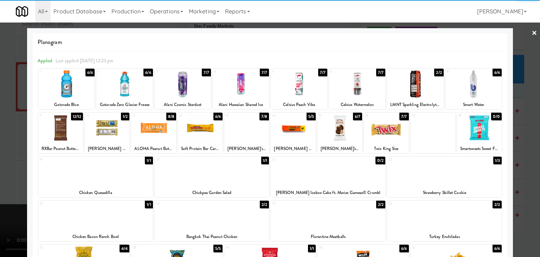
click at [0, 166] on div at bounding box center [270, 128] width 540 height 257
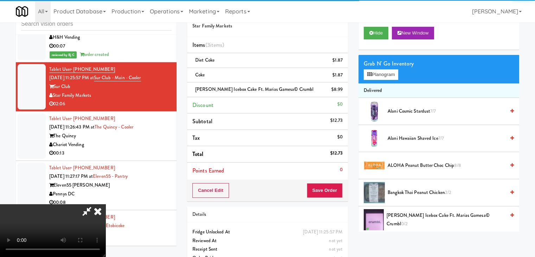
click at [105, 204] on video at bounding box center [52, 230] width 105 height 53
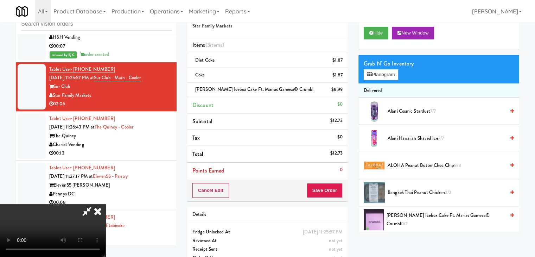
drag, startPoint x: 224, startPoint y: 177, endPoint x: 280, endPoint y: 207, distance: 63.9
click at [105, 204] on video at bounding box center [52, 230] width 105 height 53
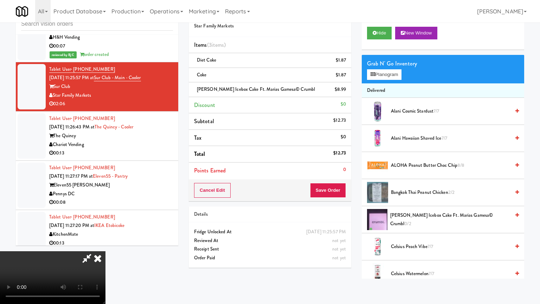
click at [105, 251] on video at bounding box center [52, 277] width 105 height 53
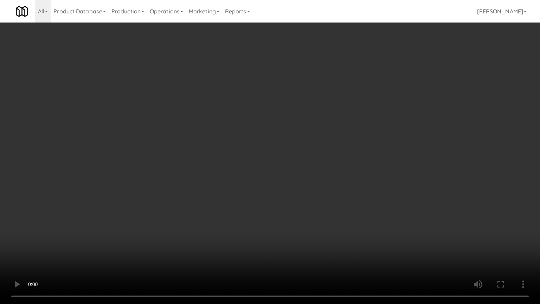
click at [315, 129] on video at bounding box center [270, 152] width 540 height 304
click at [351, 136] on video at bounding box center [270, 152] width 540 height 304
click at [350, 136] on video at bounding box center [270, 152] width 540 height 304
click at [353, 132] on video at bounding box center [270, 152] width 540 height 304
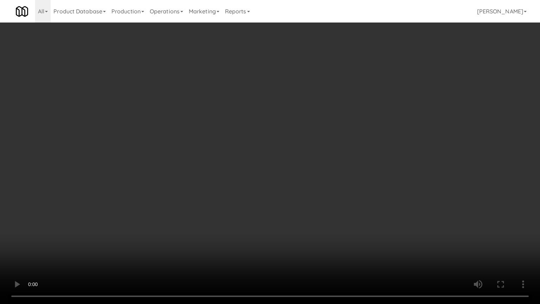
click at [353, 132] on video at bounding box center [270, 152] width 540 height 304
click at [317, 131] on video at bounding box center [270, 152] width 540 height 304
click at [316, 131] on video at bounding box center [270, 152] width 540 height 304
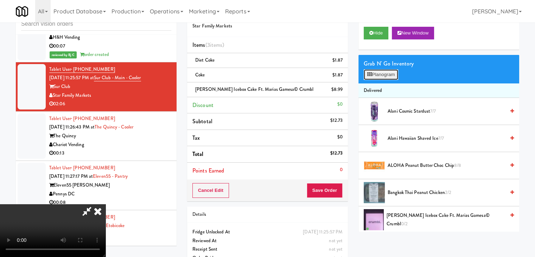
click at [391, 72] on button "Planogram" at bounding box center [381, 74] width 34 height 11
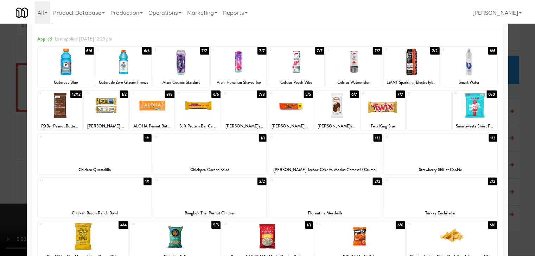
scroll to position [35, 0]
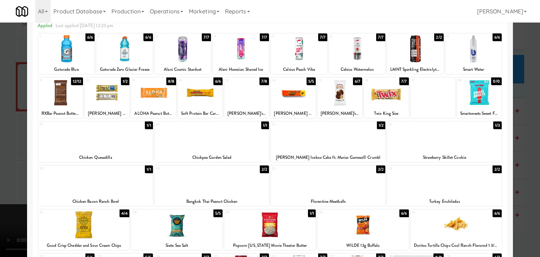
click at [5, 161] on div at bounding box center [270, 128] width 540 height 257
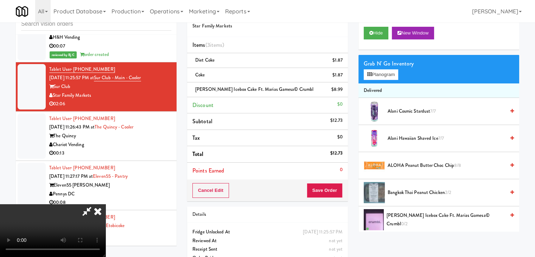
drag, startPoint x: 343, startPoint y: 90, endPoint x: 339, endPoint y: 94, distance: 5.3
click at [343, 90] on icon at bounding box center [343, 92] width 4 height 5
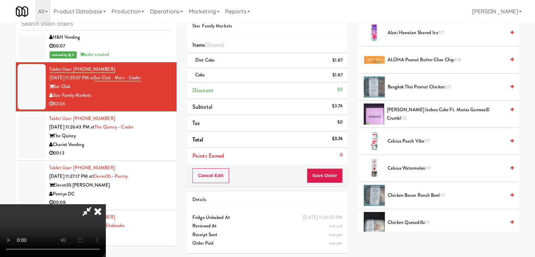
scroll to position [70, 0]
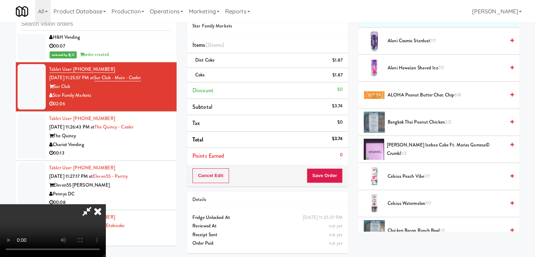
click at [105, 204] on video at bounding box center [52, 230] width 105 height 53
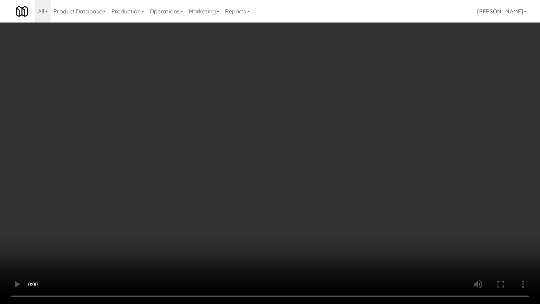
click at [295, 171] on video at bounding box center [270, 152] width 540 height 304
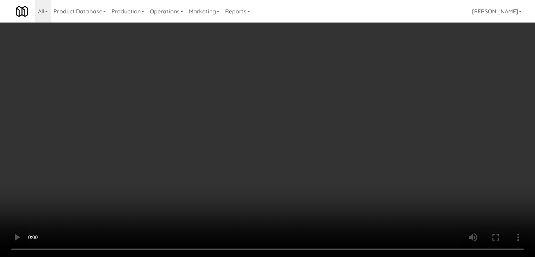
scroll to position [0, 0]
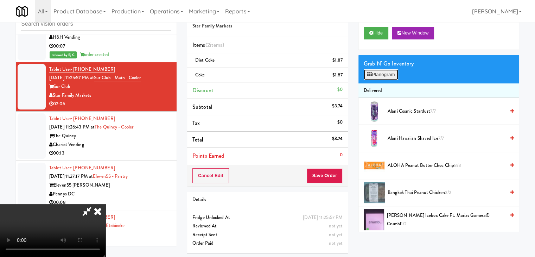
click at [390, 74] on button "Planogram" at bounding box center [381, 74] width 34 height 11
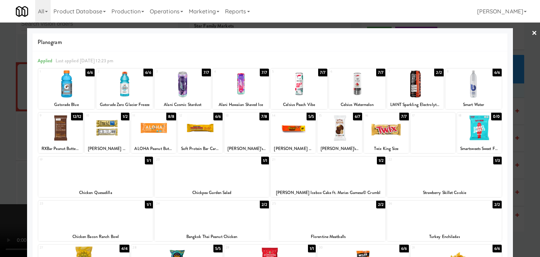
scroll to position [35, 0]
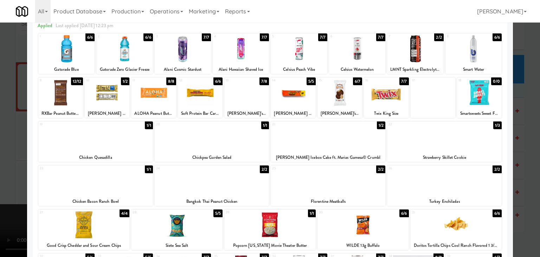
click at [0, 144] on div at bounding box center [270, 128] width 540 height 257
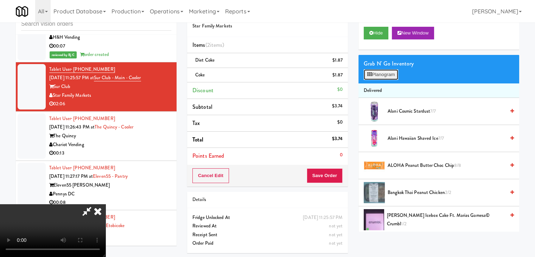
click at [383, 73] on button "Planogram" at bounding box center [381, 74] width 34 height 11
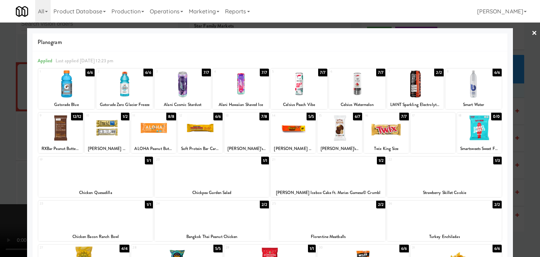
click at [216, 179] on div at bounding box center [212, 171] width 115 height 27
click at [98, 178] on div at bounding box center [95, 171] width 115 height 27
drag, startPoint x: 0, startPoint y: 179, endPoint x: 51, endPoint y: 180, distance: 50.7
click at [1, 179] on div at bounding box center [270, 128] width 540 height 257
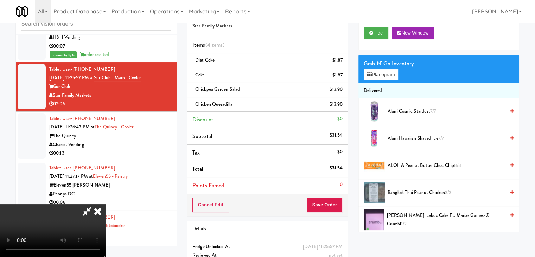
drag, startPoint x: 212, startPoint y: 191, endPoint x: 218, endPoint y: 193, distance: 6.3
click at [105, 204] on video at bounding box center [52, 230] width 105 height 53
click at [105, 213] on video at bounding box center [52, 230] width 105 height 53
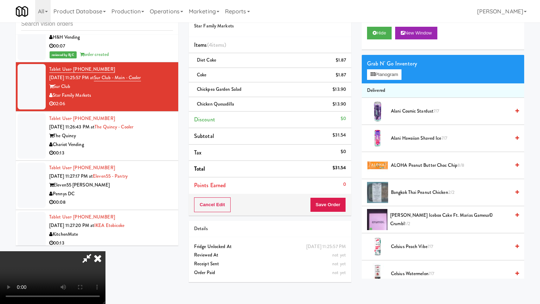
drag, startPoint x: 266, startPoint y: 262, endPoint x: 269, endPoint y: 259, distance: 4.0
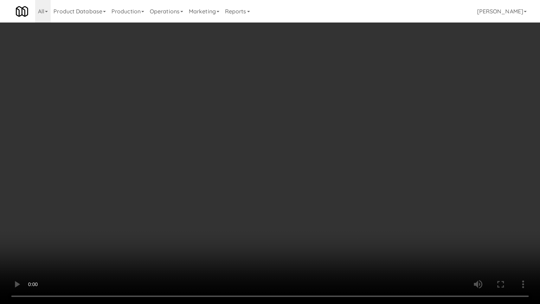
click at [266, 256] on video at bounding box center [270, 152] width 540 height 304
click at [275, 254] on video at bounding box center [270, 152] width 540 height 304
click at [378, 247] on video at bounding box center [270, 152] width 540 height 304
click at [376, 256] on video at bounding box center [270, 152] width 540 height 304
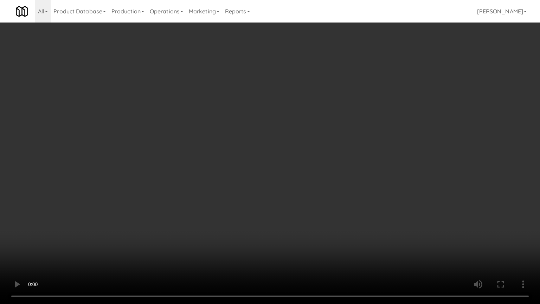
click at [376, 256] on video at bounding box center [270, 152] width 540 height 304
click at [377, 242] on video at bounding box center [270, 152] width 540 height 304
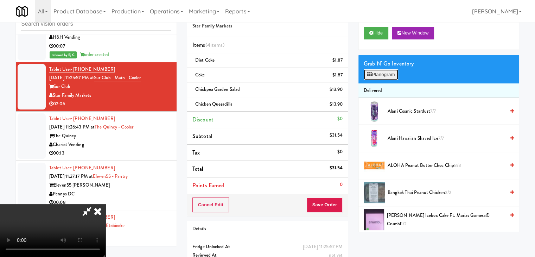
click at [390, 72] on button "Planogram" at bounding box center [381, 74] width 34 height 11
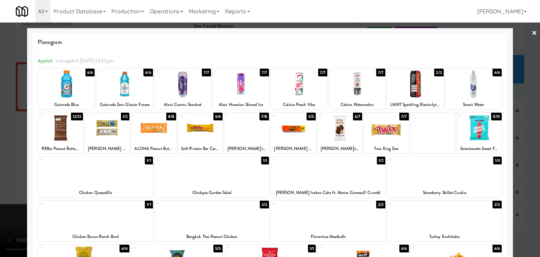
drag, startPoint x: 2, startPoint y: 179, endPoint x: 105, endPoint y: 187, distance: 103.0
click at [6, 179] on div at bounding box center [270, 128] width 540 height 257
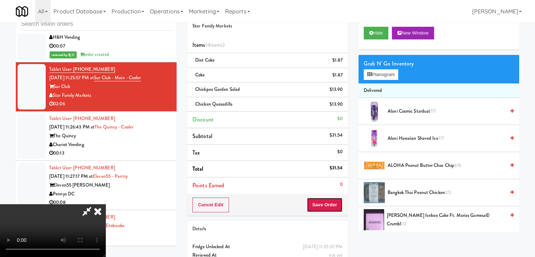
click at [338, 206] on button "Save Order" at bounding box center [325, 204] width 36 height 15
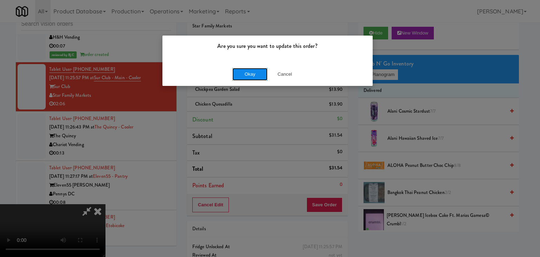
click at [250, 72] on button "Okay" at bounding box center [249, 74] width 35 height 13
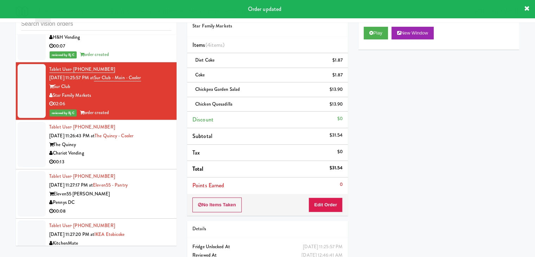
click at [154, 149] on div "Chariot Vending" at bounding box center [110, 153] width 122 height 9
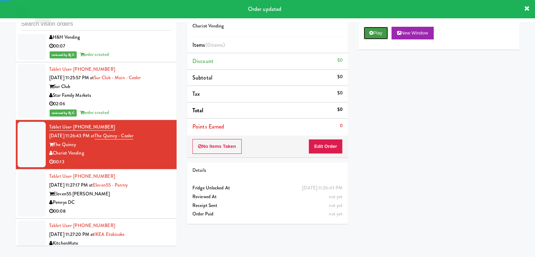
click at [385, 34] on button "Play" at bounding box center [376, 33] width 24 height 13
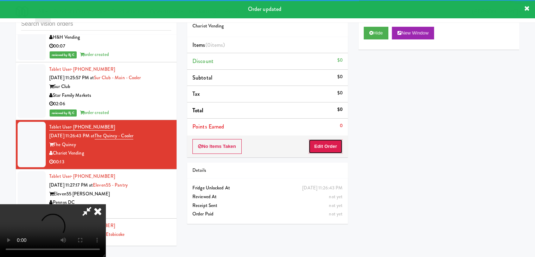
click at [328, 143] on button "Edit Order" at bounding box center [325, 146] width 34 height 15
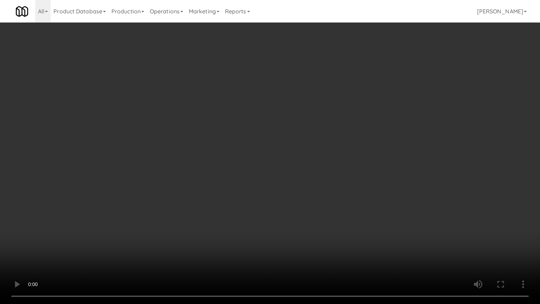
click at [312, 204] on video at bounding box center [270, 152] width 540 height 304
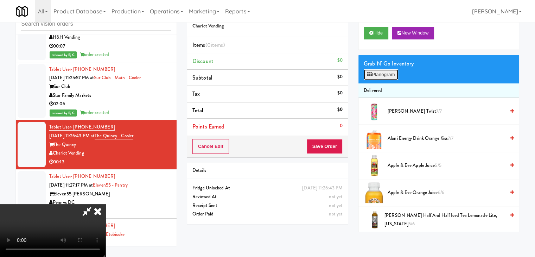
click at [387, 73] on button "Planogram" at bounding box center [381, 74] width 34 height 11
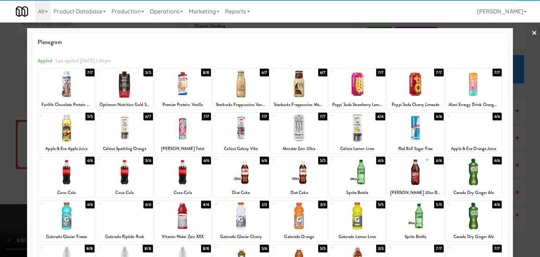
click at [360, 173] on div at bounding box center [357, 171] width 56 height 27
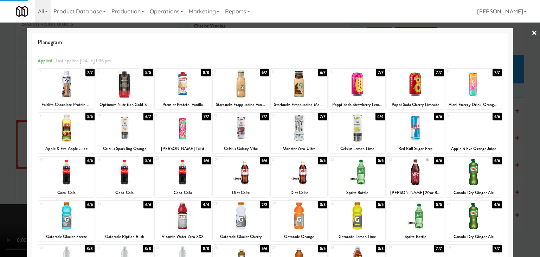
drag, startPoint x: 0, startPoint y: 175, endPoint x: 26, endPoint y: 172, distance: 26.5
click at [14, 173] on div at bounding box center [270, 128] width 540 height 257
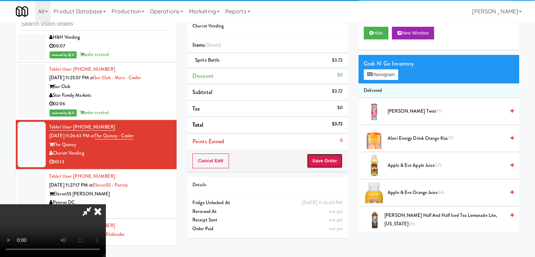
click at [334, 161] on button "Save Order" at bounding box center [325, 160] width 36 height 15
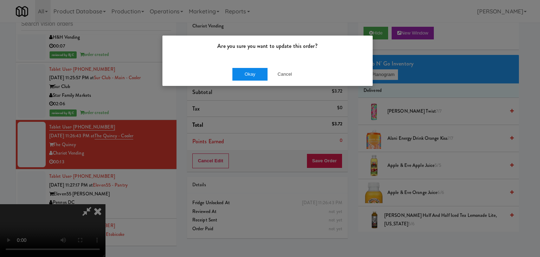
click at [257, 79] on div "Okay Cancel" at bounding box center [267, 74] width 210 height 24
click at [257, 79] on button "Okay" at bounding box center [249, 74] width 35 height 13
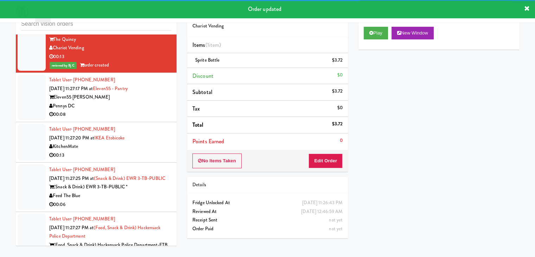
scroll to position [4424, 0]
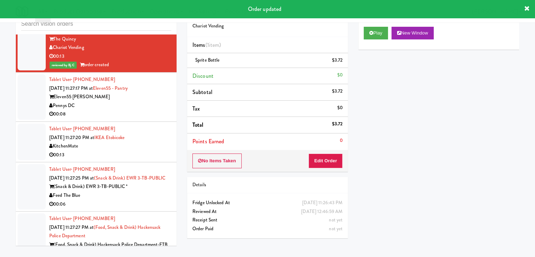
click at [162, 101] on div "Pennys DC" at bounding box center [110, 105] width 122 height 9
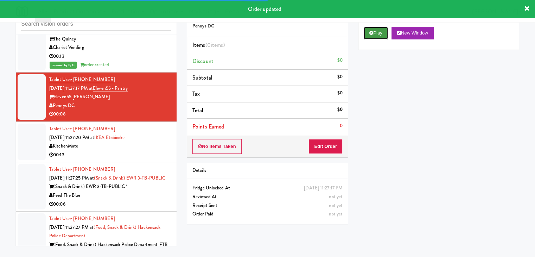
click at [373, 37] on button "Play" at bounding box center [376, 33] width 24 height 13
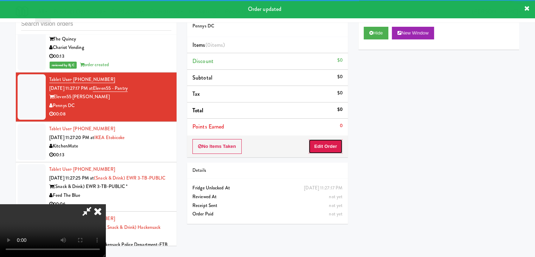
click at [320, 146] on button "Edit Order" at bounding box center [325, 146] width 34 height 15
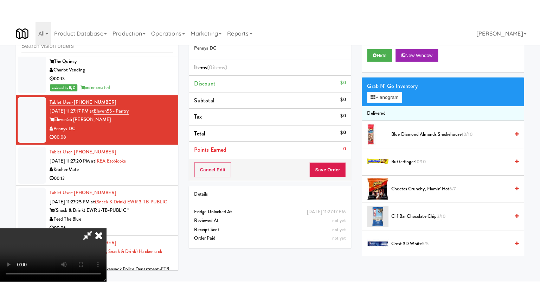
scroll to position [99, 0]
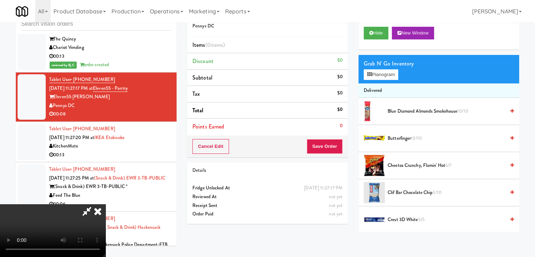
click at [105, 206] on video at bounding box center [52, 230] width 105 height 53
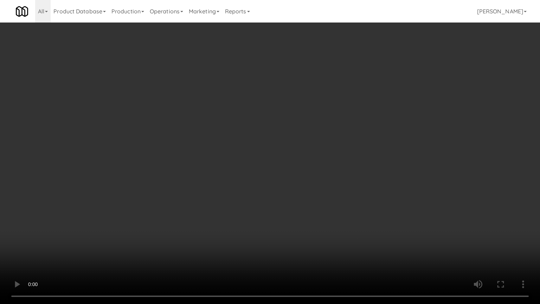
click at [250, 236] on video at bounding box center [270, 152] width 540 height 304
click at [259, 233] on video at bounding box center [270, 152] width 540 height 304
click at [260, 233] on video at bounding box center [270, 152] width 540 height 304
click at [263, 233] on video at bounding box center [270, 152] width 540 height 304
drag, startPoint x: 263, startPoint y: 233, endPoint x: 266, endPoint y: 237, distance: 5.0
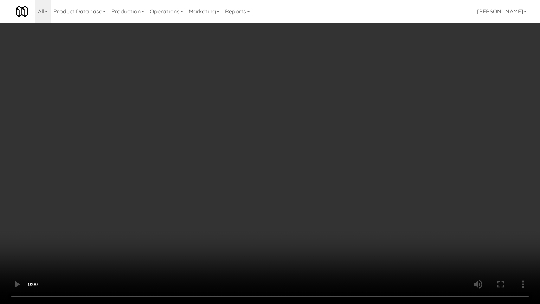
click at [263, 234] on video at bounding box center [270, 152] width 540 height 304
click at [276, 221] on video at bounding box center [270, 152] width 540 height 304
drag, startPoint x: 276, startPoint y: 221, endPoint x: 350, endPoint y: 95, distance: 146.4
click at [277, 220] on video at bounding box center [270, 152] width 540 height 304
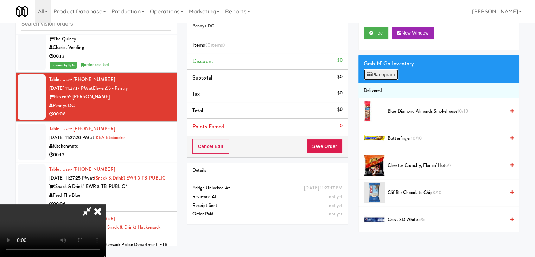
click at [385, 72] on button "Planogram" at bounding box center [381, 74] width 34 height 11
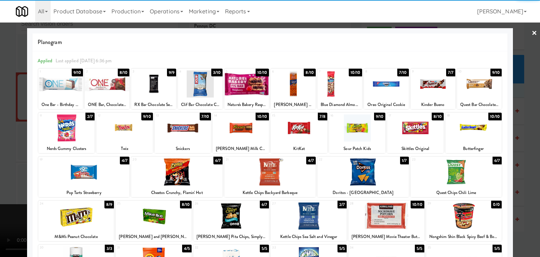
click at [76, 125] on div at bounding box center [66, 127] width 56 height 27
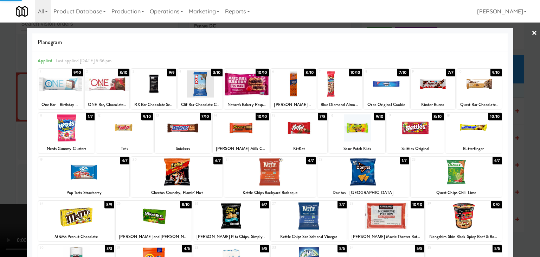
click at [88, 221] on div at bounding box center [76, 215] width 76 height 27
drag, startPoint x: 0, startPoint y: 209, endPoint x: 234, endPoint y: 167, distance: 237.6
click at [2, 209] on div at bounding box center [270, 128] width 540 height 257
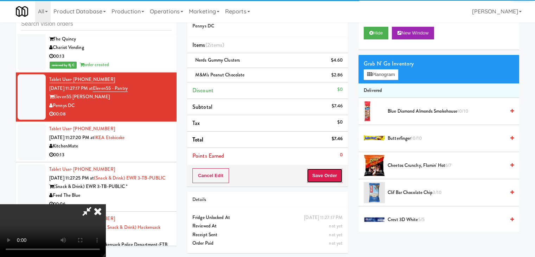
click at [325, 179] on button "Save Order" at bounding box center [325, 175] width 36 height 15
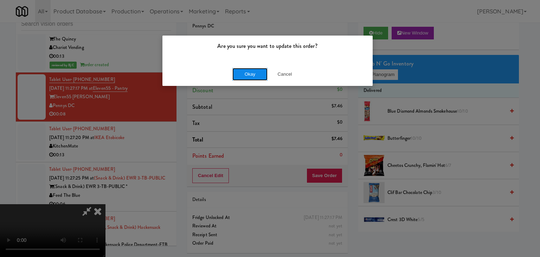
click at [241, 74] on button "Okay" at bounding box center [249, 74] width 35 height 13
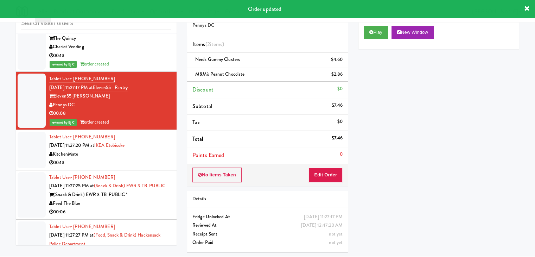
drag, startPoint x: 167, startPoint y: 145, endPoint x: 179, endPoint y: 134, distance: 16.2
click at [166, 145] on li "Tablet User · (647) 996-5060 [DATE] 11:27:20 PM at [GEOGRAPHIC_DATA] 00:13" at bounding box center [96, 150] width 161 height 40
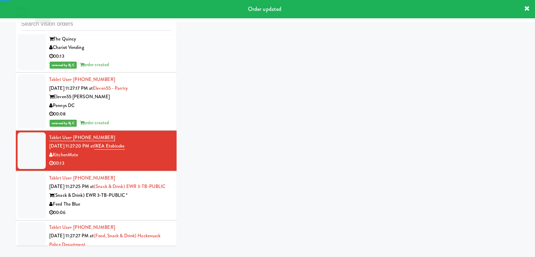
scroll to position [23, 0]
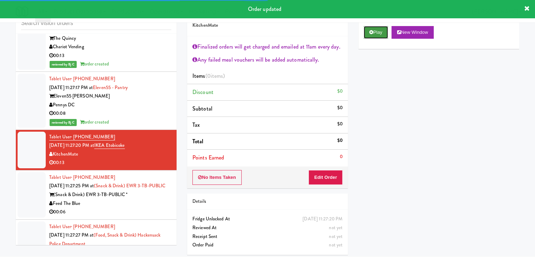
drag, startPoint x: 374, startPoint y: 28, endPoint x: 372, endPoint y: 33, distance: 4.8
click at [373, 28] on button "Play" at bounding box center [376, 32] width 24 height 13
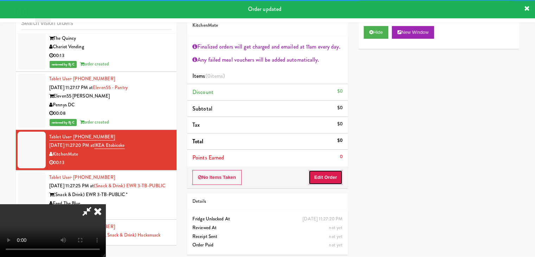
click at [331, 178] on button "Edit Order" at bounding box center [325, 177] width 34 height 15
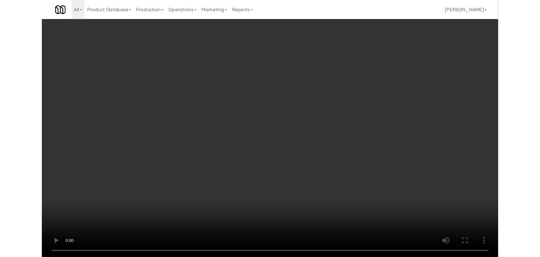
scroll to position [0, 0]
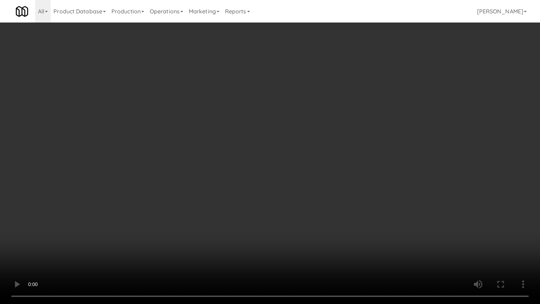
click at [332, 178] on video at bounding box center [270, 152] width 540 height 304
click at [333, 178] on video at bounding box center [270, 152] width 540 height 304
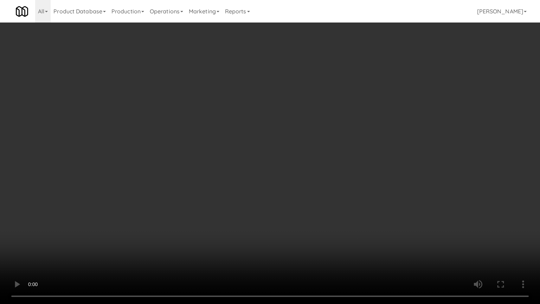
click at [333, 178] on video at bounding box center [270, 152] width 540 height 304
drag, startPoint x: 333, startPoint y: 178, endPoint x: 403, endPoint y: 69, distance: 129.5
click at [333, 176] on video at bounding box center [270, 152] width 540 height 304
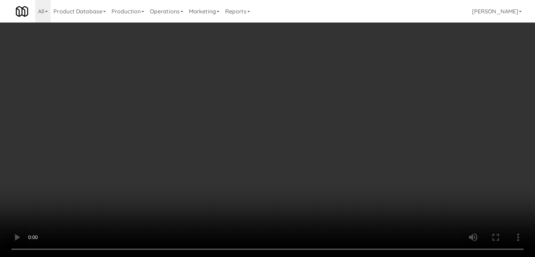
click at [392, 108] on button "Planogram" at bounding box center [381, 107] width 34 height 11
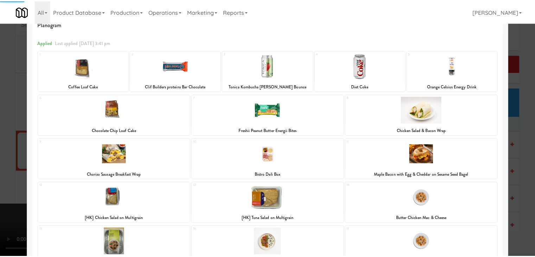
scroll to position [35, 0]
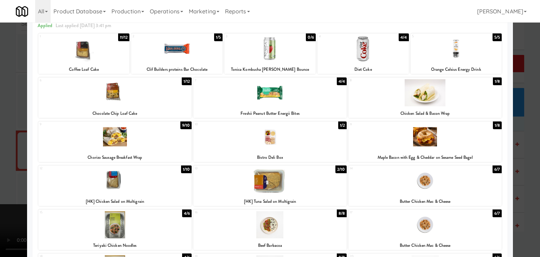
click at [411, 135] on div at bounding box center [424, 136] width 153 height 27
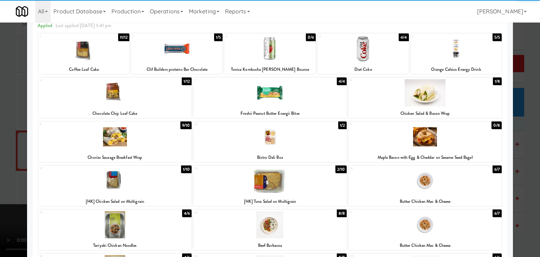
drag, startPoint x: 0, startPoint y: 136, endPoint x: 215, endPoint y: 135, distance: 215.2
click at [4, 136] on div at bounding box center [270, 128] width 540 height 257
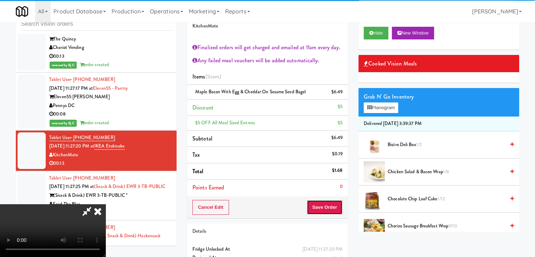
click at [333, 201] on button "Save Order" at bounding box center [325, 207] width 36 height 15
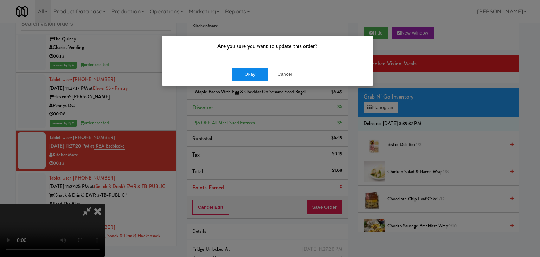
click at [247, 80] on div "Okay Cancel" at bounding box center [267, 74] width 210 height 24
click at [250, 80] on button "Okay" at bounding box center [249, 74] width 35 height 13
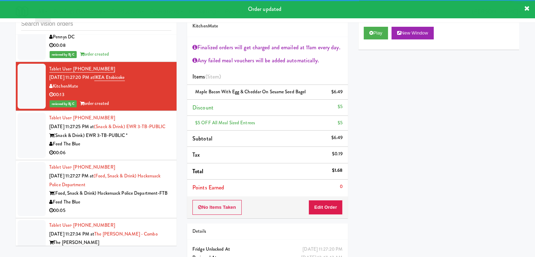
scroll to position [4494, 0]
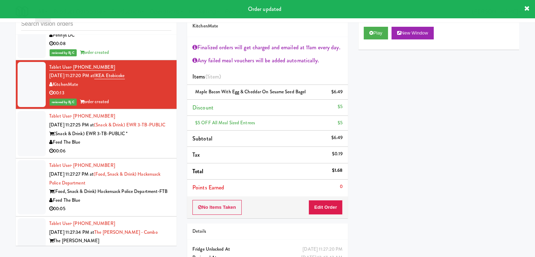
drag, startPoint x: 151, startPoint y: 136, endPoint x: 190, endPoint y: 135, distance: 39.4
click at [151, 138] on div "Feed The Blue" at bounding box center [110, 142] width 122 height 9
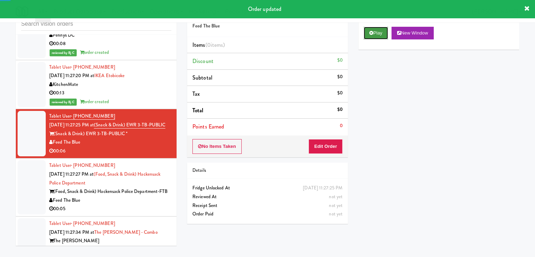
click at [385, 32] on button "Play" at bounding box center [376, 33] width 24 height 13
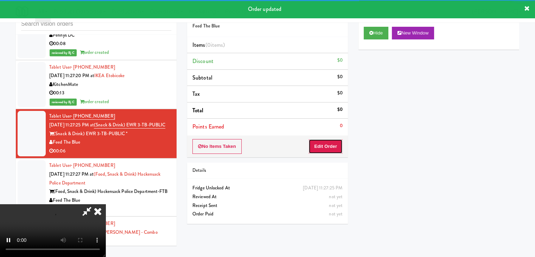
click at [335, 143] on button "Edit Order" at bounding box center [325, 146] width 34 height 15
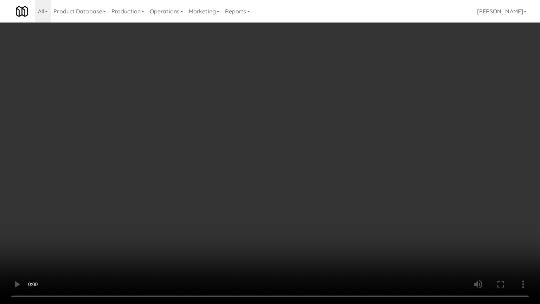
click at [302, 216] on video at bounding box center [270, 152] width 540 height 304
click at [305, 212] on video at bounding box center [270, 152] width 540 height 304
click at [304, 214] on video at bounding box center [270, 152] width 540 height 304
click at [306, 215] on video at bounding box center [270, 152] width 540 height 304
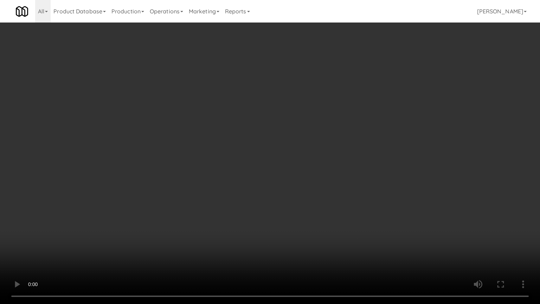
click at [307, 216] on video at bounding box center [270, 152] width 540 height 304
click at [311, 216] on video at bounding box center [270, 152] width 540 height 304
click at [313, 216] on video at bounding box center [270, 152] width 540 height 304
click at [312, 215] on video at bounding box center [270, 152] width 540 height 304
drag, startPoint x: 313, startPoint y: 213, endPoint x: 346, endPoint y: 145, distance: 76.0
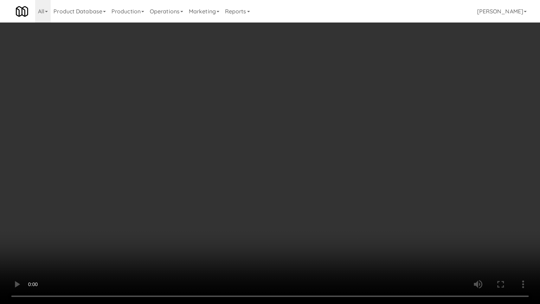
click at [318, 205] on video at bounding box center [270, 152] width 540 height 304
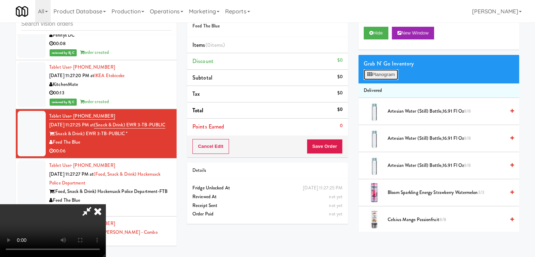
click at [390, 72] on button "Planogram" at bounding box center [381, 74] width 34 height 11
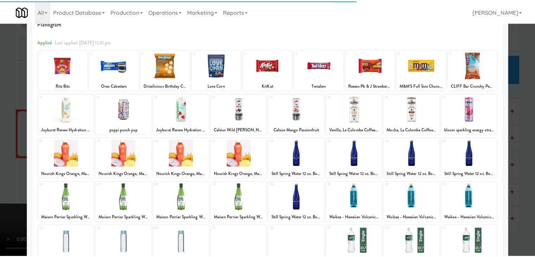
scroll to position [35, 0]
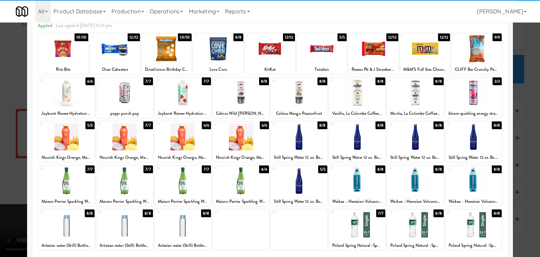
click at [233, 190] on div at bounding box center [241, 180] width 56 height 27
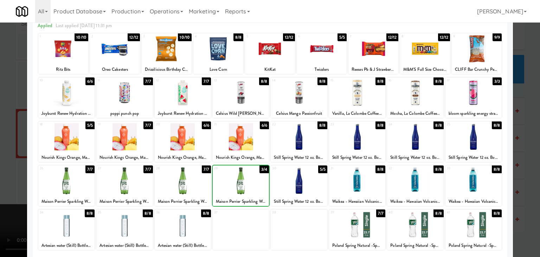
drag, startPoint x: 0, startPoint y: 196, endPoint x: 218, endPoint y: 180, distance: 218.6
click at [3, 196] on div at bounding box center [270, 128] width 540 height 257
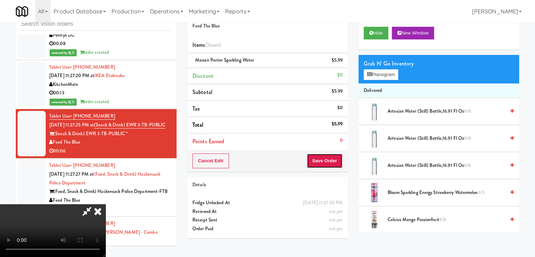
click at [335, 162] on button "Save Order" at bounding box center [325, 160] width 36 height 15
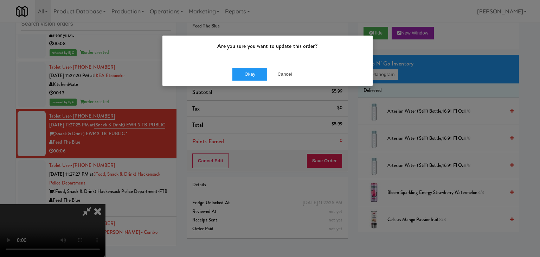
drag, startPoint x: 260, startPoint y: 64, endPoint x: 253, endPoint y: 67, distance: 8.0
click at [253, 67] on div "Okay Cancel" at bounding box center [267, 74] width 210 height 24
click at [252, 68] on button "Okay" at bounding box center [249, 74] width 35 height 13
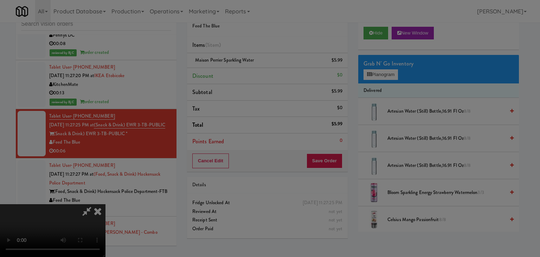
click at [252, 68] on button "Okay" at bounding box center [249, 61] width 35 height 13
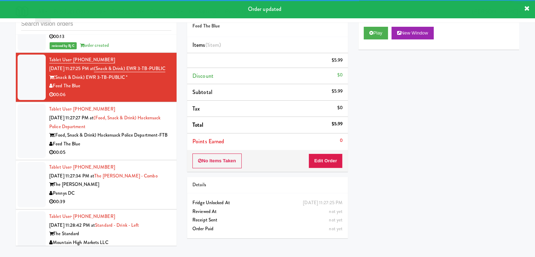
scroll to position [4564, 0]
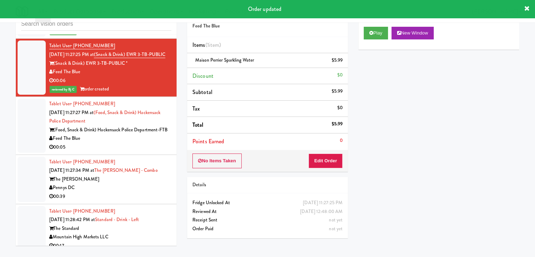
click at [137, 134] on div "(Food, Snack & Drink) Hackensack Police Department-FTB" at bounding box center [110, 130] width 122 height 9
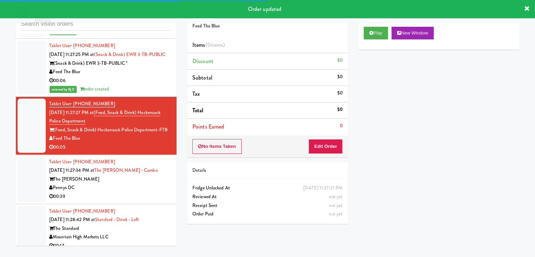
click at [382, 22] on div "All 901 Smrt Mrkt [URL][DOMAIN_NAME] 9518002 [GEOGRAPHIC_DATA] [URL][DOMAIN_NAM…" at bounding box center [267, 11] width 503 height 23
drag, startPoint x: 379, startPoint y: 26, endPoint x: 374, endPoint y: 38, distance: 13.5
click at [378, 27] on div "Play New Window" at bounding box center [438, 35] width 161 height 28
click at [374, 39] on button "Play" at bounding box center [376, 33] width 24 height 13
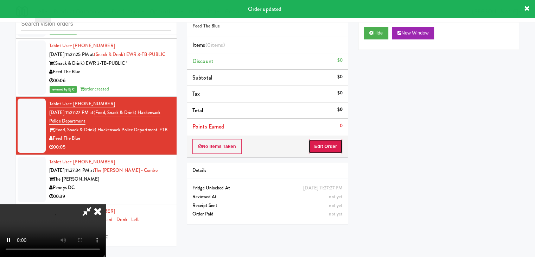
click at [335, 139] on button "Edit Order" at bounding box center [325, 146] width 34 height 15
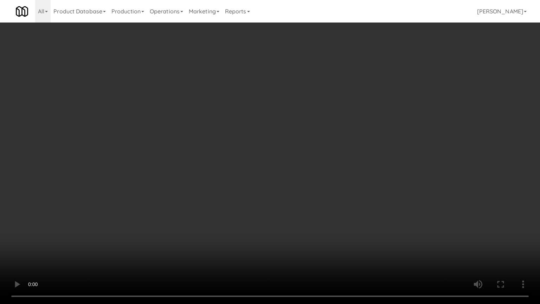
click at [292, 224] on video at bounding box center [270, 152] width 540 height 304
drag, startPoint x: 291, startPoint y: 224, endPoint x: 337, endPoint y: 108, distance: 123.9
click at [291, 222] on video at bounding box center [270, 152] width 540 height 304
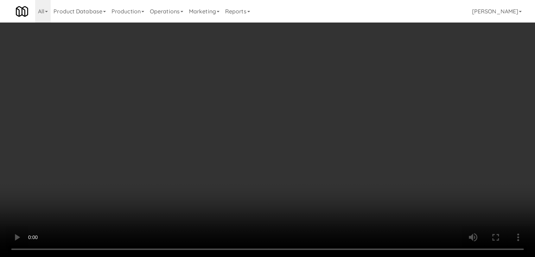
click at [386, 75] on button "Planogram" at bounding box center [381, 74] width 34 height 11
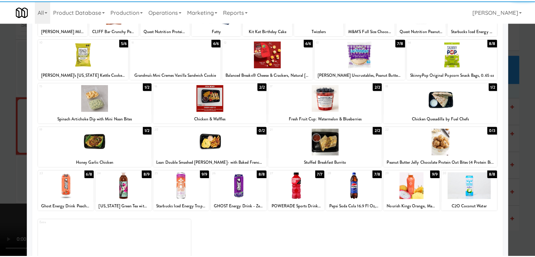
scroll to position [89, 0]
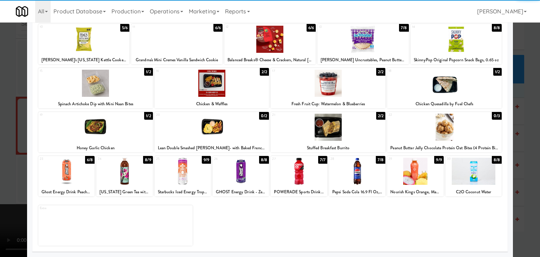
drag, startPoint x: 247, startPoint y: 180, endPoint x: 176, endPoint y: 188, distance: 71.1
click at [246, 180] on div at bounding box center [241, 171] width 56 height 27
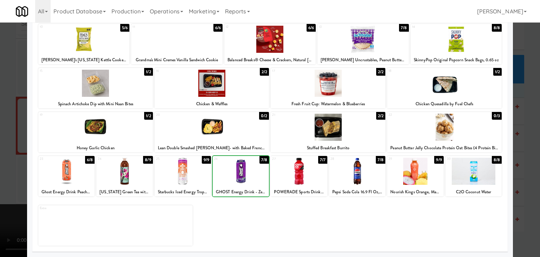
drag, startPoint x: 1, startPoint y: 180, endPoint x: 238, endPoint y: 161, distance: 237.1
click at [8, 179] on div at bounding box center [270, 128] width 540 height 257
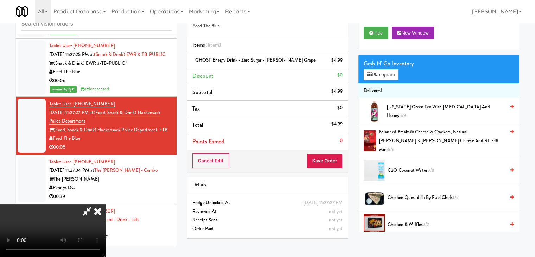
drag, startPoint x: 340, startPoint y: 168, endPoint x: 336, endPoint y: 164, distance: 6.5
click at [339, 167] on div "Cancel Edit Save Order" at bounding box center [267, 161] width 161 height 22
click at [335, 164] on button "Save Order" at bounding box center [325, 160] width 36 height 15
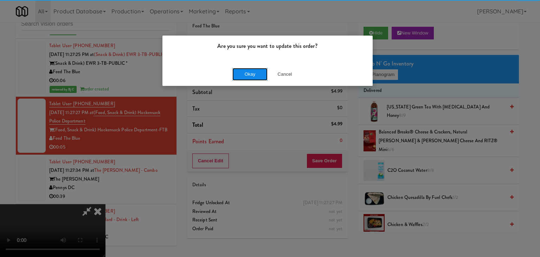
click at [236, 69] on button "Okay" at bounding box center [249, 74] width 35 height 13
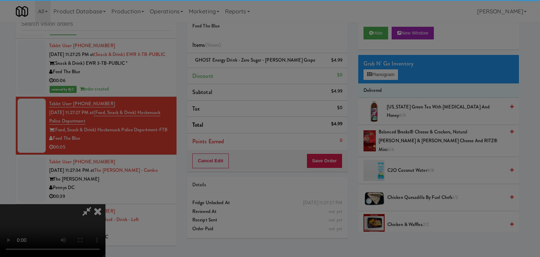
click at [239, 71] on div "Okay Cancel" at bounding box center [267, 61] width 210 height 24
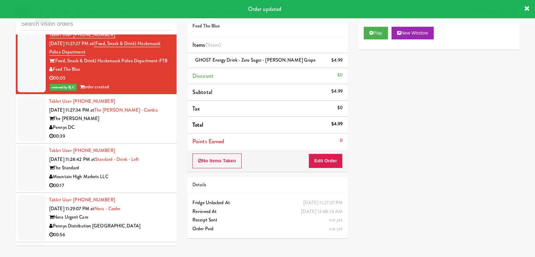
scroll to position [4635, 0]
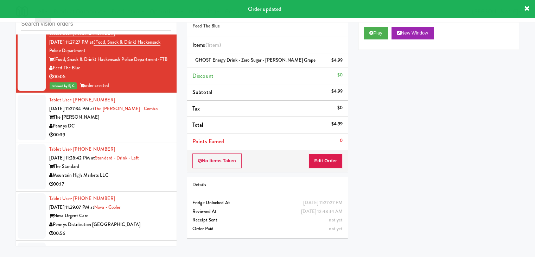
drag, startPoint x: 155, startPoint y: 135, endPoint x: 231, endPoint y: 116, distance: 77.9
click at [156, 130] on div "Pennys DC" at bounding box center [110, 126] width 122 height 9
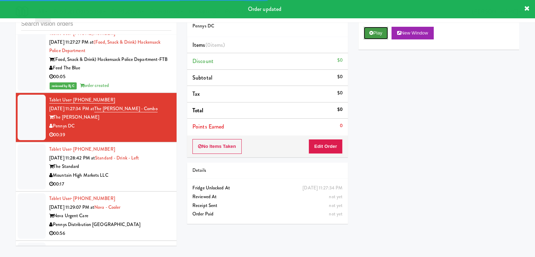
drag, startPoint x: 376, startPoint y: 37, endPoint x: 358, endPoint y: 76, distance: 43.3
click at [375, 37] on button "Play" at bounding box center [376, 33] width 24 height 13
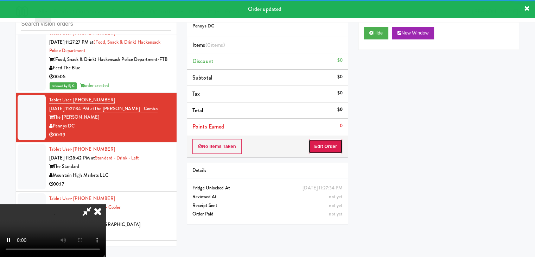
click at [321, 146] on button "Edit Order" at bounding box center [325, 146] width 34 height 15
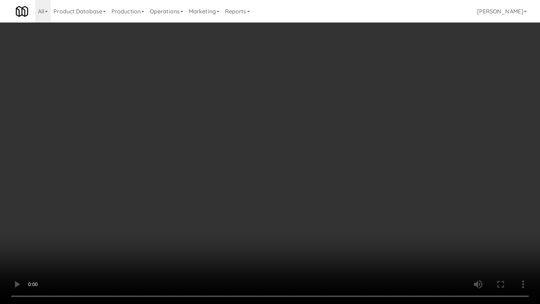
click at [305, 206] on video at bounding box center [270, 152] width 540 height 304
click at [303, 210] on video at bounding box center [270, 152] width 540 height 304
click at [297, 197] on video at bounding box center [270, 152] width 540 height 304
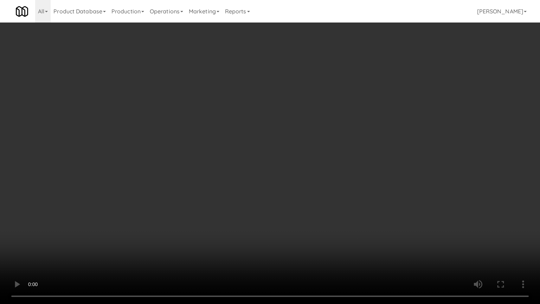
click at [295, 198] on video at bounding box center [270, 152] width 540 height 304
click at [288, 205] on video at bounding box center [270, 152] width 540 height 304
click at [306, 196] on video at bounding box center [270, 152] width 540 height 304
click at [306, 195] on video at bounding box center [270, 152] width 540 height 304
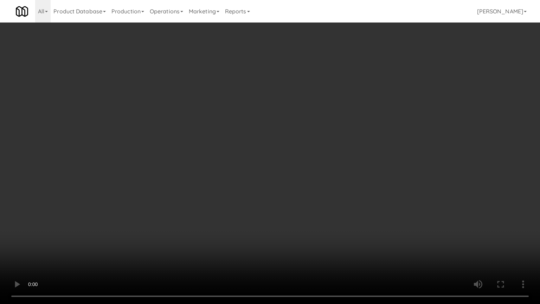
click at [312, 192] on video at bounding box center [270, 152] width 540 height 304
click at [313, 191] on video at bounding box center [270, 152] width 540 height 304
click at [313, 181] on video at bounding box center [270, 152] width 540 height 304
drag, startPoint x: 313, startPoint y: 181, endPoint x: 324, endPoint y: 126, distance: 56.9
click at [313, 178] on video at bounding box center [270, 152] width 540 height 304
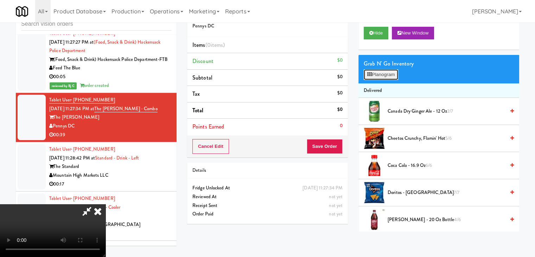
click at [380, 71] on button "Planogram" at bounding box center [381, 74] width 34 height 11
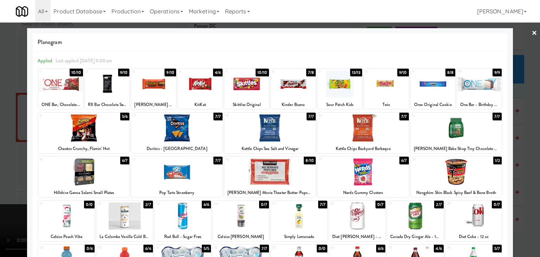
drag, startPoint x: 158, startPoint y: 91, endPoint x: 153, endPoint y: 113, distance: 22.3
click at [159, 91] on div at bounding box center [153, 83] width 45 height 27
click at [175, 139] on div at bounding box center [176, 127] width 91 height 27
click at [12, 165] on div at bounding box center [270, 128] width 540 height 257
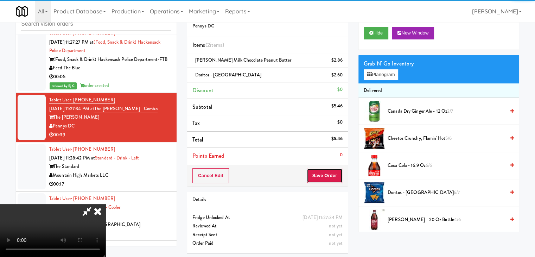
click at [335, 173] on button "Save Order" at bounding box center [325, 175] width 36 height 15
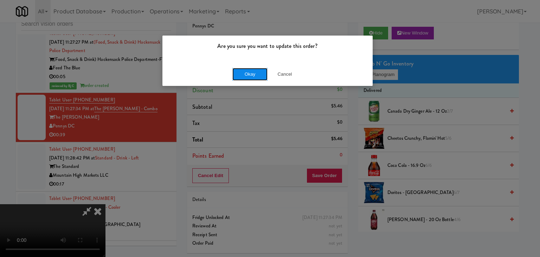
click at [242, 70] on button "Okay" at bounding box center [249, 74] width 35 height 13
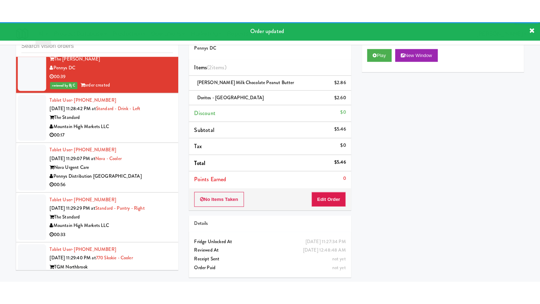
scroll to position [4740, 0]
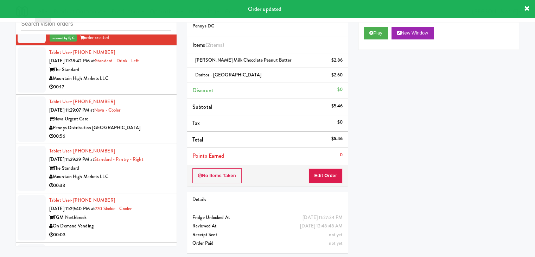
drag, startPoint x: 156, startPoint y: 85, endPoint x: 212, endPoint y: 82, distance: 56.0
click at [157, 83] on div "Mountain High Markets LLC" at bounding box center [110, 78] width 122 height 9
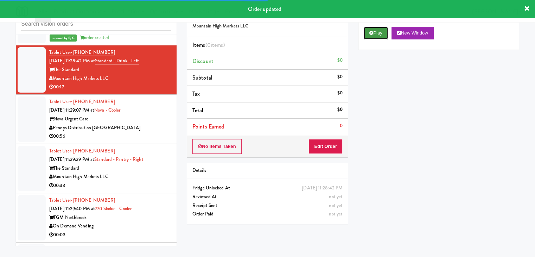
click at [384, 34] on button "Play" at bounding box center [376, 33] width 24 height 13
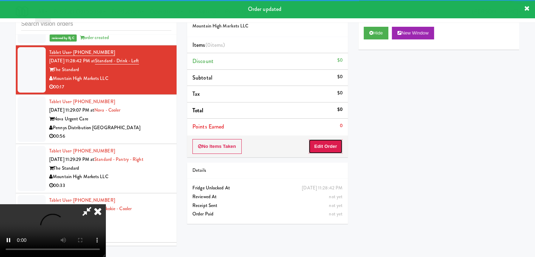
click at [332, 146] on button "Edit Order" at bounding box center [325, 146] width 34 height 15
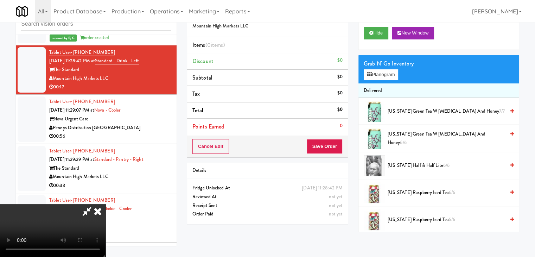
scroll to position [4731, 0]
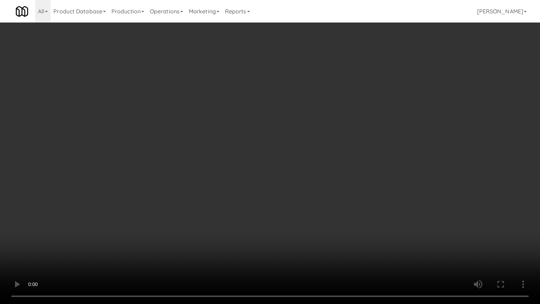
click at [306, 200] on video at bounding box center [270, 152] width 540 height 304
click at [303, 200] on video at bounding box center [270, 152] width 540 height 304
click at [322, 198] on video at bounding box center [270, 152] width 540 height 304
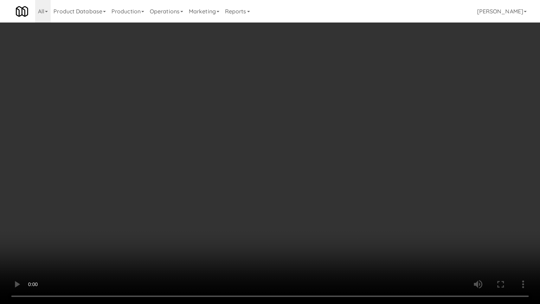
drag, startPoint x: 322, startPoint y: 198, endPoint x: 318, endPoint y: 201, distance: 5.3
click at [322, 200] on video at bounding box center [270, 152] width 540 height 304
click at [370, 179] on video at bounding box center [270, 152] width 540 height 304
click at [370, 178] on video at bounding box center [270, 152] width 540 height 304
click at [374, 179] on video at bounding box center [270, 152] width 540 height 304
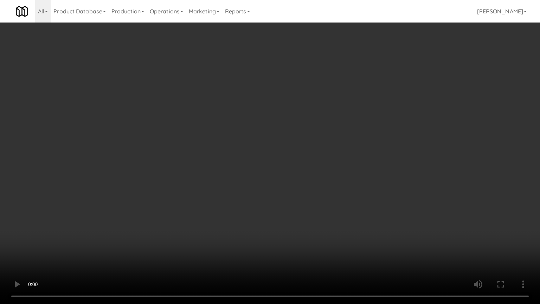
click at [376, 217] on video at bounding box center [270, 152] width 540 height 304
click at [378, 221] on video at bounding box center [270, 152] width 540 height 304
click at [378, 222] on video at bounding box center [270, 152] width 540 height 304
click at [371, 201] on video at bounding box center [270, 152] width 540 height 304
drag, startPoint x: 371, startPoint y: 201, endPoint x: 397, endPoint y: 91, distance: 113.0
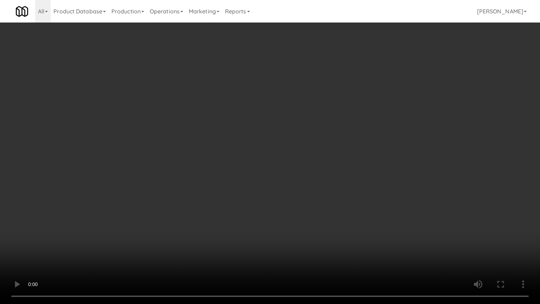
click at [371, 200] on video at bounding box center [270, 152] width 540 height 304
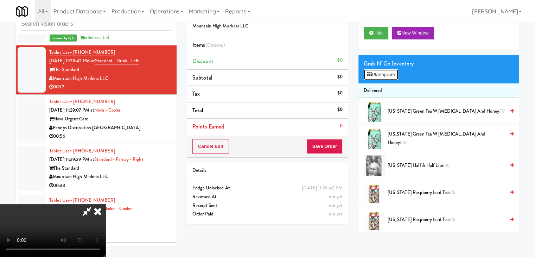
click at [394, 74] on button "Planogram" at bounding box center [381, 74] width 34 height 11
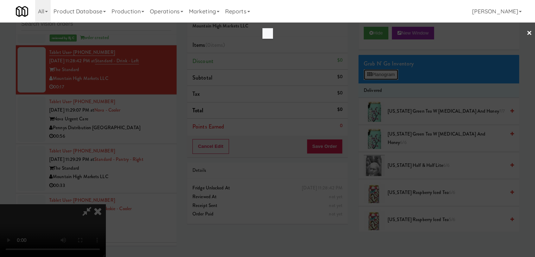
scroll to position [4731, 0]
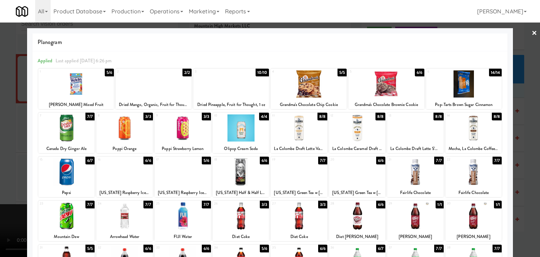
click at [408, 216] on div at bounding box center [415, 215] width 56 height 27
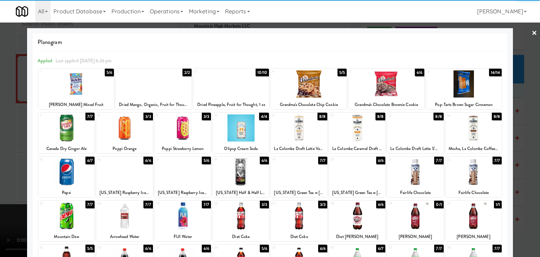
click at [360, 170] on div at bounding box center [357, 171] width 56 height 27
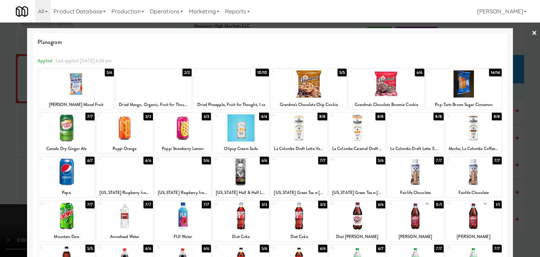
click at [73, 73] on div "1" at bounding box center [58, 72] width 37 height 6
click at [3, 124] on div at bounding box center [270, 128] width 540 height 257
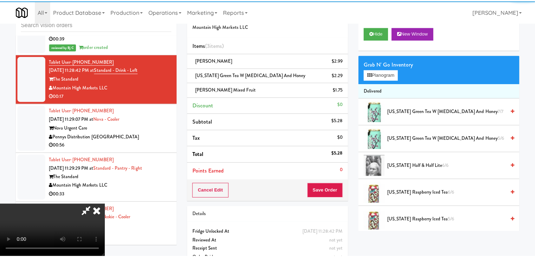
scroll to position [4740, 0]
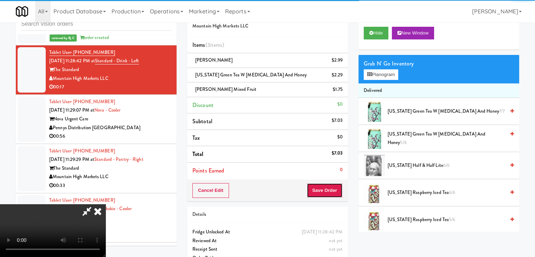
click at [342, 187] on button "Save Order" at bounding box center [325, 190] width 36 height 15
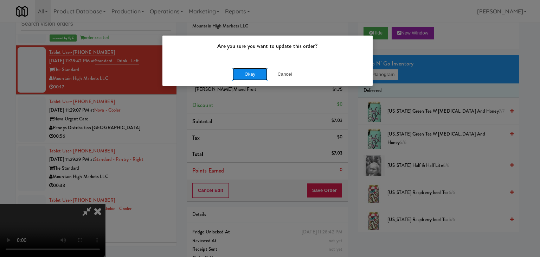
click at [245, 72] on button "Okay" at bounding box center [249, 74] width 35 height 13
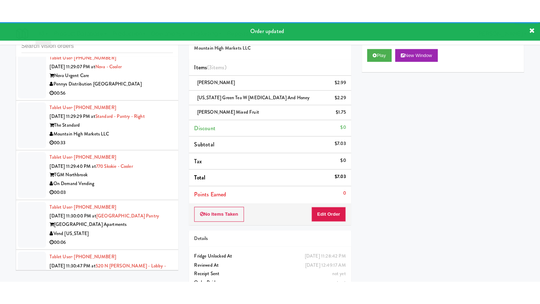
scroll to position [4819, 0]
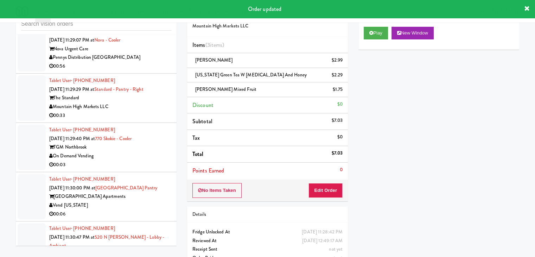
click at [158, 62] on div "Pennys Distribution [GEOGRAPHIC_DATA]" at bounding box center [110, 57] width 122 height 9
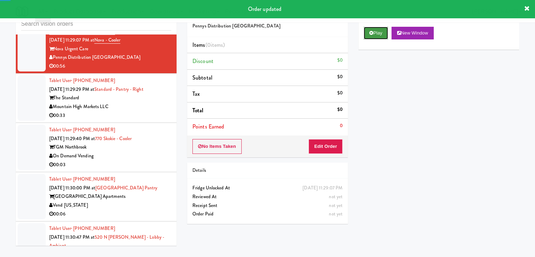
click at [370, 32] on icon at bounding box center [371, 33] width 4 height 5
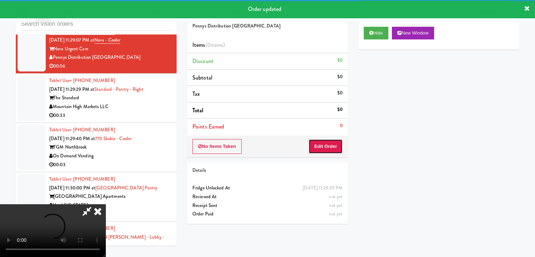
click at [338, 144] on button "Edit Order" at bounding box center [325, 146] width 34 height 15
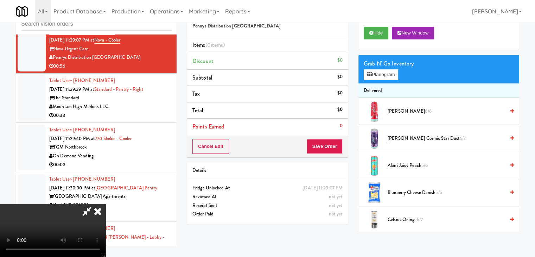
scroll to position [4811, 0]
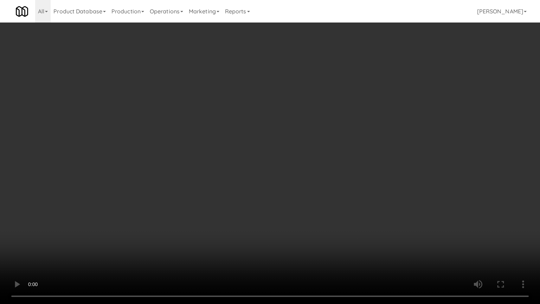
click at [296, 180] on video at bounding box center [270, 152] width 540 height 304
click at [296, 181] on video at bounding box center [270, 152] width 540 height 304
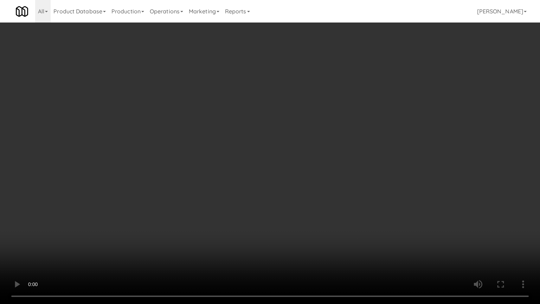
click at [296, 181] on video at bounding box center [270, 152] width 540 height 304
click at [295, 182] on video at bounding box center [270, 152] width 540 height 304
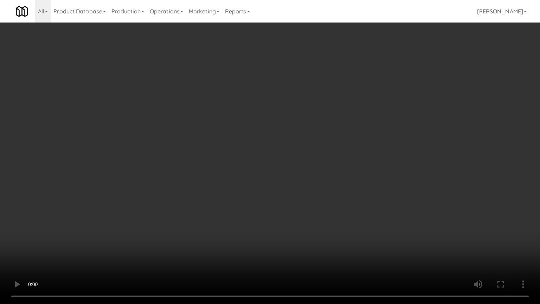
click at [296, 182] on video at bounding box center [270, 152] width 540 height 304
click at [295, 181] on video at bounding box center [270, 152] width 540 height 304
click at [295, 183] on video at bounding box center [270, 152] width 540 height 304
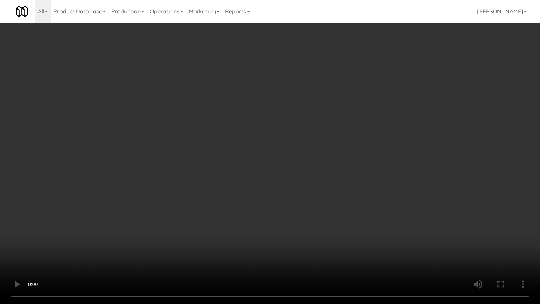
click at [295, 183] on video at bounding box center [270, 152] width 540 height 304
click at [295, 185] on video at bounding box center [270, 152] width 540 height 304
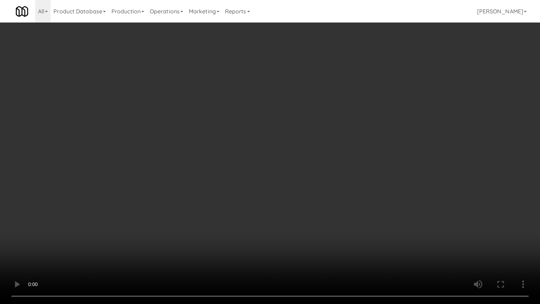
click at [294, 183] on video at bounding box center [270, 152] width 540 height 304
drag, startPoint x: 293, startPoint y: 183, endPoint x: 320, endPoint y: 85, distance: 101.5
click at [293, 182] on video at bounding box center [270, 152] width 540 height 304
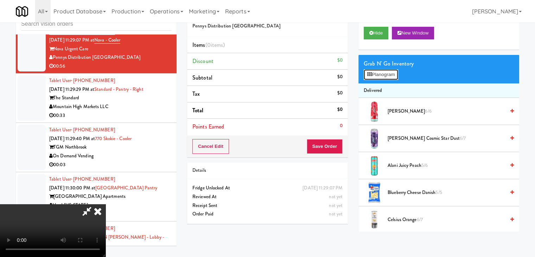
click at [385, 72] on button "Planogram" at bounding box center [381, 74] width 34 height 11
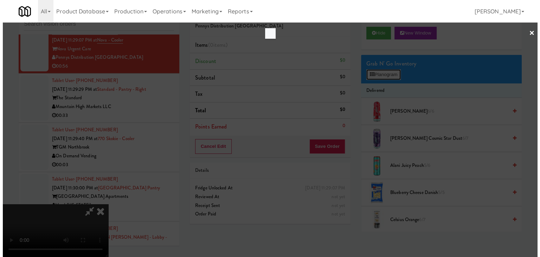
scroll to position [4811, 0]
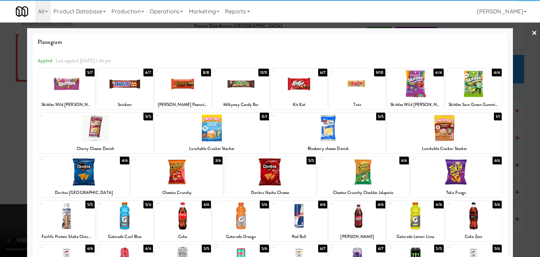
click at [177, 82] on div at bounding box center [183, 83] width 56 height 27
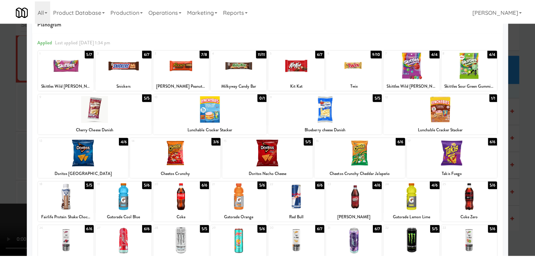
scroll to position [35, 0]
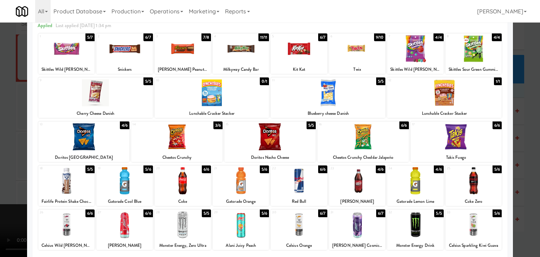
drag, startPoint x: 91, startPoint y: 137, endPoint x: 100, endPoint y: 138, distance: 8.8
click at [90, 137] on div at bounding box center [83, 136] width 91 height 27
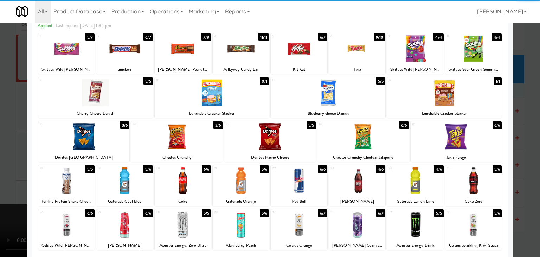
click at [352, 190] on div at bounding box center [357, 180] width 56 height 27
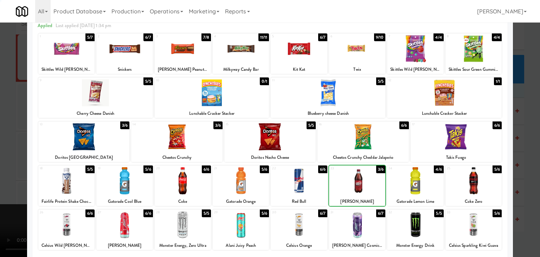
drag, startPoint x: 0, startPoint y: 155, endPoint x: 179, endPoint y: 158, distance: 179.0
click at [7, 154] on div at bounding box center [270, 128] width 540 height 257
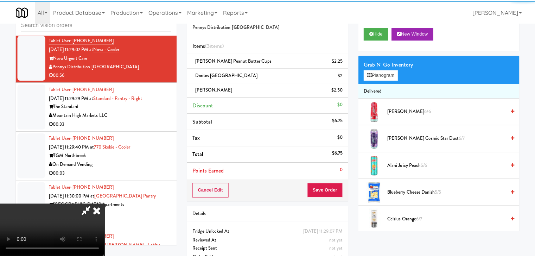
scroll to position [4819, 0]
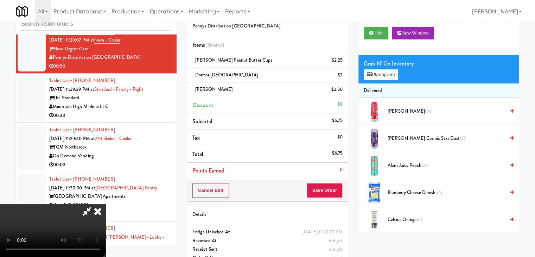
drag, startPoint x: 351, startPoint y: 181, endPoint x: 337, endPoint y: 185, distance: 14.6
click at [350, 182] on div "Order # 250901 Pennys Distribution [PERSON_NAME] Items (3 items ) [PERSON_NAME]…" at bounding box center [267, 138] width 171 height 270
click at [336, 186] on div "Cancel Edit Save Order" at bounding box center [267, 190] width 161 height 22
click at [334, 186] on button "Save Order" at bounding box center [325, 190] width 36 height 15
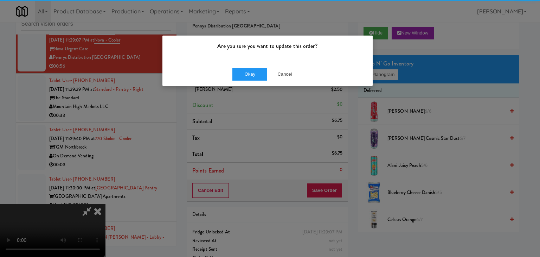
click at [234, 64] on div "Are you sure you want to update this order? Okay Cancel" at bounding box center [267, 60] width 211 height 51
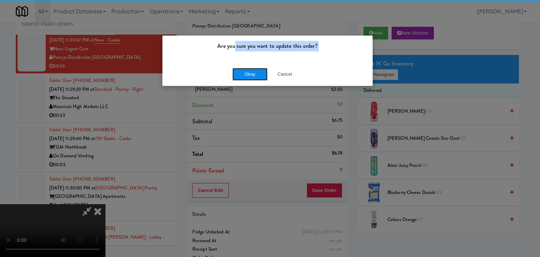
click at [237, 74] on button "Okay" at bounding box center [249, 74] width 35 height 13
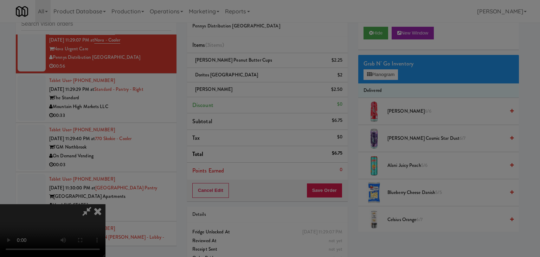
click at [237, 73] on div "Okay Cancel" at bounding box center [267, 61] width 210 height 24
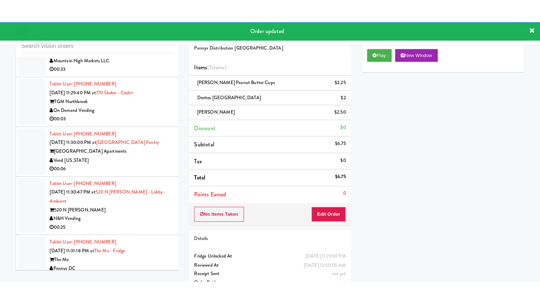
scroll to position [4863, 0]
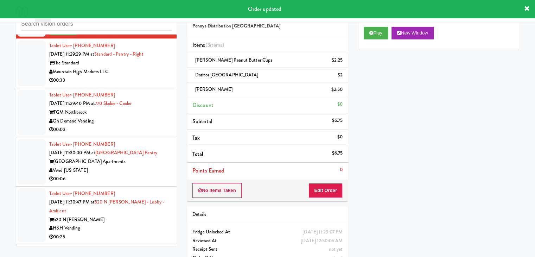
click at [158, 84] on div "00:33" at bounding box center [110, 80] width 122 height 9
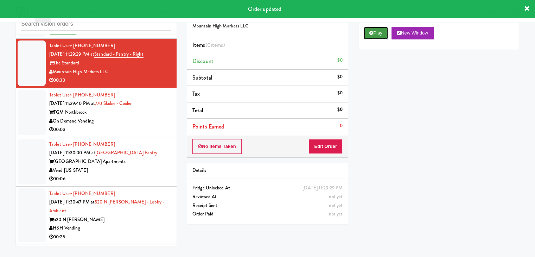
click at [376, 28] on button "Play" at bounding box center [376, 33] width 24 height 13
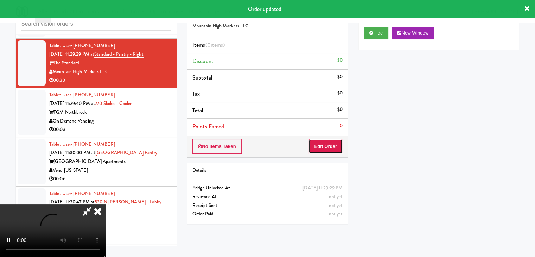
click at [329, 146] on button "Edit Order" at bounding box center [325, 146] width 34 height 15
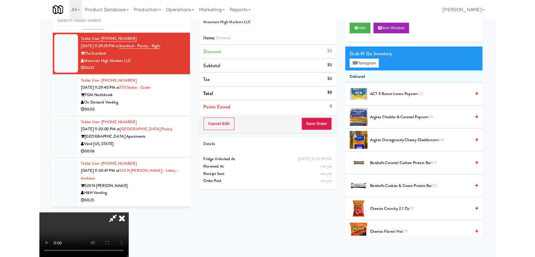
scroll to position [4854, 0]
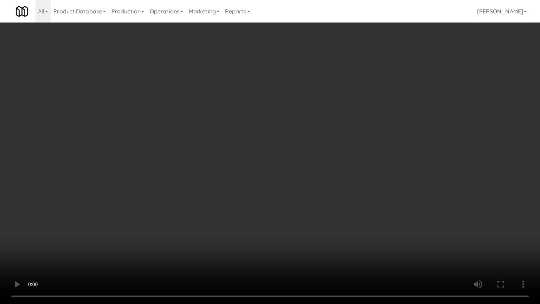
click at [312, 210] on video at bounding box center [270, 152] width 540 height 304
click at [312, 211] on video at bounding box center [270, 152] width 540 height 304
click at [314, 210] on video at bounding box center [270, 152] width 540 height 304
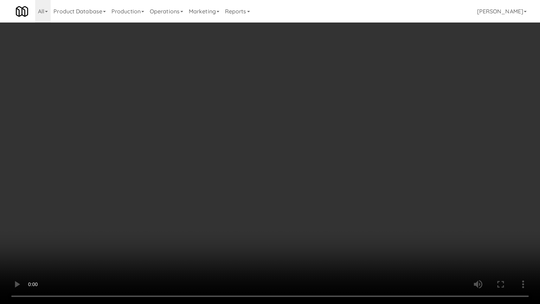
click at [314, 210] on video at bounding box center [270, 152] width 540 height 304
click at [352, 166] on video at bounding box center [270, 152] width 540 height 304
click at [332, 167] on video at bounding box center [270, 152] width 540 height 304
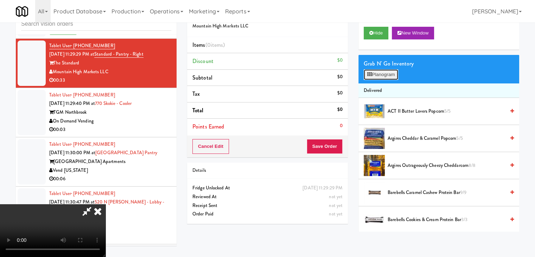
click at [369, 75] on icon at bounding box center [369, 74] width 5 height 5
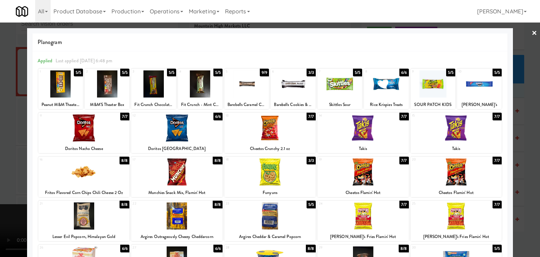
click at [380, 92] on div at bounding box center [386, 83] width 45 height 27
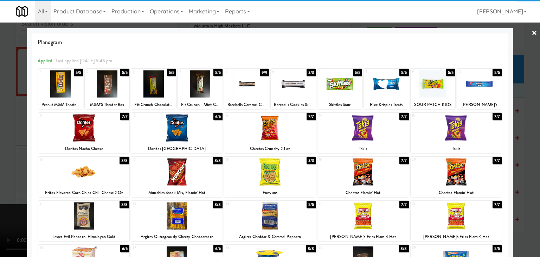
drag, startPoint x: 158, startPoint y: 138, endPoint x: 23, endPoint y: 140, distance: 135.7
click at [156, 138] on div at bounding box center [176, 127] width 91 height 27
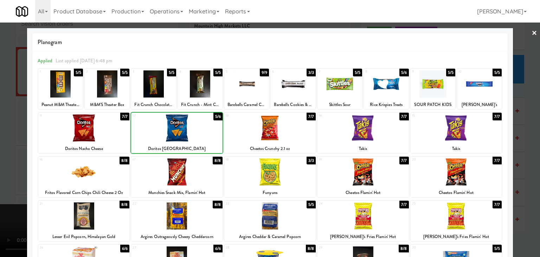
drag, startPoint x: 0, startPoint y: 142, endPoint x: 140, endPoint y: 147, distance: 140.0
click at [3, 142] on div at bounding box center [270, 128] width 540 height 257
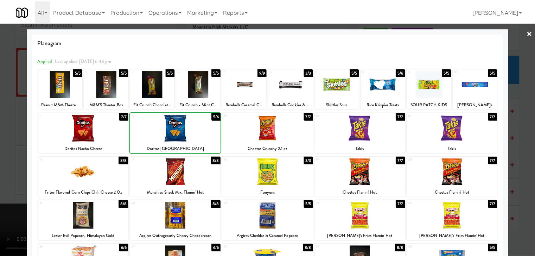
scroll to position [4863, 0]
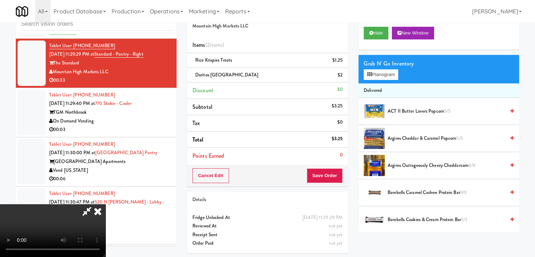
drag, startPoint x: 228, startPoint y: 159, endPoint x: 238, endPoint y: 161, distance: 9.6
click at [105, 204] on video at bounding box center [52, 230] width 105 height 53
click at [340, 176] on button "Save Order" at bounding box center [325, 175] width 36 height 15
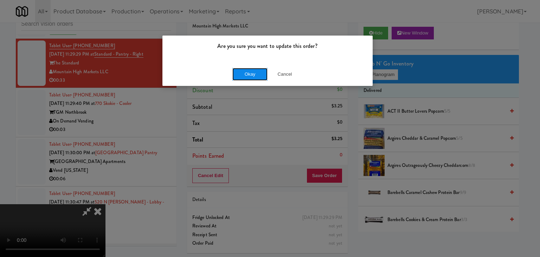
click at [250, 74] on button "Okay" at bounding box center [249, 74] width 35 height 13
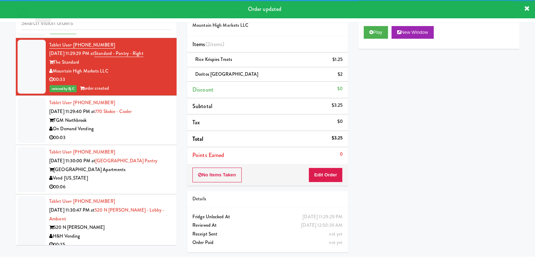
click at [154, 140] on div "00:03" at bounding box center [110, 137] width 122 height 9
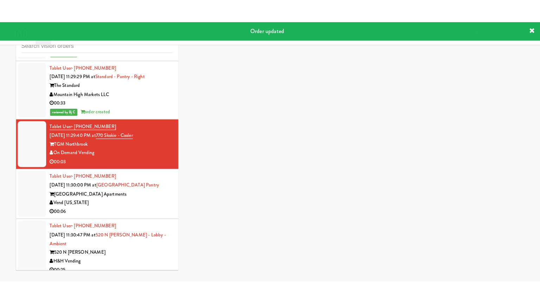
scroll to position [23, 0]
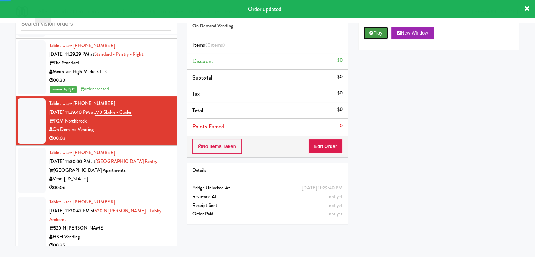
click at [378, 37] on button "Play" at bounding box center [376, 33] width 24 height 13
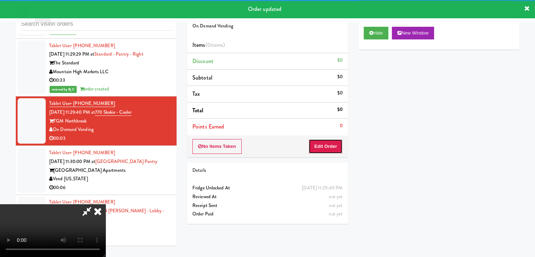
click at [334, 146] on button "Edit Order" at bounding box center [325, 146] width 34 height 15
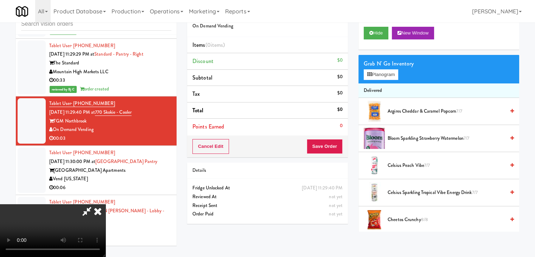
scroll to position [4854, 0]
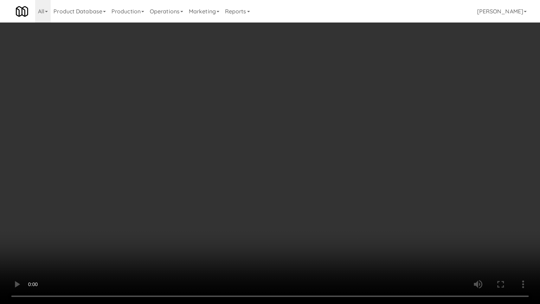
click at [287, 206] on video at bounding box center [270, 152] width 540 height 304
drag, startPoint x: 284, startPoint y: 207, endPoint x: 281, endPoint y: 211, distance: 5.0
click at [283, 210] on video at bounding box center [270, 152] width 540 height 304
click at [285, 210] on video at bounding box center [270, 152] width 540 height 304
drag, startPoint x: 285, startPoint y: 210, endPoint x: 350, endPoint y: 132, distance: 101.6
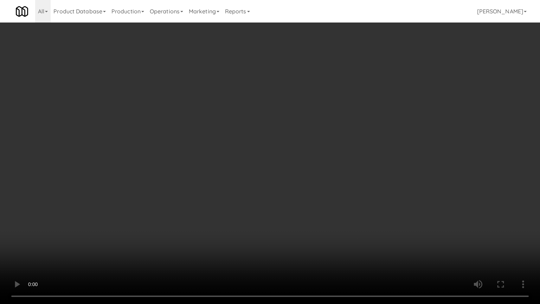
click at [291, 203] on video at bounding box center [270, 152] width 540 height 304
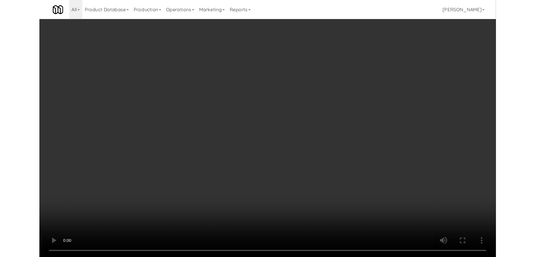
scroll to position [4863, 0]
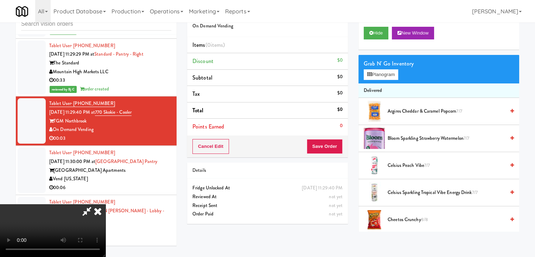
drag, startPoint x: 393, startPoint y: 110, endPoint x: 367, endPoint y: 127, distance: 30.8
click at [393, 111] on span "Argires Cheddar & Caramel Popcorn 7/7" at bounding box center [446, 111] width 117 height 9
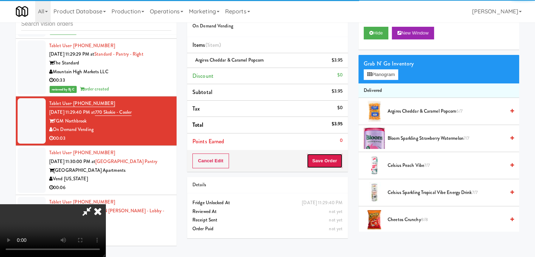
drag, startPoint x: 335, startPoint y: 156, endPoint x: 309, endPoint y: 149, distance: 26.5
click at [335, 157] on button "Save Order" at bounding box center [325, 160] width 36 height 15
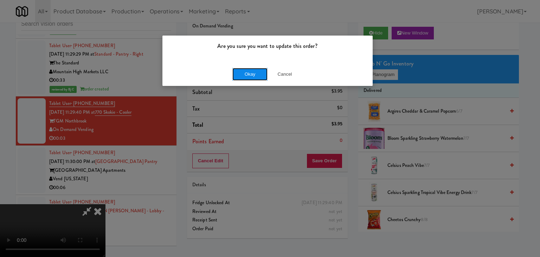
click at [246, 71] on button "Okay" at bounding box center [249, 74] width 35 height 13
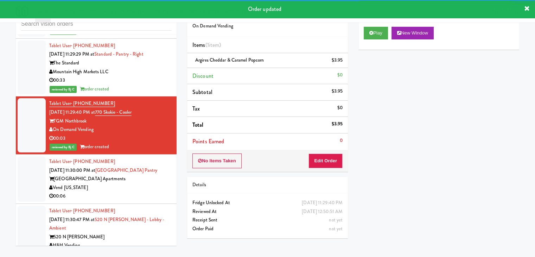
scroll to position [4933, 0]
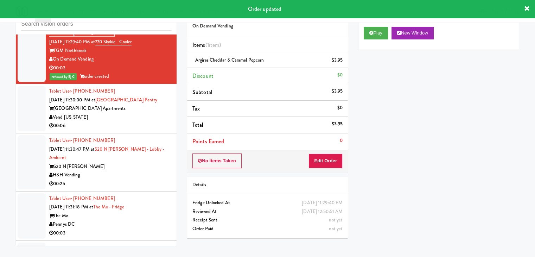
drag, startPoint x: 149, startPoint y: 126, endPoint x: 211, endPoint y: 114, distance: 62.8
click at [149, 126] on div "00:06" at bounding box center [110, 125] width 122 height 9
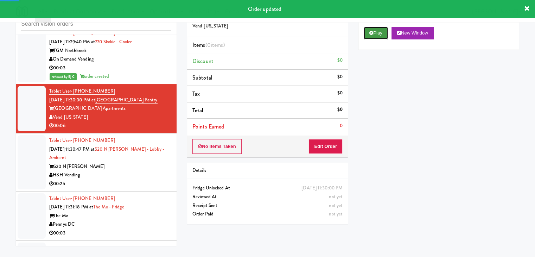
click at [373, 36] on button "Play" at bounding box center [376, 33] width 24 height 13
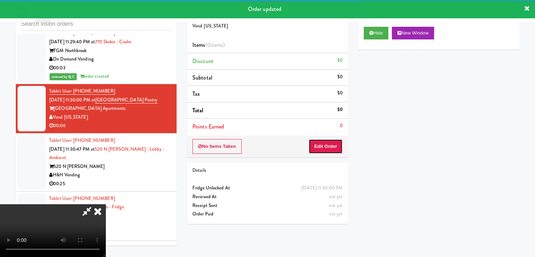
click at [327, 145] on button "Edit Order" at bounding box center [325, 146] width 34 height 15
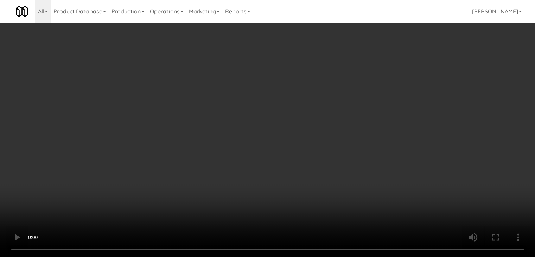
scroll to position [4924, 0]
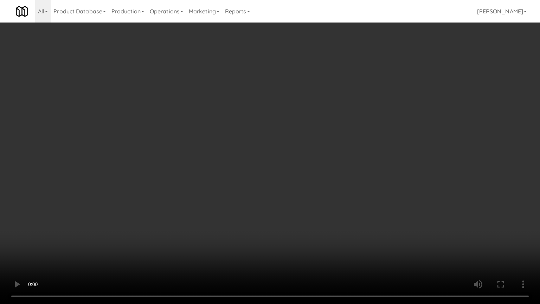
click at [312, 183] on video at bounding box center [270, 152] width 540 height 304
click at [312, 185] on video at bounding box center [270, 152] width 540 height 304
click at [320, 185] on video at bounding box center [270, 152] width 540 height 304
drag, startPoint x: 320, startPoint y: 185, endPoint x: 375, endPoint y: 81, distance: 117.5
click at [322, 181] on video at bounding box center [270, 152] width 540 height 304
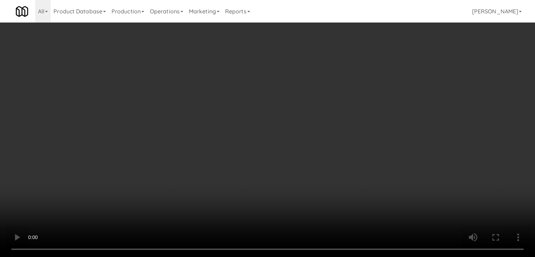
click at [388, 72] on button "Planogram" at bounding box center [381, 74] width 34 height 11
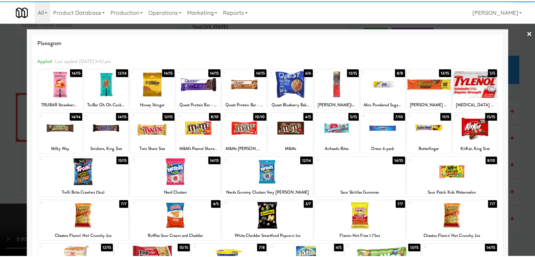
scroll to position [70, 0]
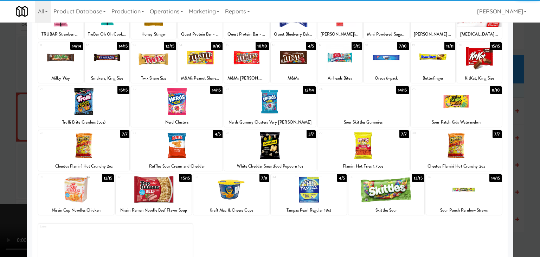
click at [104, 147] on div at bounding box center [83, 145] width 91 height 27
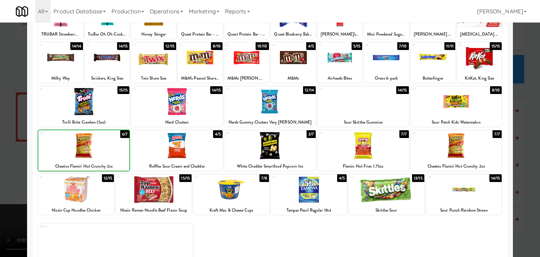
drag, startPoint x: 0, startPoint y: 159, endPoint x: 210, endPoint y: 165, distance: 209.7
click at [4, 159] on div at bounding box center [270, 128] width 540 height 257
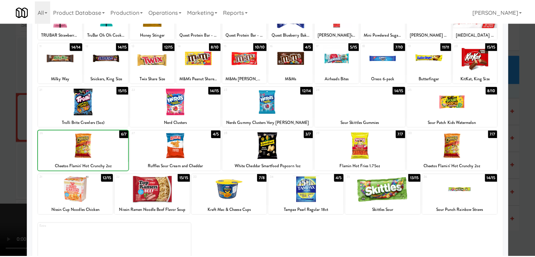
scroll to position [4933, 0]
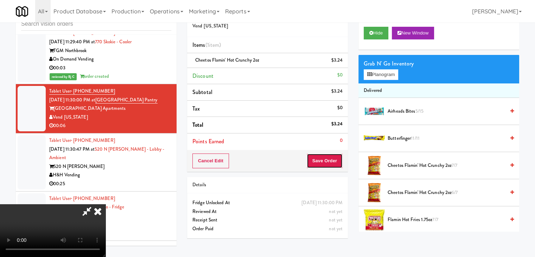
drag, startPoint x: 333, startPoint y: 162, endPoint x: 327, endPoint y: 162, distance: 6.3
click at [333, 162] on button "Save Order" at bounding box center [325, 160] width 36 height 15
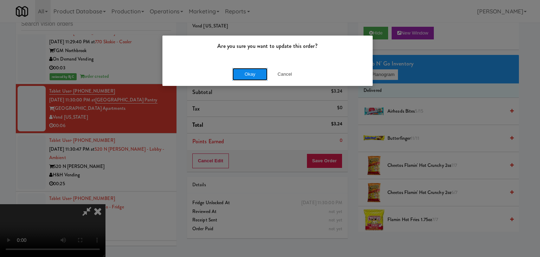
click at [248, 76] on button "Okay" at bounding box center [249, 74] width 35 height 13
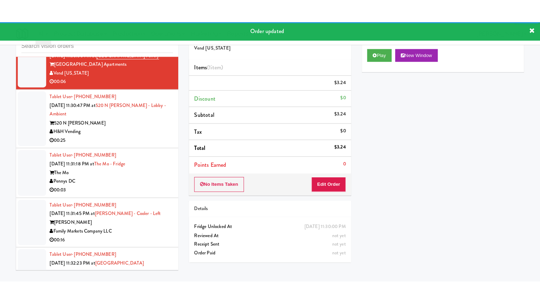
scroll to position [5003, 0]
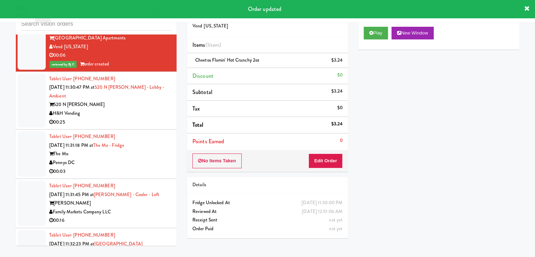
click at [125, 118] on div "H&H Vending" at bounding box center [110, 113] width 122 height 9
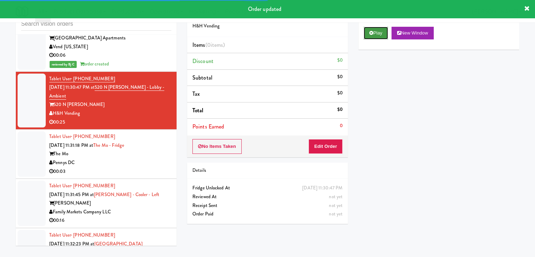
click at [371, 34] on icon at bounding box center [371, 33] width 4 height 5
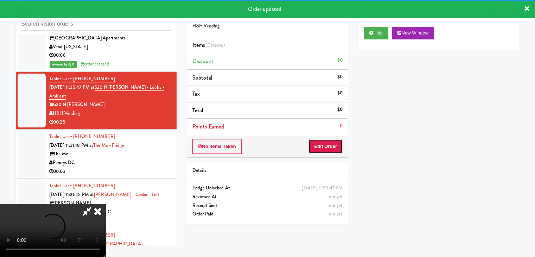
click at [336, 141] on button "Edit Order" at bounding box center [325, 146] width 34 height 15
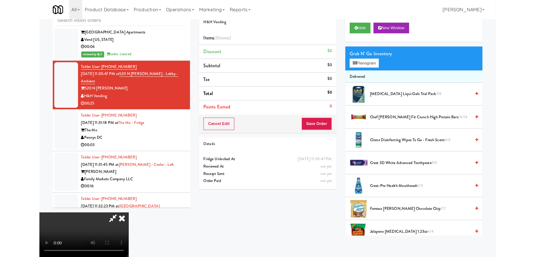
scroll to position [4995, 0]
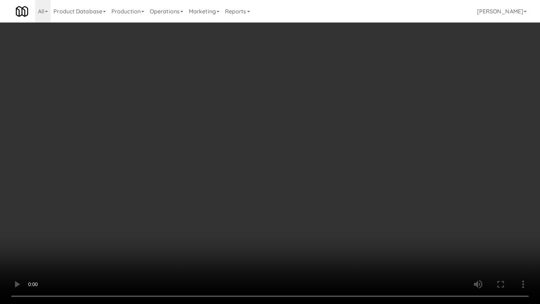
click at [295, 203] on video at bounding box center [270, 152] width 540 height 304
click at [295, 205] on video at bounding box center [270, 152] width 540 height 304
click at [295, 206] on video at bounding box center [270, 152] width 540 height 304
drag, startPoint x: 295, startPoint y: 206, endPoint x: 335, endPoint y: 117, distance: 97.4
click at [295, 205] on video at bounding box center [270, 152] width 540 height 304
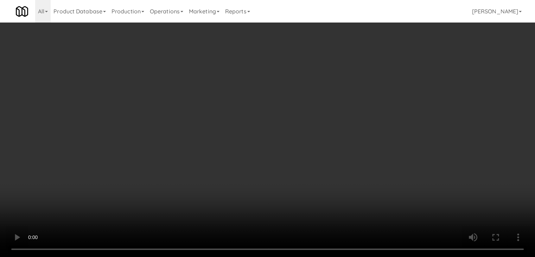
click at [382, 75] on button "Planogram" at bounding box center [381, 74] width 34 height 11
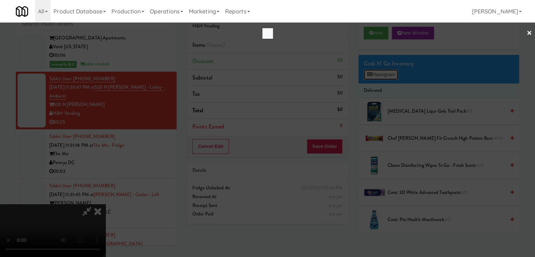
scroll to position [4995, 0]
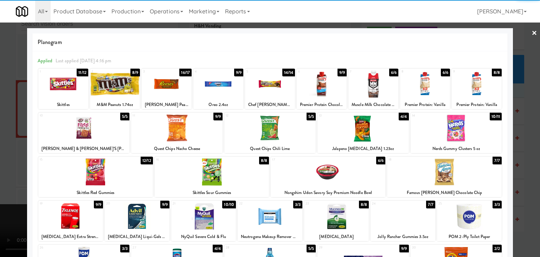
drag, startPoint x: 427, startPoint y: 90, endPoint x: 474, endPoint y: 107, distance: 49.4
click at [428, 90] on div at bounding box center [425, 83] width 50 height 27
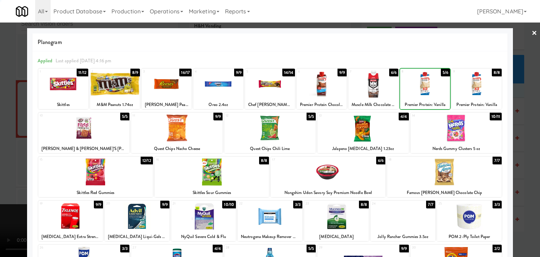
click at [529, 122] on div at bounding box center [270, 128] width 540 height 257
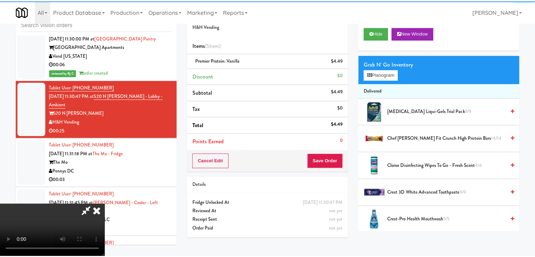
scroll to position [5003, 0]
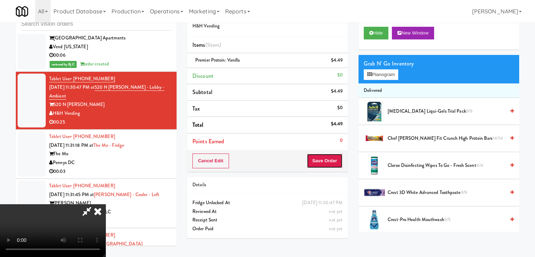
click at [322, 161] on button "Save Order" at bounding box center [325, 160] width 36 height 15
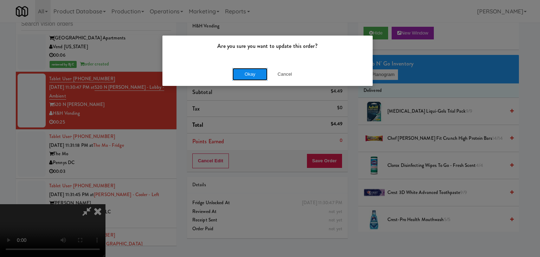
click at [256, 72] on button "Okay" at bounding box center [249, 74] width 35 height 13
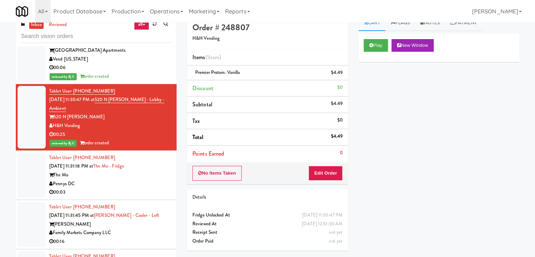
scroll to position [0, 0]
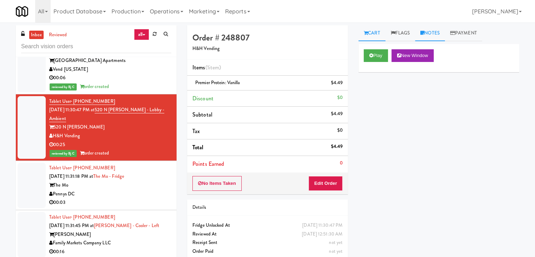
click at [424, 33] on icon at bounding box center [422, 33] width 4 height 5
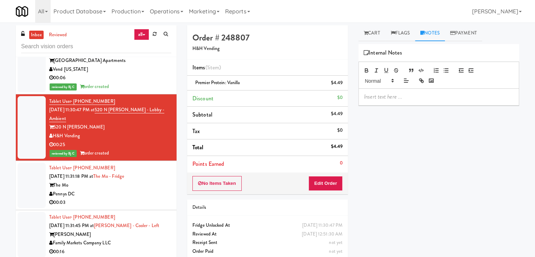
click at [392, 93] on p at bounding box center [438, 97] width 149 height 8
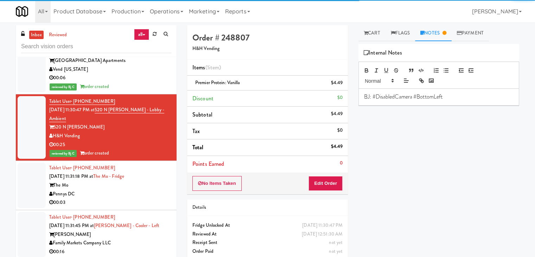
drag, startPoint x: 118, startPoint y: 207, endPoint x: 229, endPoint y: 179, distance: 114.5
click at [119, 207] on div "00:03" at bounding box center [110, 202] width 122 height 9
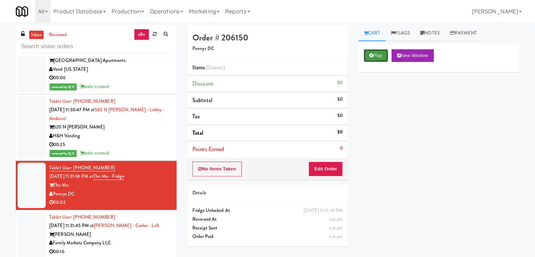
click at [381, 53] on button "Play" at bounding box center [376, 55] width 24 height 13
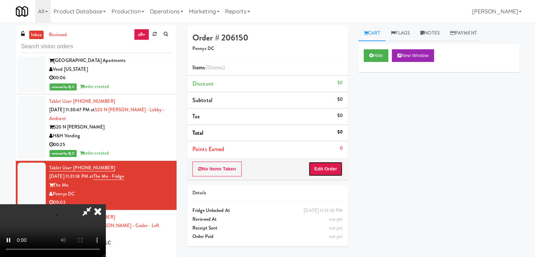
click at [336, 168] on button "Edit Order" at bounding box center [325, 168] width 34 height 15
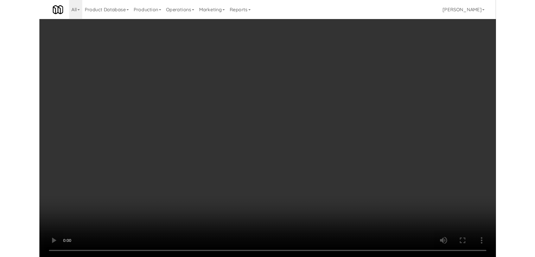
scroll to position [4995, 0]
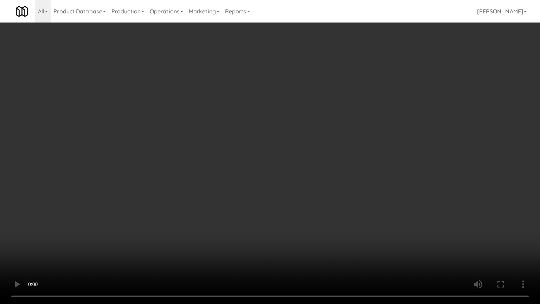
click at [317, 193] on video at bounding box center [270, 152] width 540 height 304
click at [315, 196] on video at bounding box center [270, 152] width 540 height 304
click at [322, 198] on video at bounding box center [270, 152] width 540 height 304
drag, startPoint x: 322, startPoint y: 198, endPoint x: 350, endPoint y: 112, distance: 90.5
click at [326, 179] on video at bounding box center [270, 152] width 540 height 304
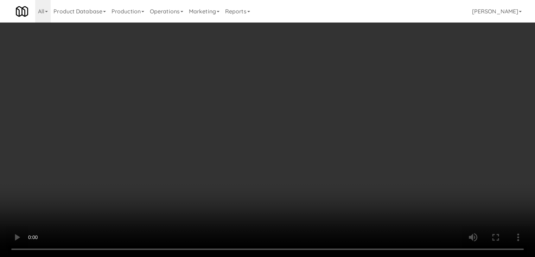
click at [388, 69] on button "Planogram" at bounding box center [381, 74] width 34 height 11
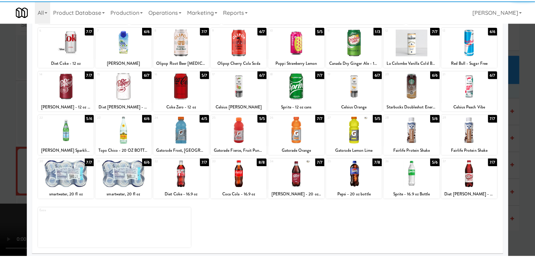
scroll to position [89, 0]
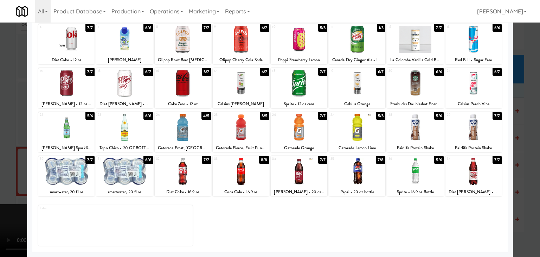
click at [190, 126] on div at bounding box center [183, 127] width 56 height 27
click at [3, 141] on div at bounding box center [270, 128] width 540 height 257
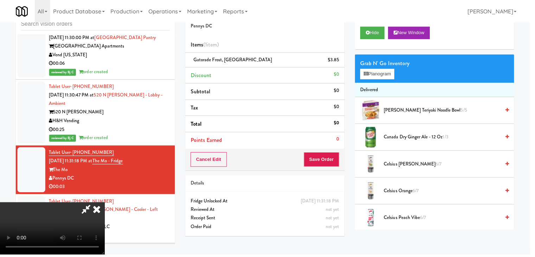
scroll to position [5003, 0]
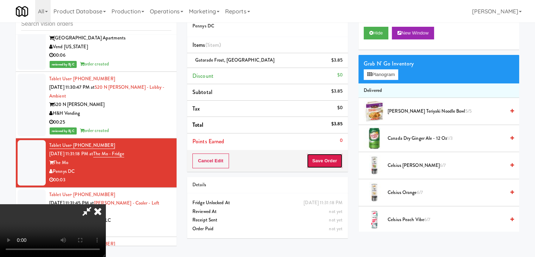
drag, startPoint x: 331, startPoint y: 164, endPoint x: 327, endPoint y: 168, distance: 5.3
click at [329, 164] on button "Save Order" at bounding box center [325, 160] width 36 height 15
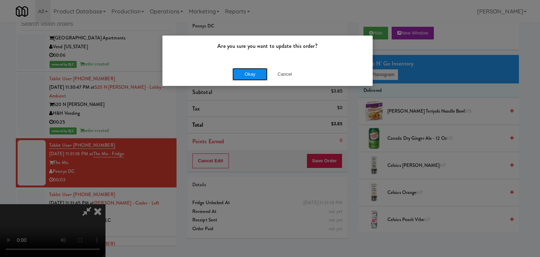
click at [253, 73] on button "Okay" at bounding box center [249, 74] width 35 height 13
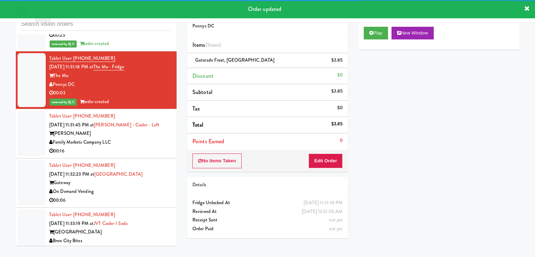
scroll to position [5109, 0]
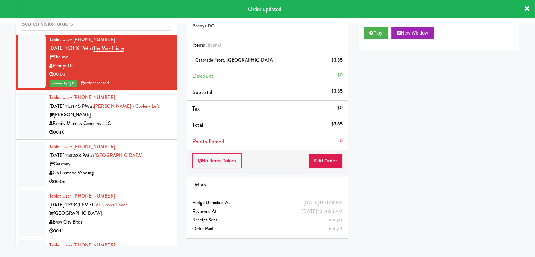
drag, startPoint x: 149, startPoint y: 134, endPoint x: 155, endPoint y: 134, distance: 6.4
click at [151, 134] on div "00:16" at bounding box center [110, 132] width 122 height 9
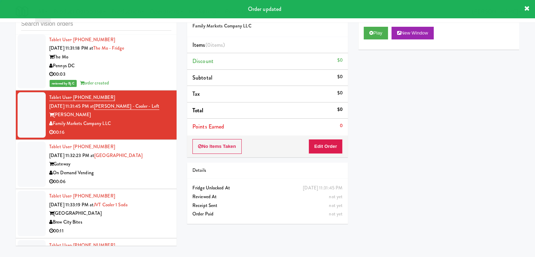
click at [374, 23] on div "Play New Window" at bounding box center [438, 35] width 161 height 28
click at [371, 28] on button "Play" at bounding box center [376, 33] width 24 height 13
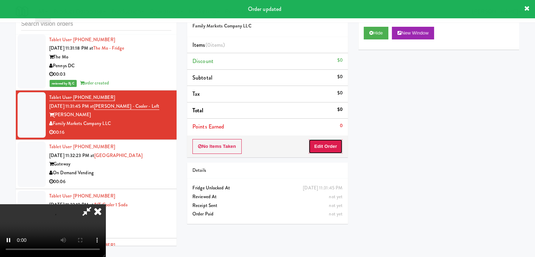
click at [325, 142] on button "Edit Order" at bounding box center [325, 146] width 34 height 15
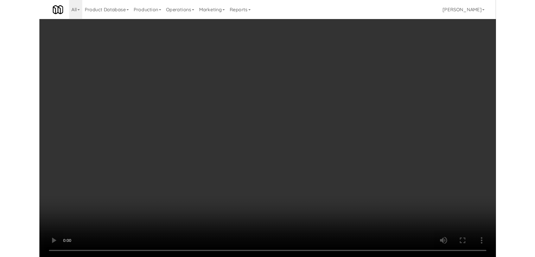
scroll to position [5100, 0]
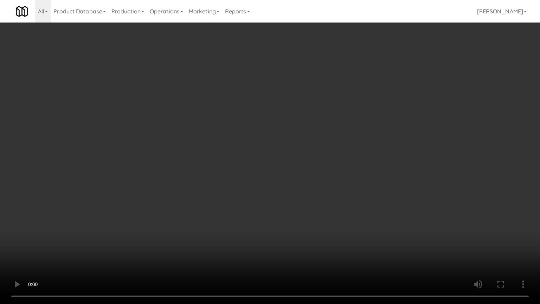
click at [316, 206] on video at bounding box center [270, 152] width 540 height 304
click at [316, 207] on video at bounding box center [270, 152] width 540 height 304
drag, startPoint x: 315, startPoint y: 209, endPoint x: 320, endPoint y: 210, distance: 5.7
click at [317, 209] on video at bounding box center [270, 152] width 540 height 304
drag, startPoint x: 329, startPoint y: 210, endPoint x: 334, endPoint y: 212, distance: 5.8
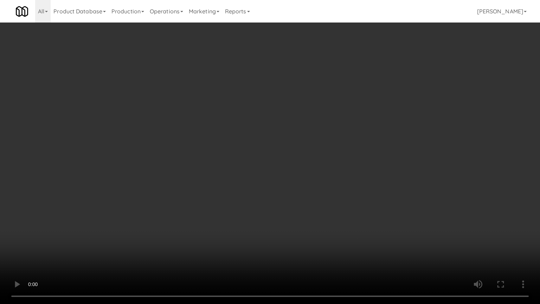
click at [332, 212] on video at bounding box center [270, 152] width 540 height 304
click at [335, 212] on video at bounding box center [270, 152] width 540 height 304
click at [334, 215] on video at bounding box center [270, 152] width 540 height 304
click at [338, 224] on video at bounding box center [270, 152] width 540 height 304
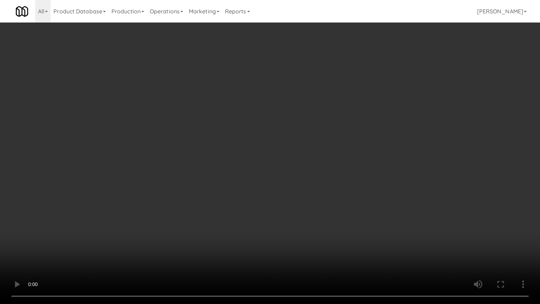
click at [345, 227] on video at bounding box center [270, 152] width 540 height 304
click at [345, 228] on video at bounding box center [270, 152] width 540 height 304
click at [348, 229] on video at bounding box center [270, 152] width 540 height 304
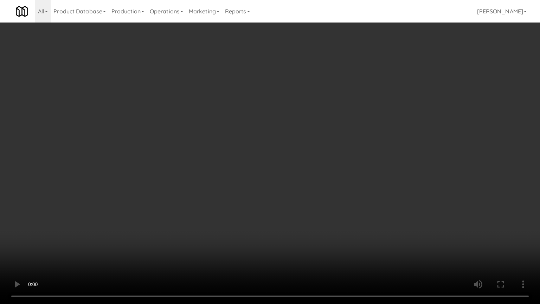
click at [348, 229] on video at bounding box center [270, 152] width 540 height 304
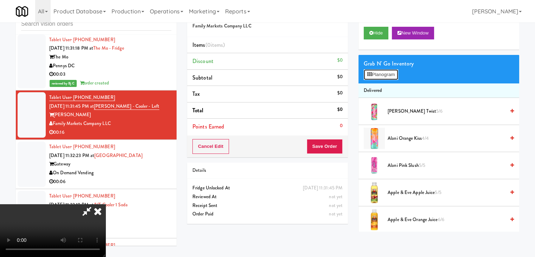
drag, startPoint x: 395, startPoint y: 71, endPoint x: 392, endPoint y: 75, distance: 4.4
click at [394, 71] on button "Planogram" at bounding box center [381, 74] width 34 height 11
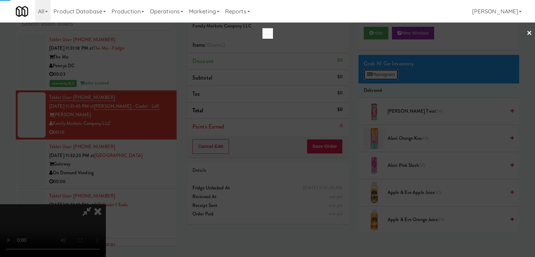
scroll to position [5100, 0]
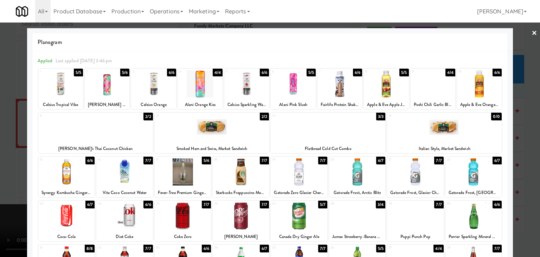
click at [136, 174] on div at bounding box center [124, 171] width 56 height 27
drag, startPoint x: 0, startPoint y: 173, endPoint x: 215, endPoint y: 173, distance: 215.2
click at [14, 173] on div at bounding box center [270, 128] width 540 height 257
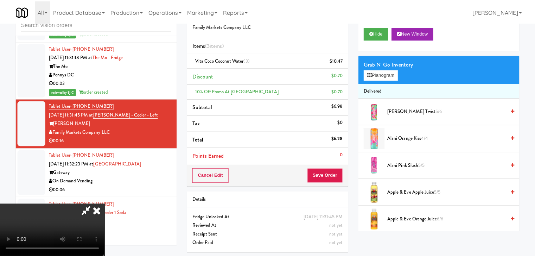
scroll to position [5109, 0]
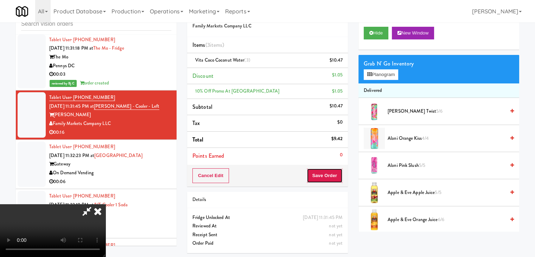
click at [334, 176] on button "Save Order" at bounding box center [325, 175] width 36 height 15
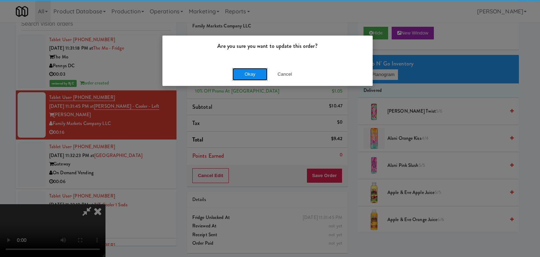
click at [249, 75] on button "Okay" at bounding box center [249, 74] width 35 height 13
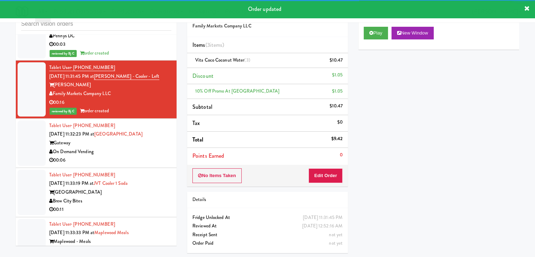
scroll to position [5214, 0]
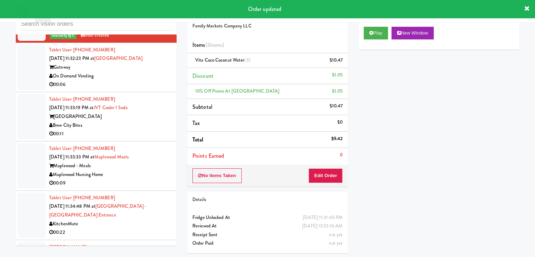
click at [158, 85] on div "00:06" at bounding box center [110, 84] width 122 height 9
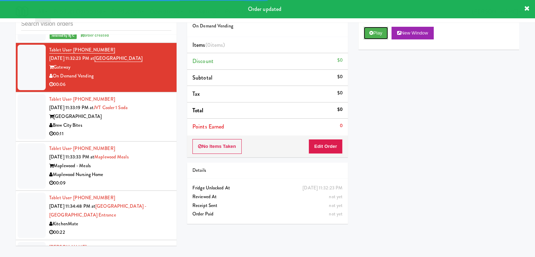
click at [378, 35] on button "Play" at bounding box center [376, 33] width 24 height 13
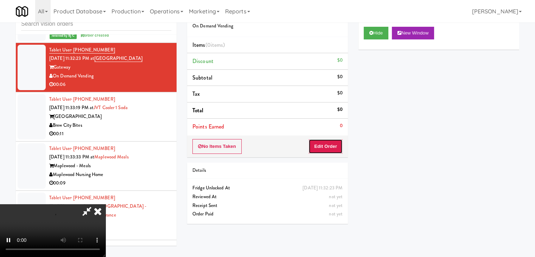
click at [331, 144] on button "Edit Order" at bounding box center [325, 146] width 34 height 15
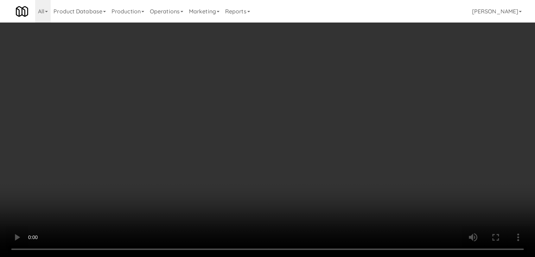
scroll to position [5206, 0]
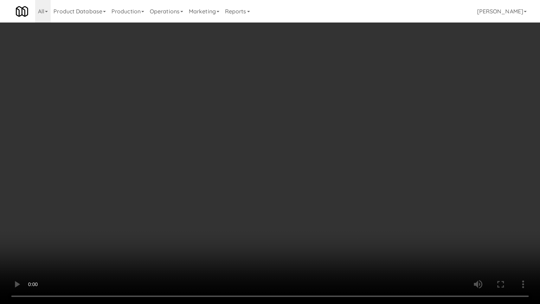
click at [326, 204] on video at bounding box center [270, 152] width 540 height 304
drag, startPoint x: 330, startPoint y: 204, endPoint x: 329, endPoint y: 207, distance: 4.0
click at [329, 205] on video at bounding box center [270, 152] width 540 height 304
click at [331, 207] on video at bounding box center [270, 152] width 540 height 304
click at [332, 209] on video at bounding box center [270, 152] width 540 height 304
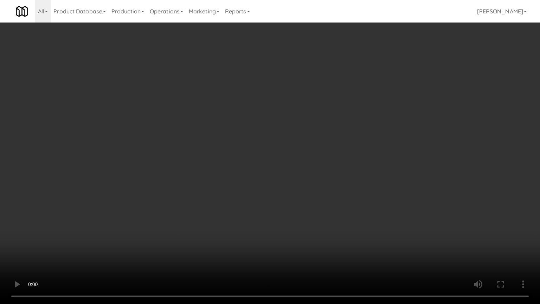
click at [345, 206] on video at bounding box center [270, 152] width 540 height 304
drag, startPoint x: 345, startPoint y: 206, endPoint x: 352, endPoint y: 154, distance: 53.0
click at [344, 205] on video at bounding box center [270, 152] width 540 height 304
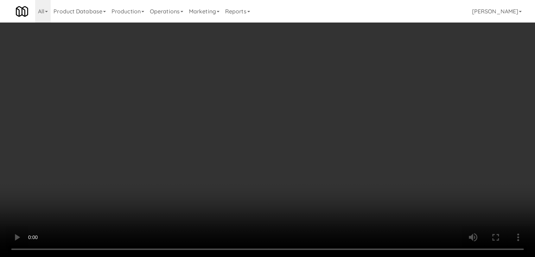
click at [385, 72] on button "Planogram" at bounding box center [381, 74] width 34 height 11
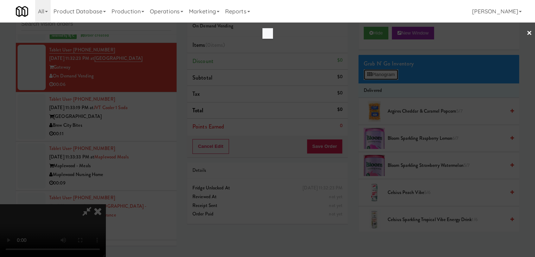
scroll to position [5206, 0]
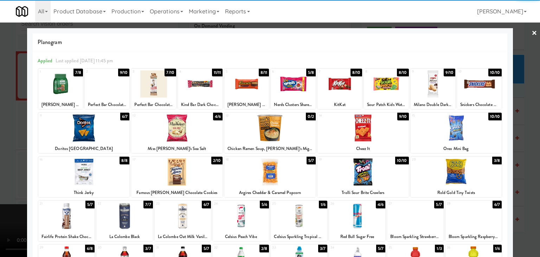
click at [65, 85] on div at bounding box center [60, 83] width 45 height 27
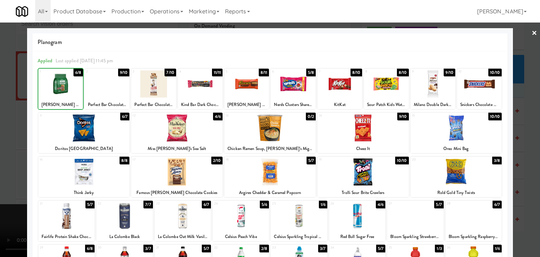
click at [1, 109] on div at bounding box center [270, 128] width 540 height 257
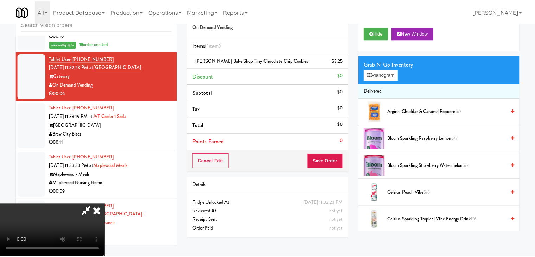
scroll to position [5214, 0]
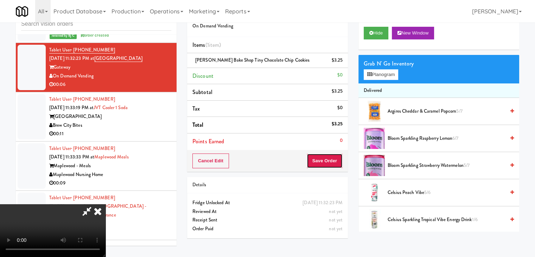
click at [330, 163] on button "Save Order" at bounding box center [325, 160] width 36 height 15
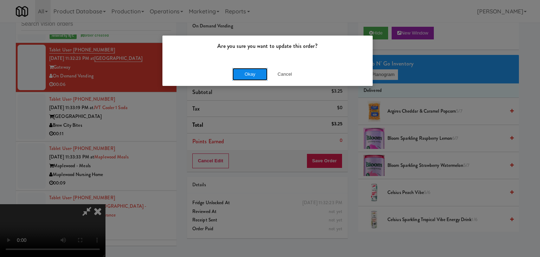
click at [249, 74] on button "Okay" at bounding box center [249, 74] width 35 height 13
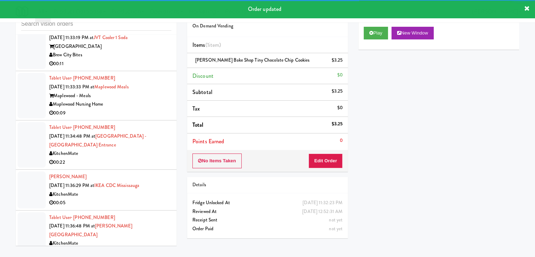
scroll to position [5293, 0]
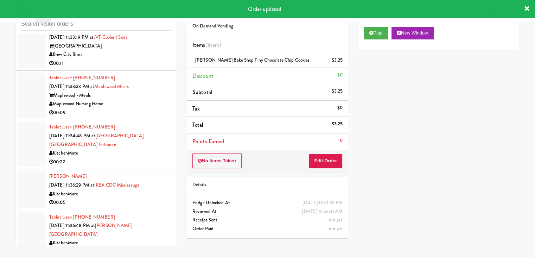
click at [154, 68] on div "00:11" at bounding box center [110, 63] width 122 height 9
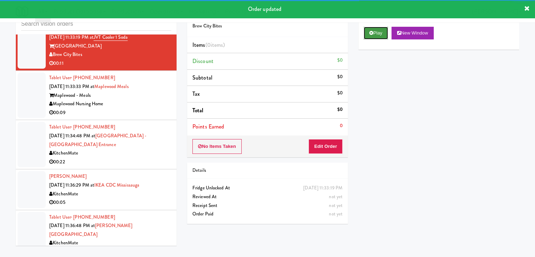
click at [378, 31] on button "Play" at bounding box center [376, 33] width 24 height 13
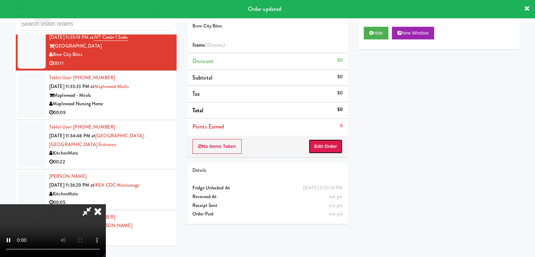
click at [329, 144] on button "Edit Order" at bounding box center [325, 146] width 34 height 15
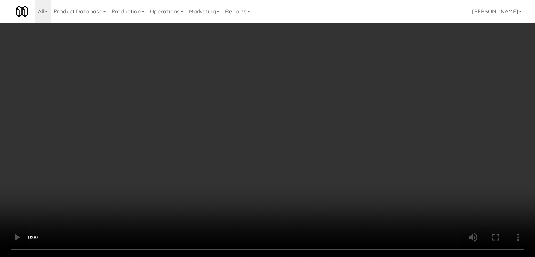
scroll to position [5285, 0]
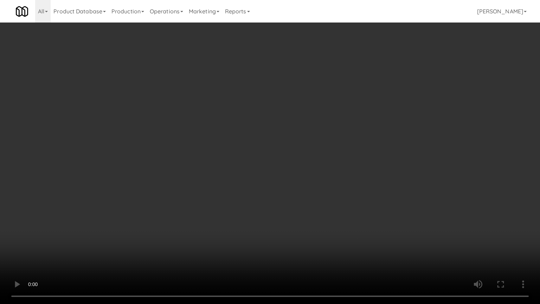
click at [316, 215] on video at bounding box center [270, 152] width 540 height 304
drag, startPoint x: 316, startPoint y: 215, endPoint x: 357, endPoint y: 116, distance: 106.9
click at [318, 212] on video at bounding box center [270, 152] width 540 height 304
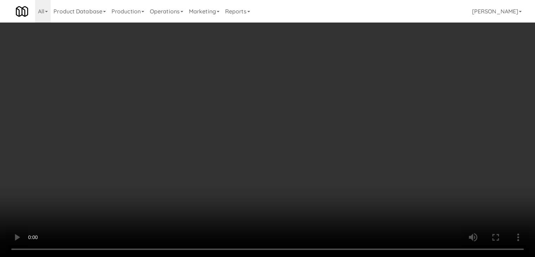
click at [382, 74] on button "Planogram" at bounding box center [381, 74] width 34 height 11
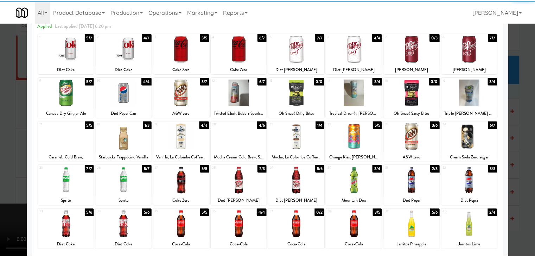
scroll to position [70, 0]
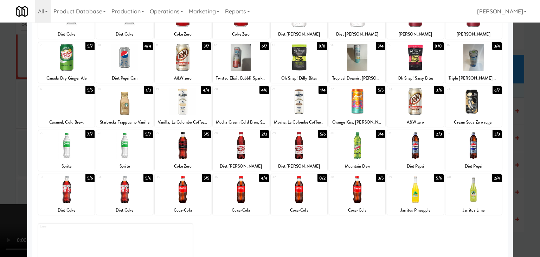
drag, startPoint x: 416, startPoint y: 193, endPoint x: 405, endPoint y: 188, distance: 12.6
click at [416, 193] on div at bounding box center [415, 189] width 56 height 27
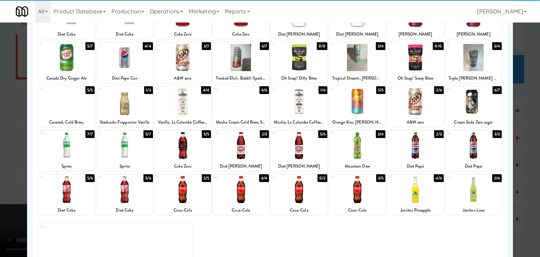
drag, startPoint x: 359, startPoint y: 153, endPoint x: 336, endPoint y: 154, distance: 22.5
click at [359, 153] on div at bounding box center [357, 145] width 56 height 27
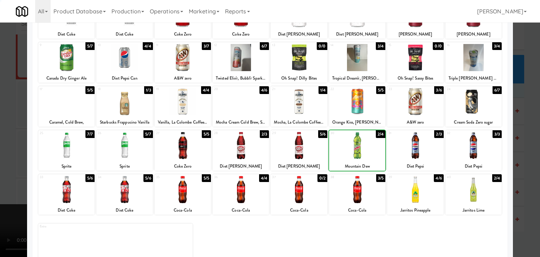
drag, startPoint x: 0, startPoint y: 149, endPoint x: 257, endPoint y: 149, distance: 257.4
click at [8, 147] on div at bounding box center [270, 128] width 540 height 257
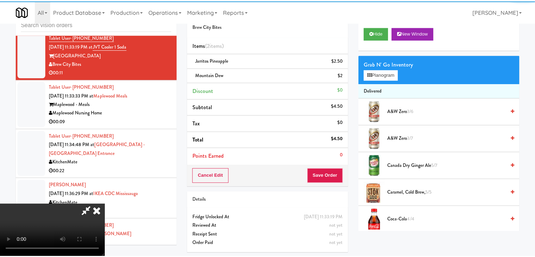
scroll to position [5293, 0]
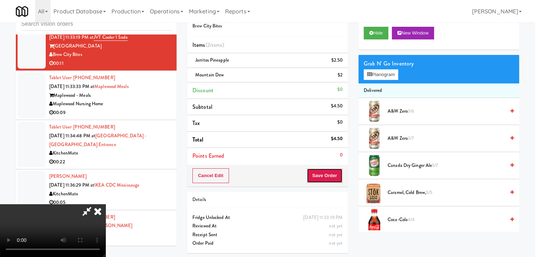
click at [331, 173] on button "Save Order" at bounding box center [325, 175] width 36 height 15
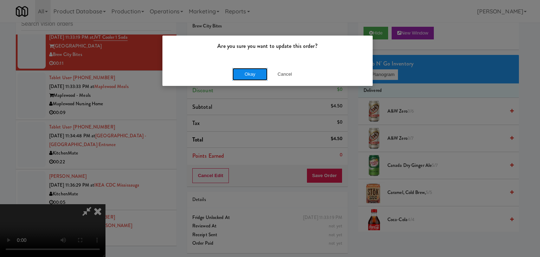
click at [250, 72] on button "Okay" at bounding box center [249, 74] width 35 height 13
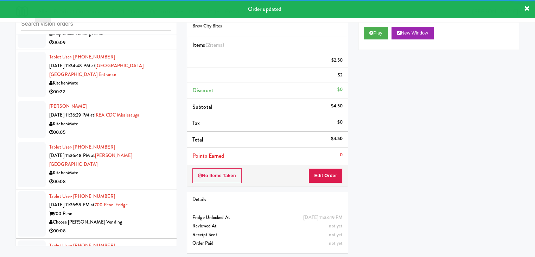
scroll to position [5372, 0]
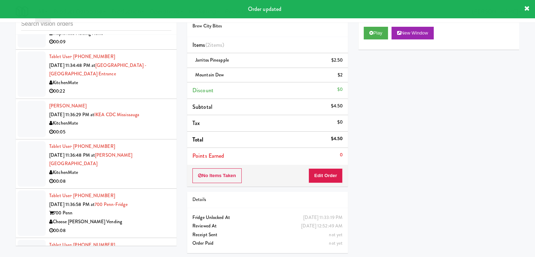
click at [155, 44] on div "00:09" at bounding box center [110, 42] width 122 height 9
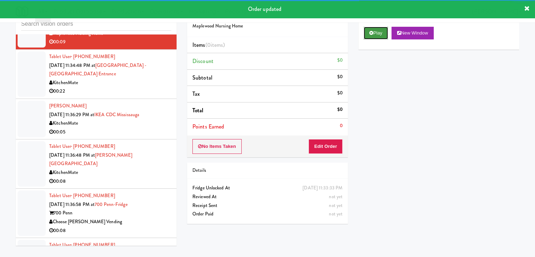
click at [370, 37] on button "Play" at bounding box center [376, 33] width 24 height 13
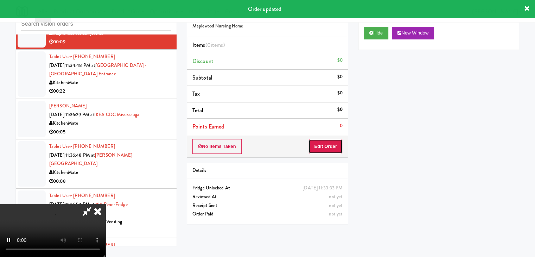
click at [327, 147] on button "Edit Order" at bounding box center [325, 146] width 34 height 15
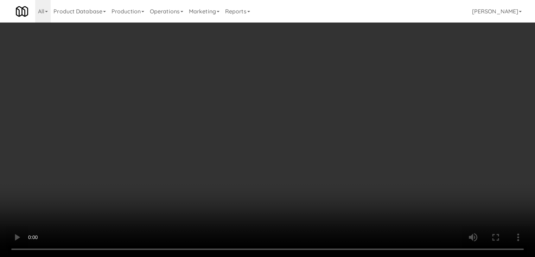
scroll to position [5364, 0]
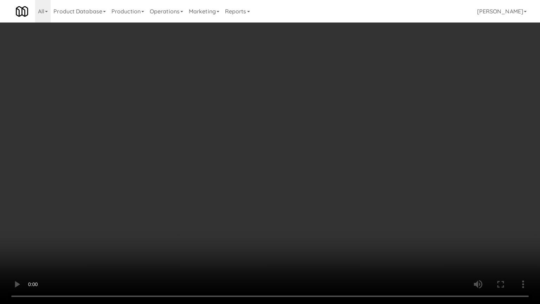
click at [313, 225] on video at bounding box center [270, 152] width 540 height 304
drag, startPoint x: 313, startPoint y: 225, endPoint x: 325, endPoint y: 162, distance: 64.5
click at [312, 225] on video at bounding box center [270, 152] width 540 height 304
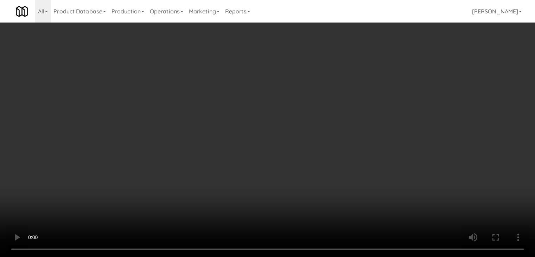
click at [389, 73] on button "Planogram" at bounding box center [381, 74] width 34 height 11
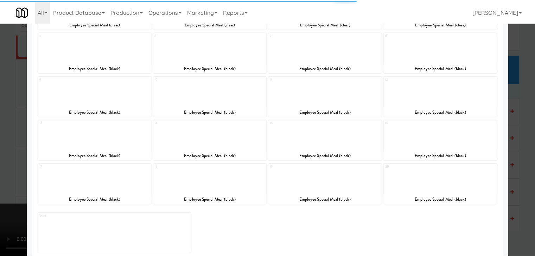
scroll to position [89, 0]
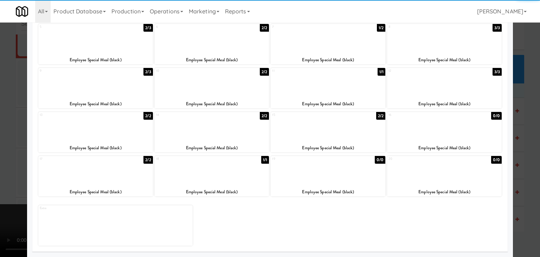
click at [97, 126] on div at bounding box center [95, 127] width 115 height 27
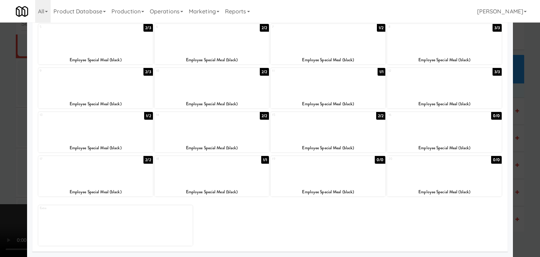
drag, startPoint x: 0, startPoint y: 163, endPoint x: 183, endPoint y: 165, distance: 182.5
click at [8, 164] on div at bounding box center [270, 128] width 540 height 257
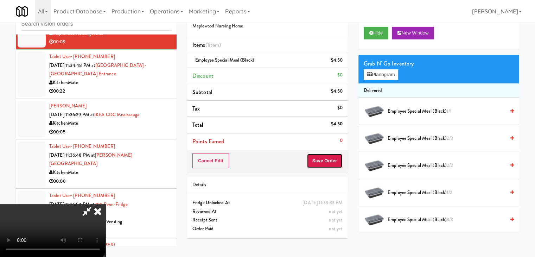
drag, startPoint x: 331, startPoint y: 158, endPoint x: 327, endPoint y: 160, distance: 3.9
click at [330, 158] on button "Save Order" at bounding box center [325, 160] width 36 height 15
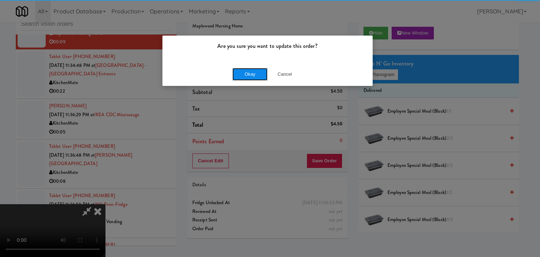
click at [248, 72] on button "Okay" at bounding box center [249, 74] width 35 height 13
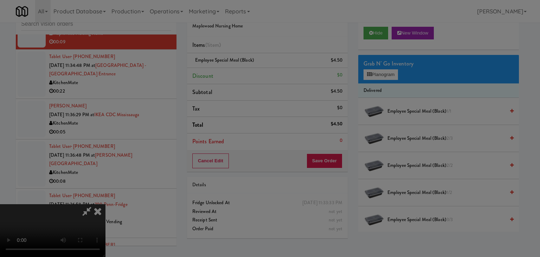
drag, startPoint x: 249, startPoint y: 72, endPoint x: 248, endPoint y: 76, distance: 4.3
click at [249, 72] on div "Okay Cancel" at bounding box center [267, 61] width 210 height 24
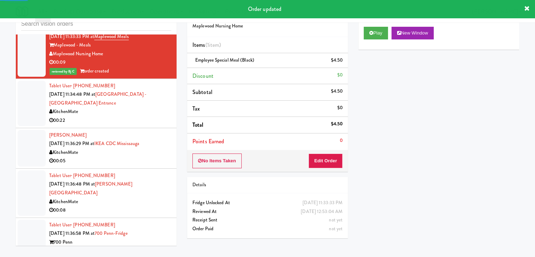
scroll to position [5346, 0]
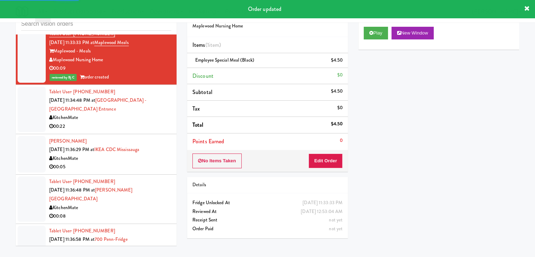
drag, startPoint x: 147, startPoint y: 132, endPoint x: 145, endPoint y: 135, distance: 3.9
click at [147, 131] on div "00:22" at bounding box center [110, 126] width 122 height 9
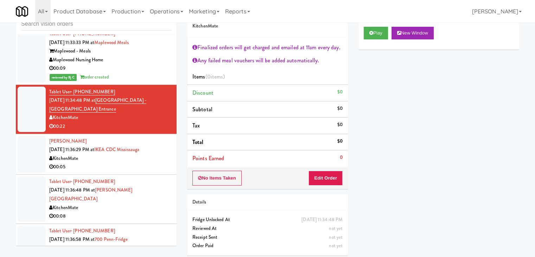
drag, startPoint x: 144, startPoint y: 171, endPoint x: 242, endPoint y: 131, distance: 105.7
click at [145, 171] on div "00:05" at bounding box center [110, 166] width 122 height 9
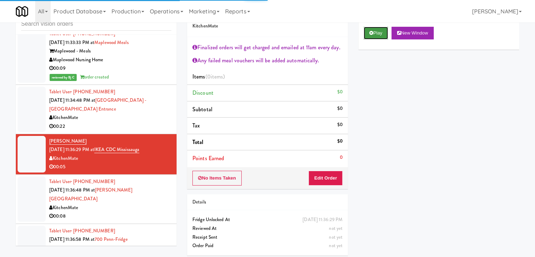
drag, startPoint x: 380, startPoint y: 30, endPoint x: 379, endPoint y: 34, distance: 4.3
click at [380, 31] on button "Play" at bounding box center [376, 33] width 24 height 13
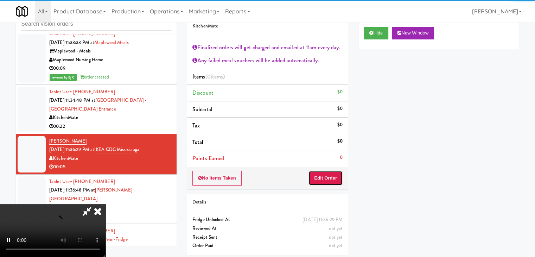
click at [333, 184] on button "Edit Order" at bounding box center [325, 178] width 34 height 15
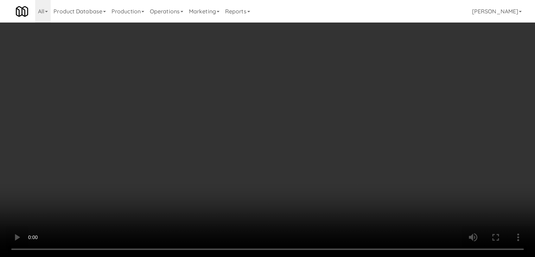
scroll to position [5338, 0]
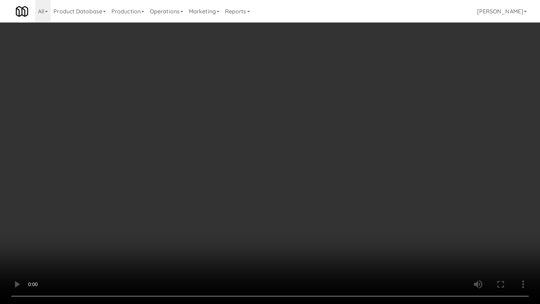
click at [287, 216] on video at bounding box center [270, 152] width 540 height 304
click at [288, 217] on video at bounding box center [270, 152] width 540 height 304
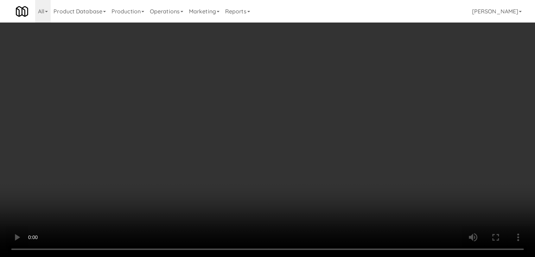
scroll to position [5346, 0]
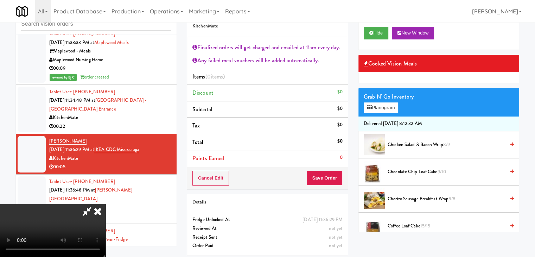
click at [105, 204] on video at bounding box center [52, 230] width 105 height 53
click at [382, 108] on button "Planogram" at bounding box center [381, 107] width 34 height 11
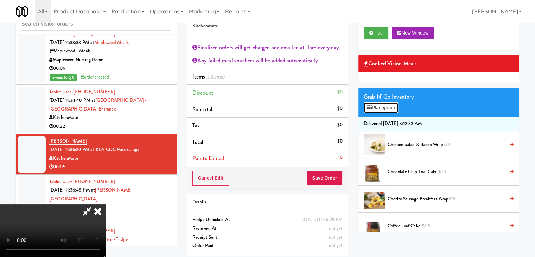
scroll to position [5338, 0]
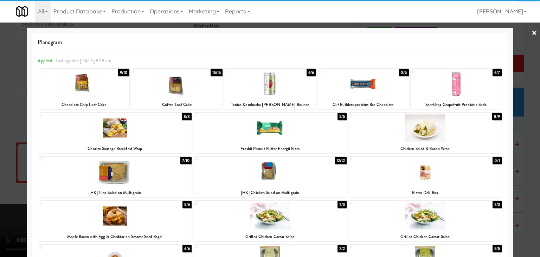
drag, startPoint x: 139, startPoint y: 178, endPoint x: 134, endPoint y: 178, distance: 5.3
click at [139, 178] on div at bounding box center [114, 171] width 153 height 27
drag, startPoint x: 0, startPoint y: 183, endPoint x: 261, endPoint y: 180, distance: 260.9
click at [10, 182] on div at bounding box center [270, 128] width 540 height 257
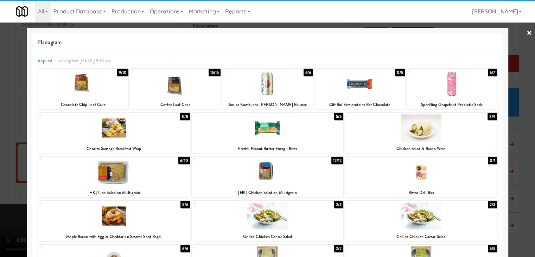
scroll to position [5346, 0]
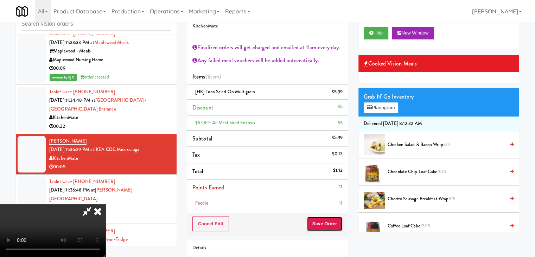
click at [337, 228] on button "Save Order" at bounding box center [325, 223] width 36 height 15
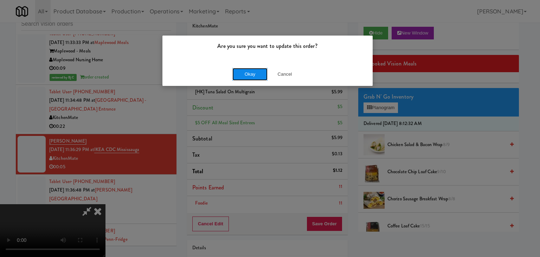
click at [249, 71] on button "Okay" at bounding box center [249, 74] width 35 height 13
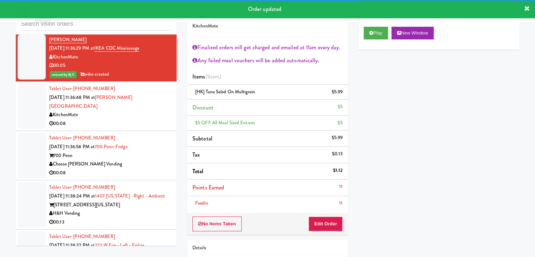
scroll to position [5452, 0]
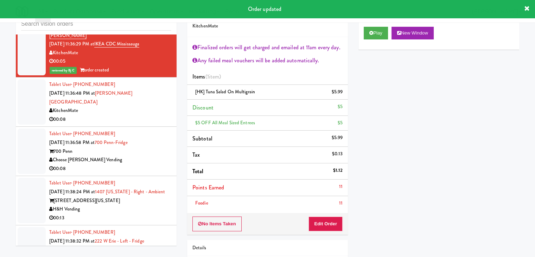
click
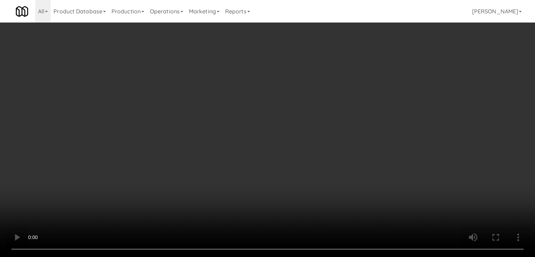
scroll to position [5443, 0]
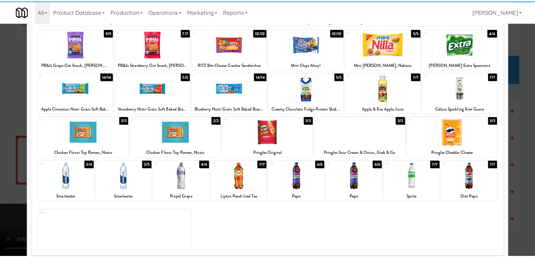
scroll to position [89, 0]
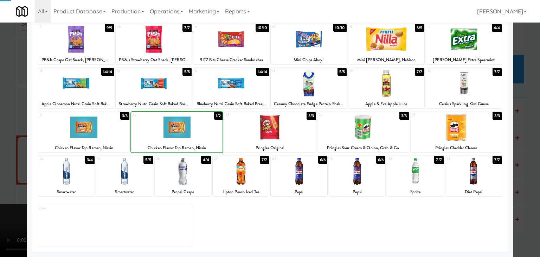
drag, startPoint x: 0, startPoint y: 141, endPoint x: 212, endPoint y: 141, distance: 212.0
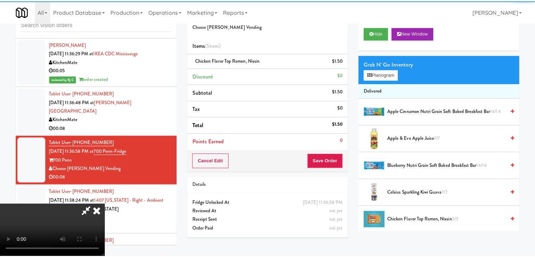
scroll to position [5452, 0]
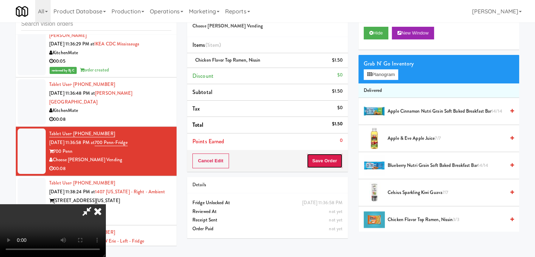
drag, startPoint x: 332, startPoint y: 158, endPoint x: 325, endPoint y: 158, distance: 7.0
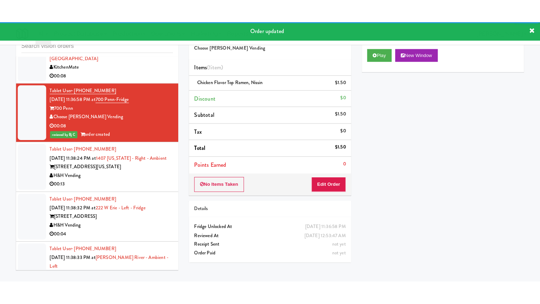
scroll to position [5522, 0]
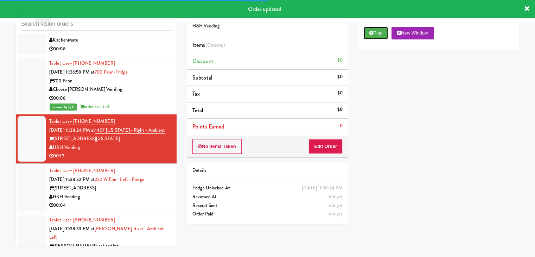
drag, startPoint x: 380, startPoint y: 38, endPoint x: 378, endPoint y: 42, distance: 4.8
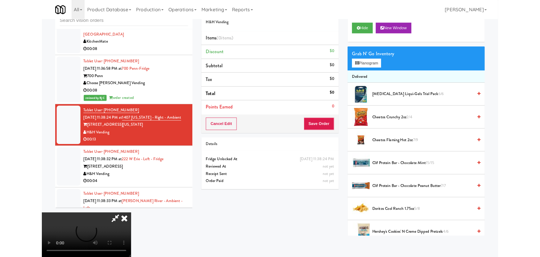
scroll to position [5522, 0]
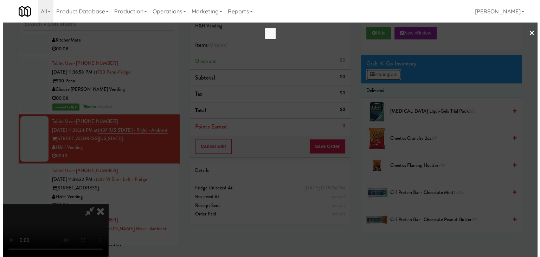
scroll to position [5513, 0]
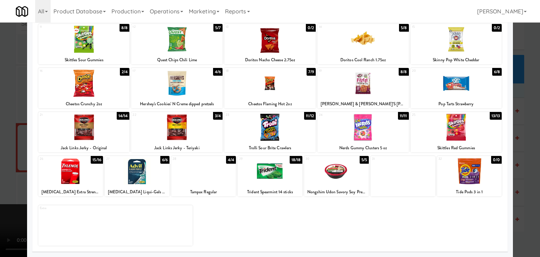
drag, startPoint x: 334, startPoint y: 182, endPoint x: 397, endPoint y: 190, distance: 63.8
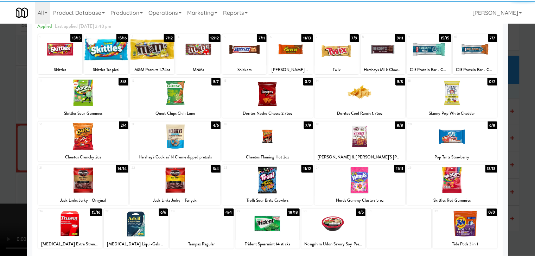
scroll to position [0, 0]
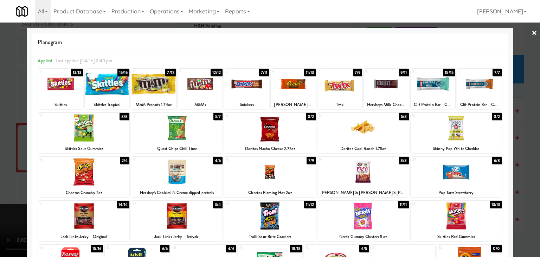
drag, startPoint x: 431, startPoint y: 86, endPoint x: 475, endPoint y: 97, distance: 45.6
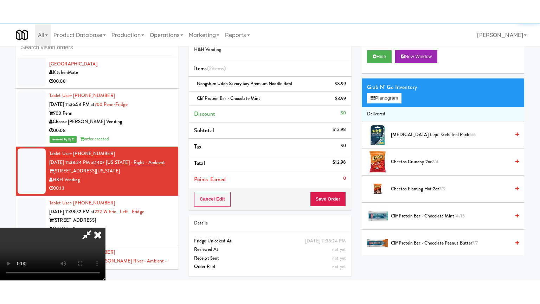
scroll to position [5522, 0]
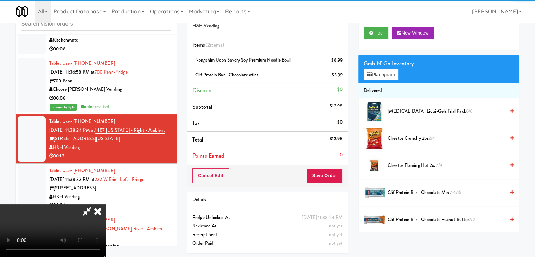
drag, startPoint x: 247, startPoint y: 165, endPoint x: 250, endPoint y: 166, distance: 3.9
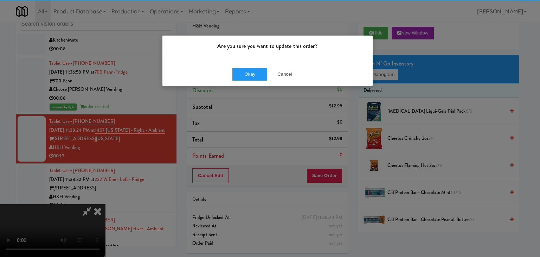
drag, startPoint x: 244, startPoint y: 58, endPoint x: 245, endPoint y: 61, distance: 3.8
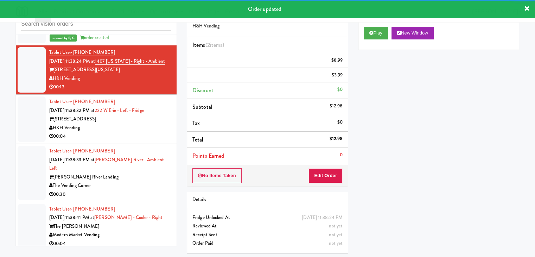
scroll to position [5592, 0]
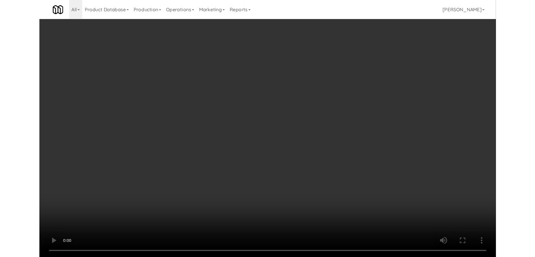
scroll to position [5584, 0]
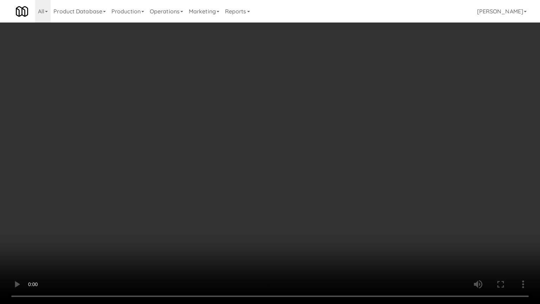
drag, startPoint x: 313, startPoint y: 201, endPoint x: 329, endPoint y: 149, distance: 54.7
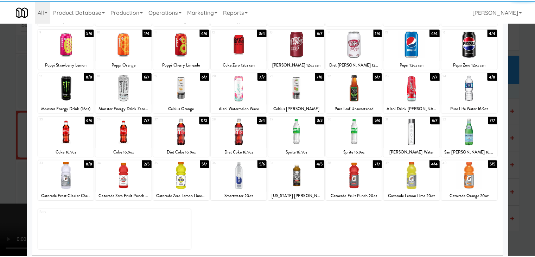
scroll to position [89, 0]
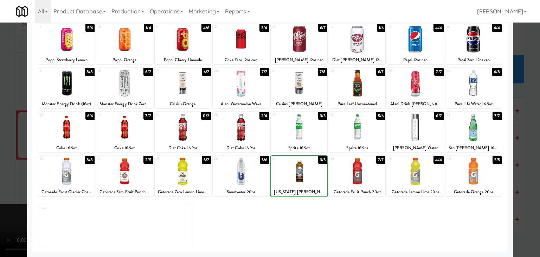
drag, startPoint x: 1, startPoint y: 176, endPoint x: 283, endPoint y: 176, distance: 281.7
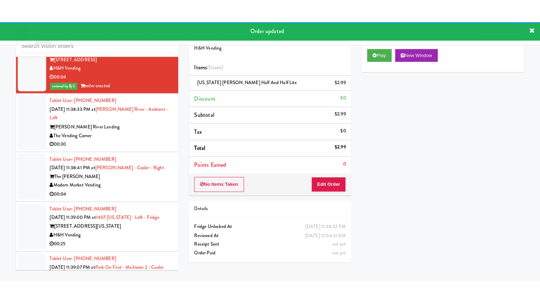
scroll to position [5698, 0]
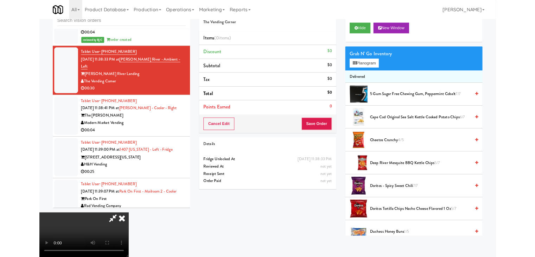
scroll to position [5689, 0]
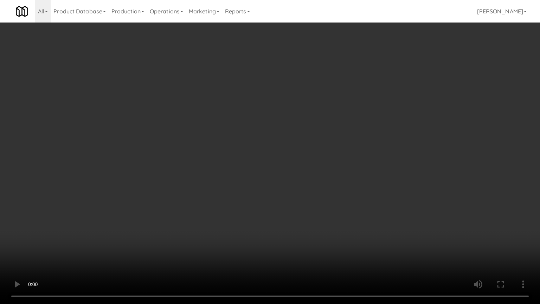
drag, startPoint x: 322, startPoint y: 215, endPoint x: 322, endPoint y: 186, distance: 28.5
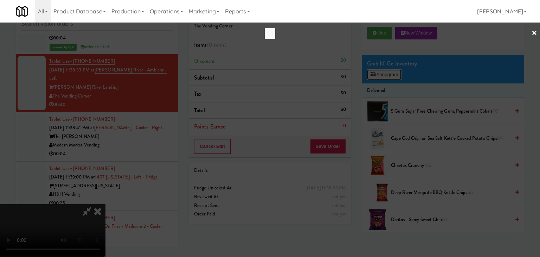
scroll to position [5689, 0]
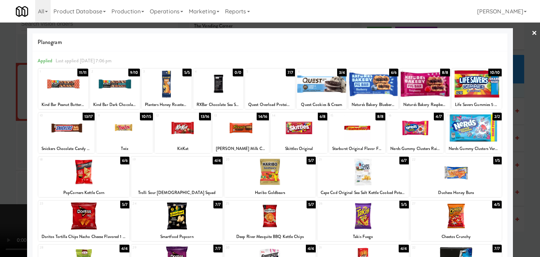
drag, startPoint x: 69, startPoint y: 133, endPoint x: 89, endPoint y: 133, distance: 20.0
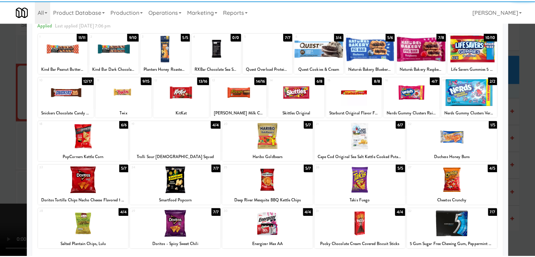
scroll to position [70, 0]
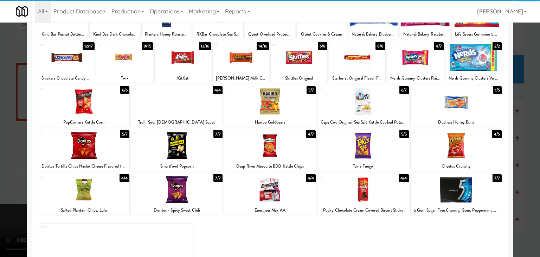
scroll to position [5698, 0]
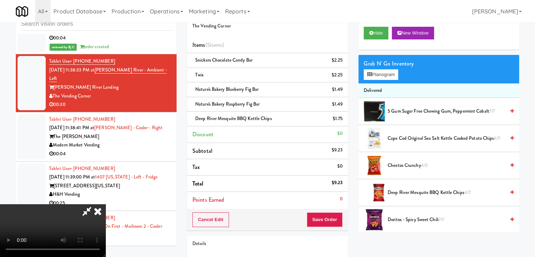
drag, startPoint x: 267, startPoint y: 190, endPoint x: 271, endPoint y: 191, distance: 3.6
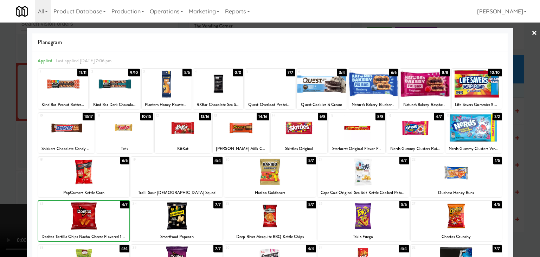
drag, startPoint x: 0, startPoint y: 210, endPoint x: 311, endPoint y: 193, distance: 311.3
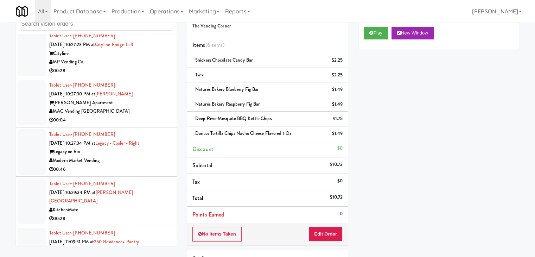
scroll to position [2287, 0]
